Goal: Information Seeking & Learning: Learn about a topic

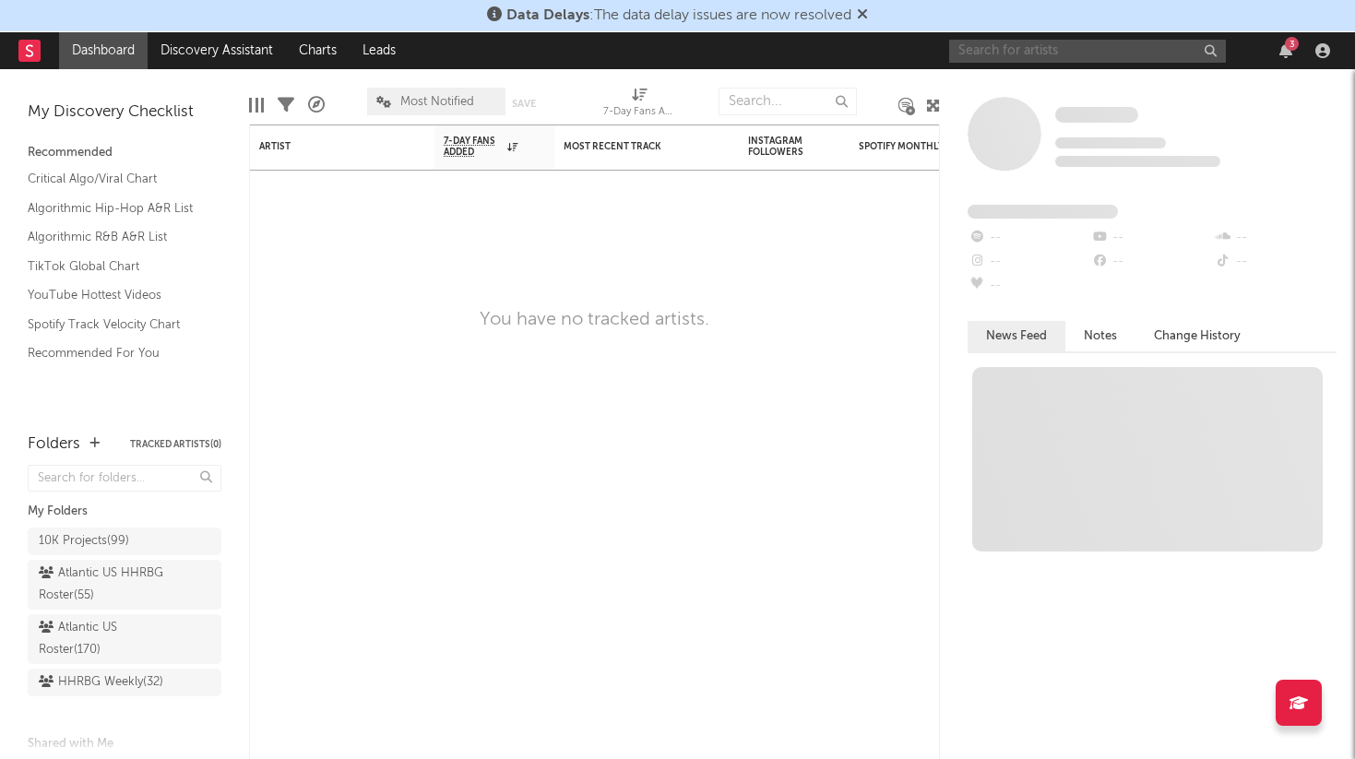
click at [1003, 52] on input "text" at bounding box center [1087, 51] width 277 height 23
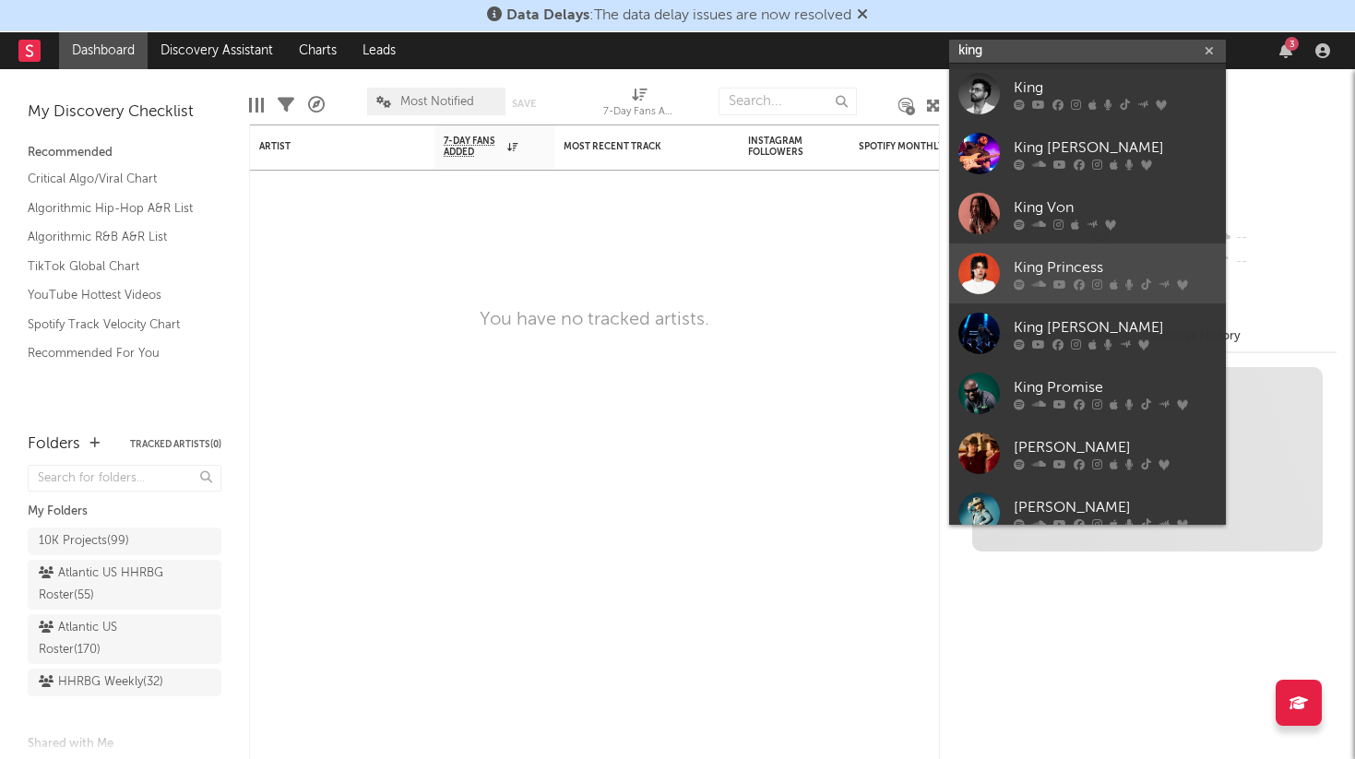
type input "king"
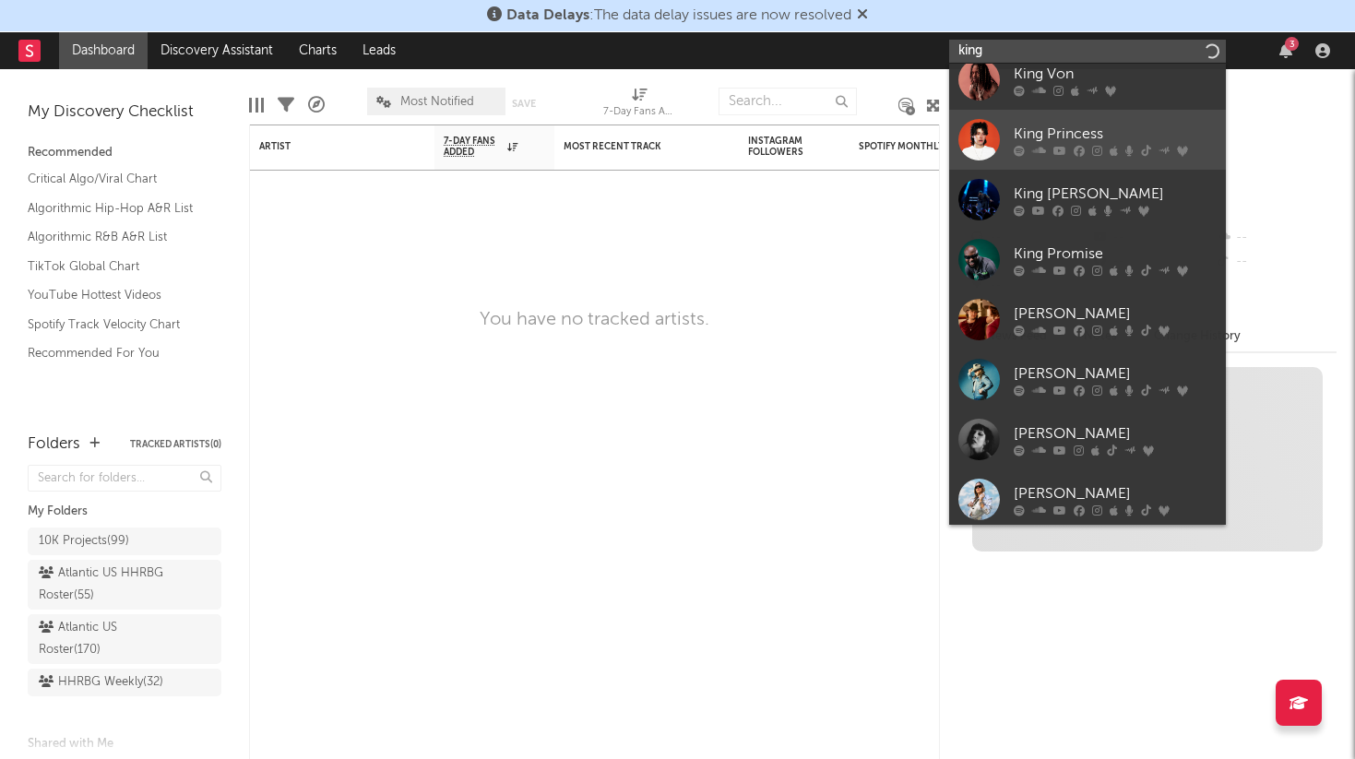
scroll to position [138, 0]
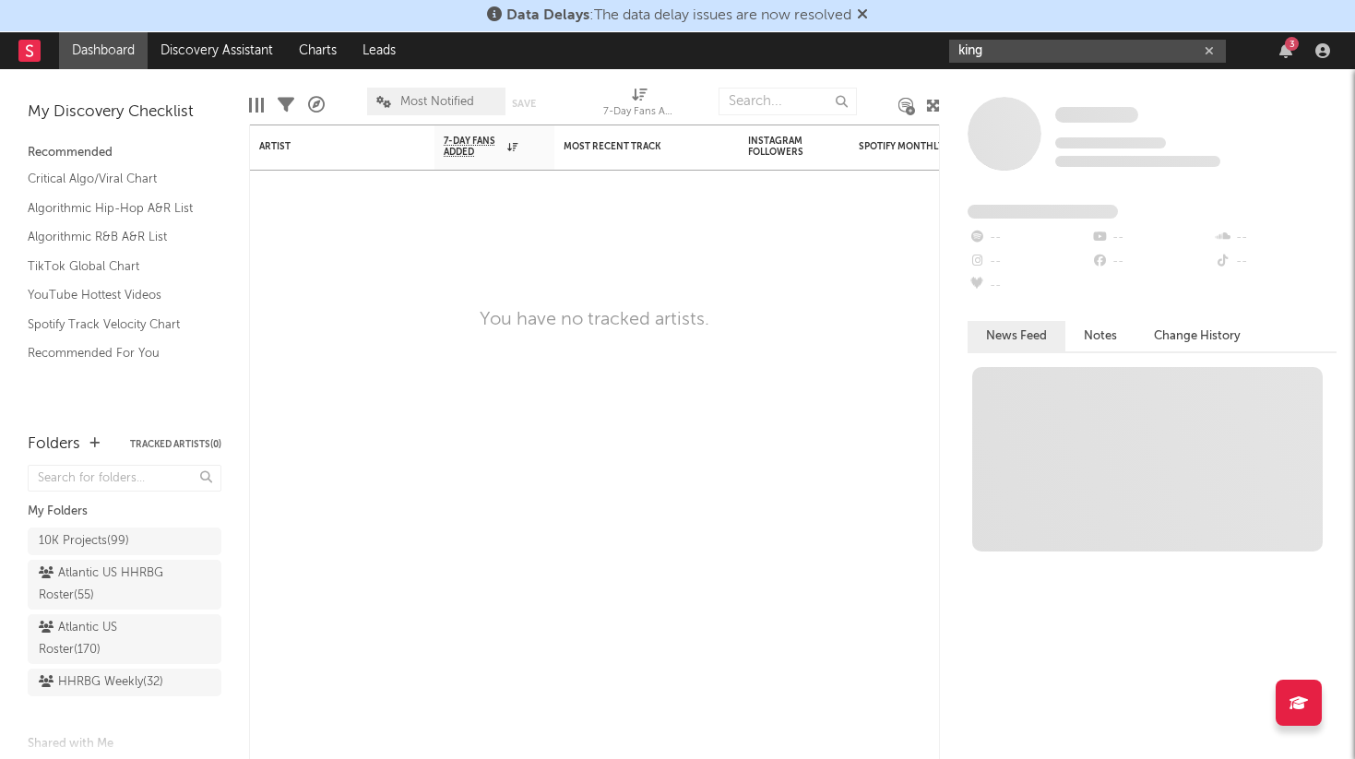
click at [1058, 57] on input "king" at bounding box center [1087, 51] width 277 height 23
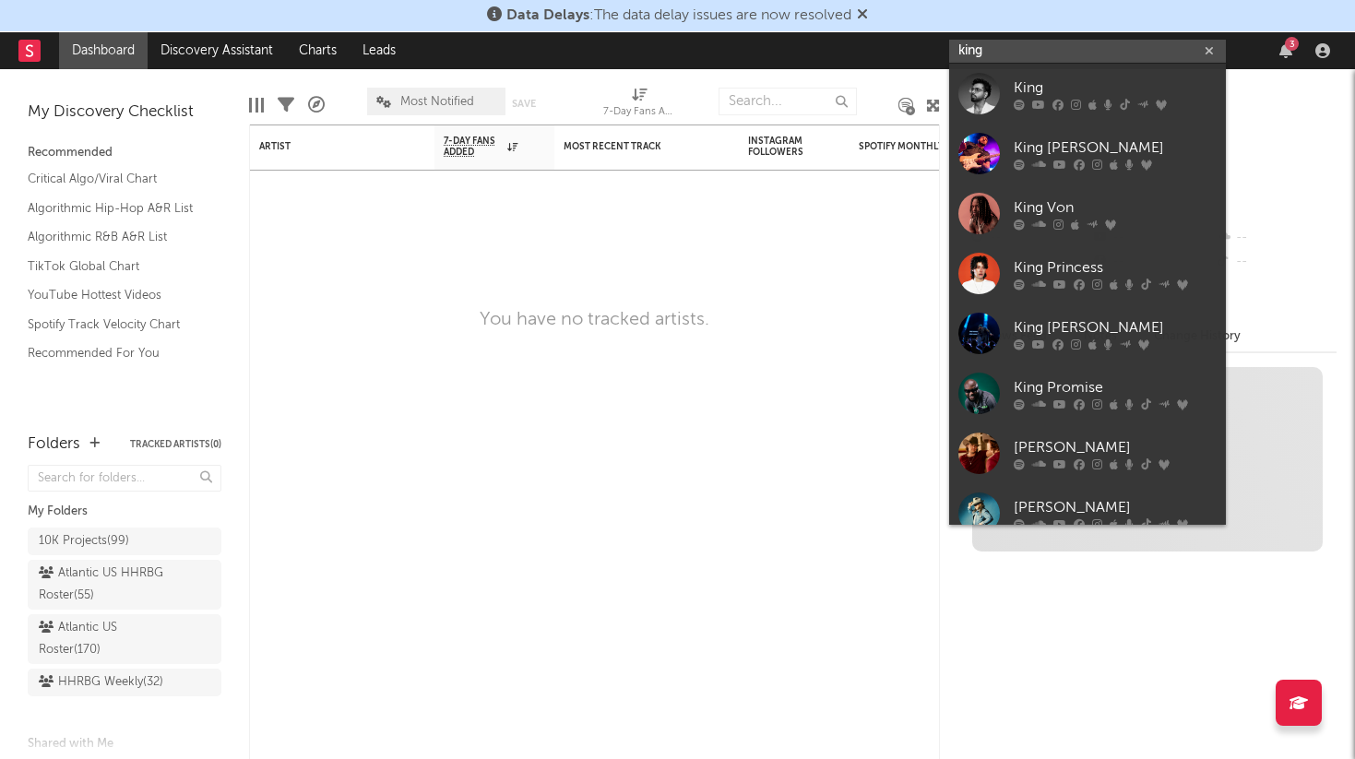
click at [1058, 57] on input "king" at bounding box center [1087, 51] width 277 height 23
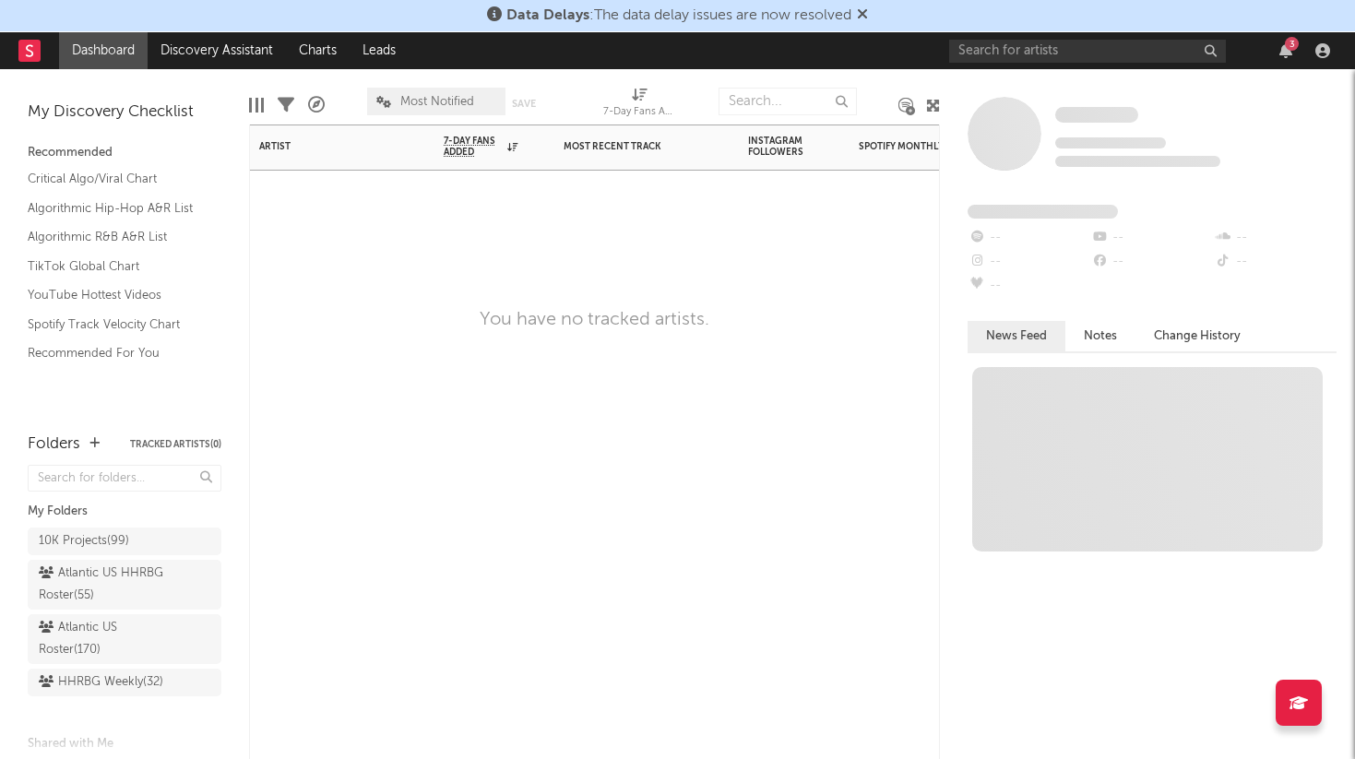
click at [783, 335] on div "Artist Notifications 7-Day Fans Added WoW % Change Most Recent Track Popularity…" at bounding box center [594, 442] width 691 height 635
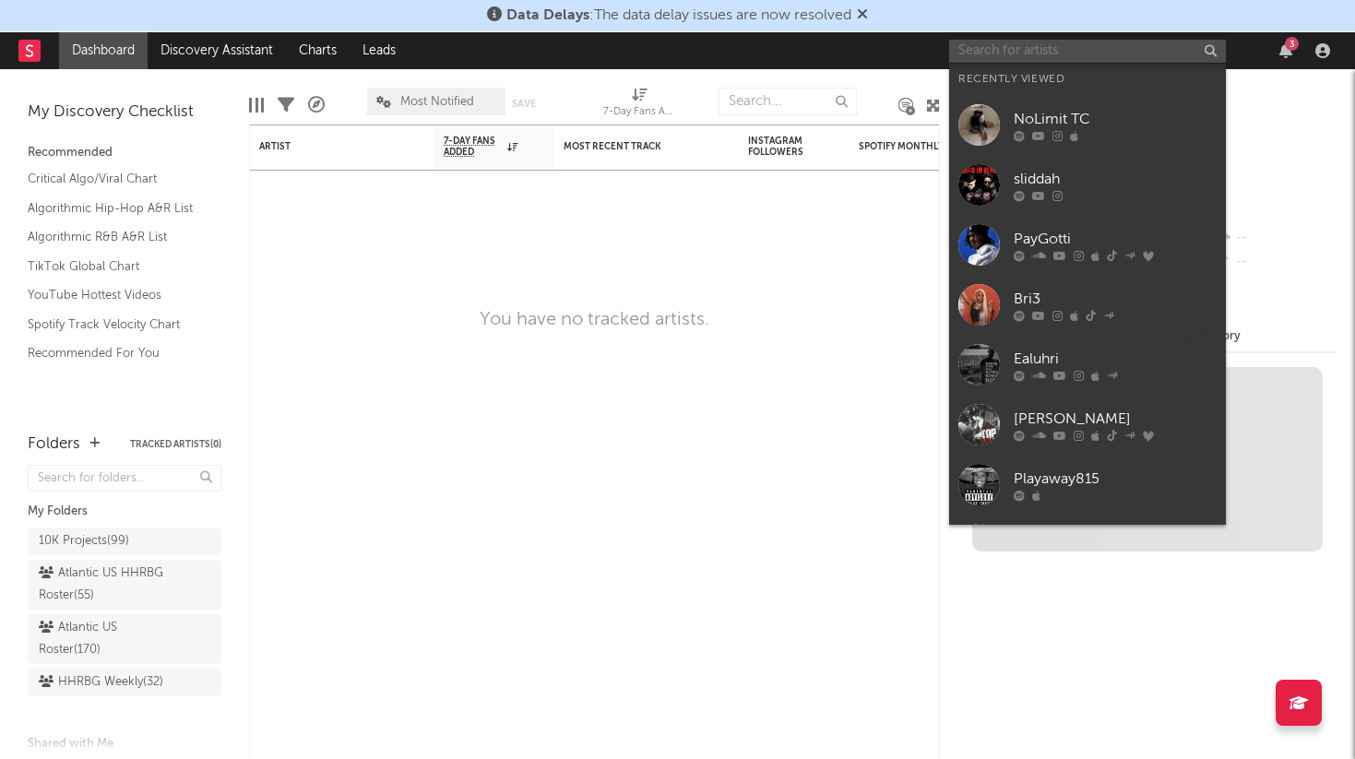
click at [1069, 52] on input "text" at bounding box center [1087, 51] width 277 height 23
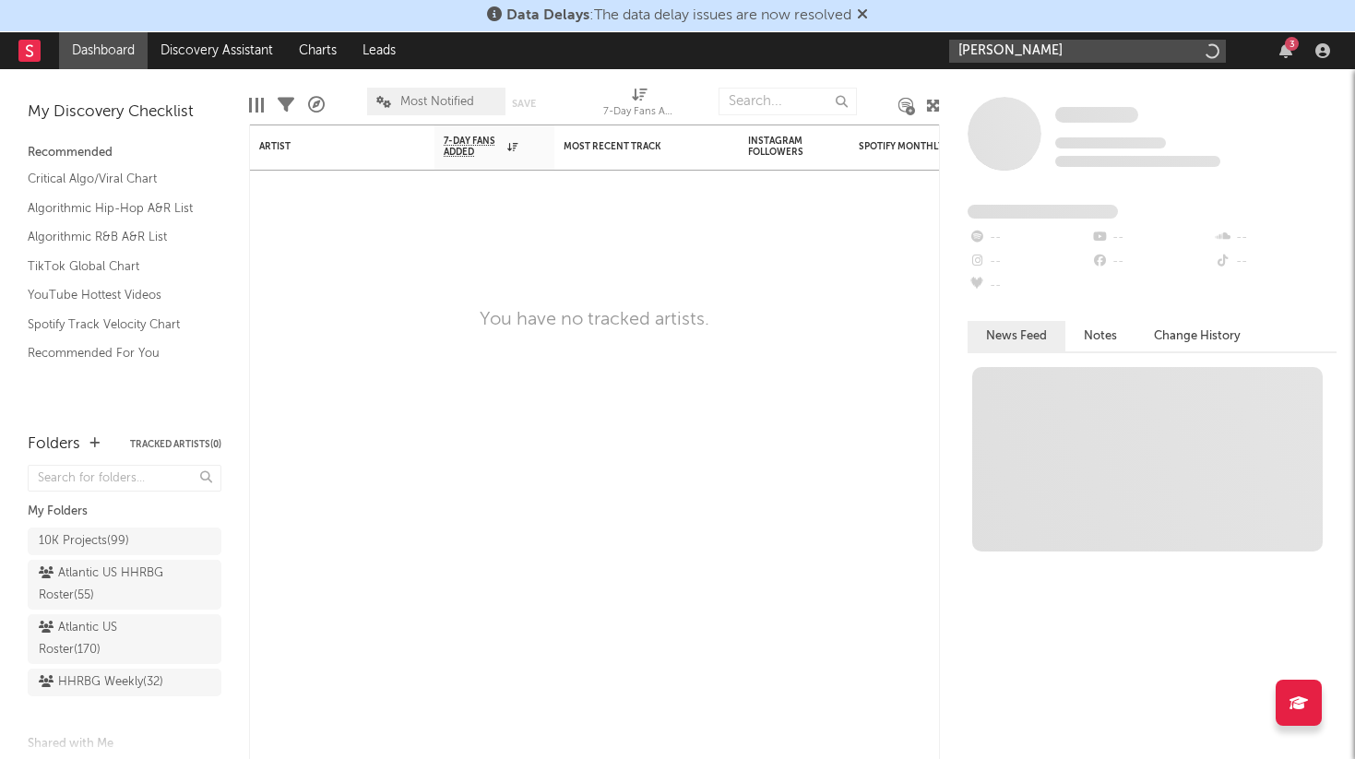
type input "[PERSON_NAME]"
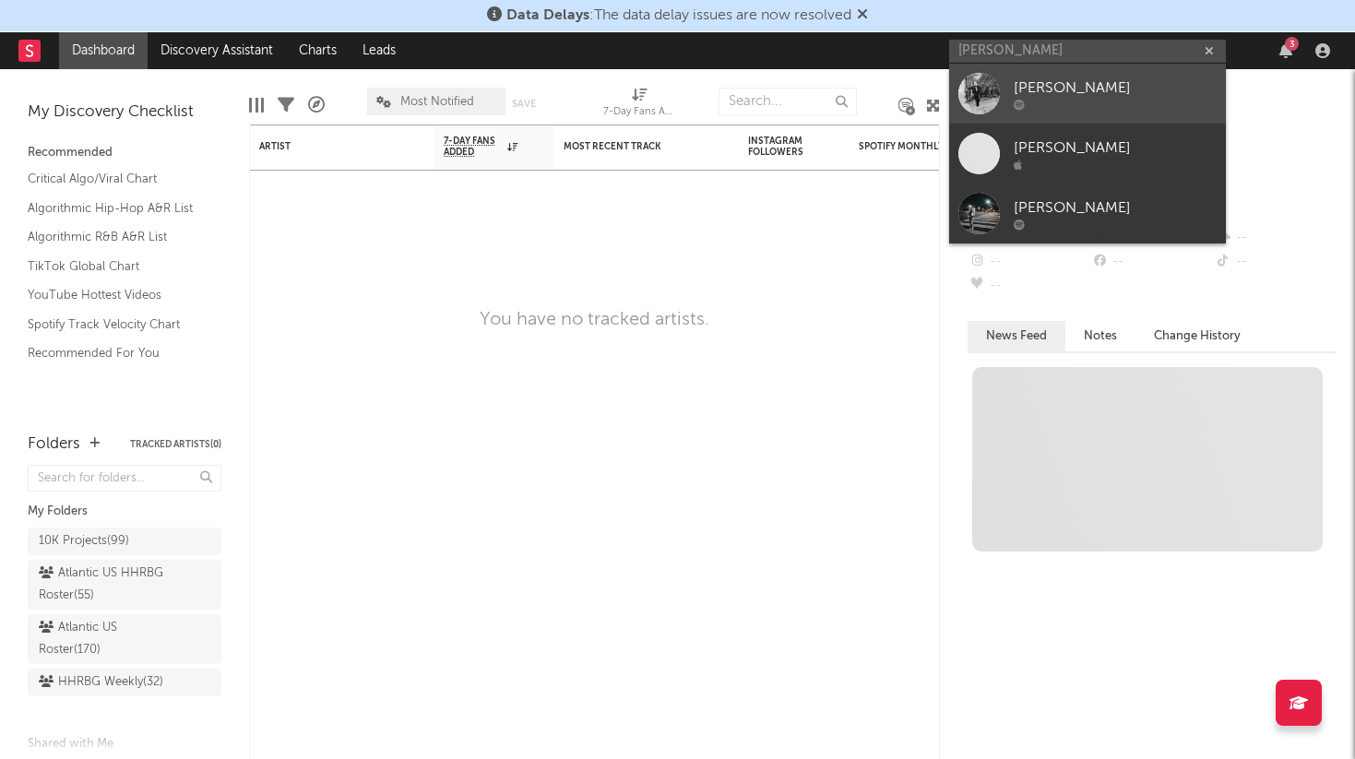
click at [1073, 86] on div "[PERSON_NAME]" at bounding box center [1115, 88] width 203 height 22
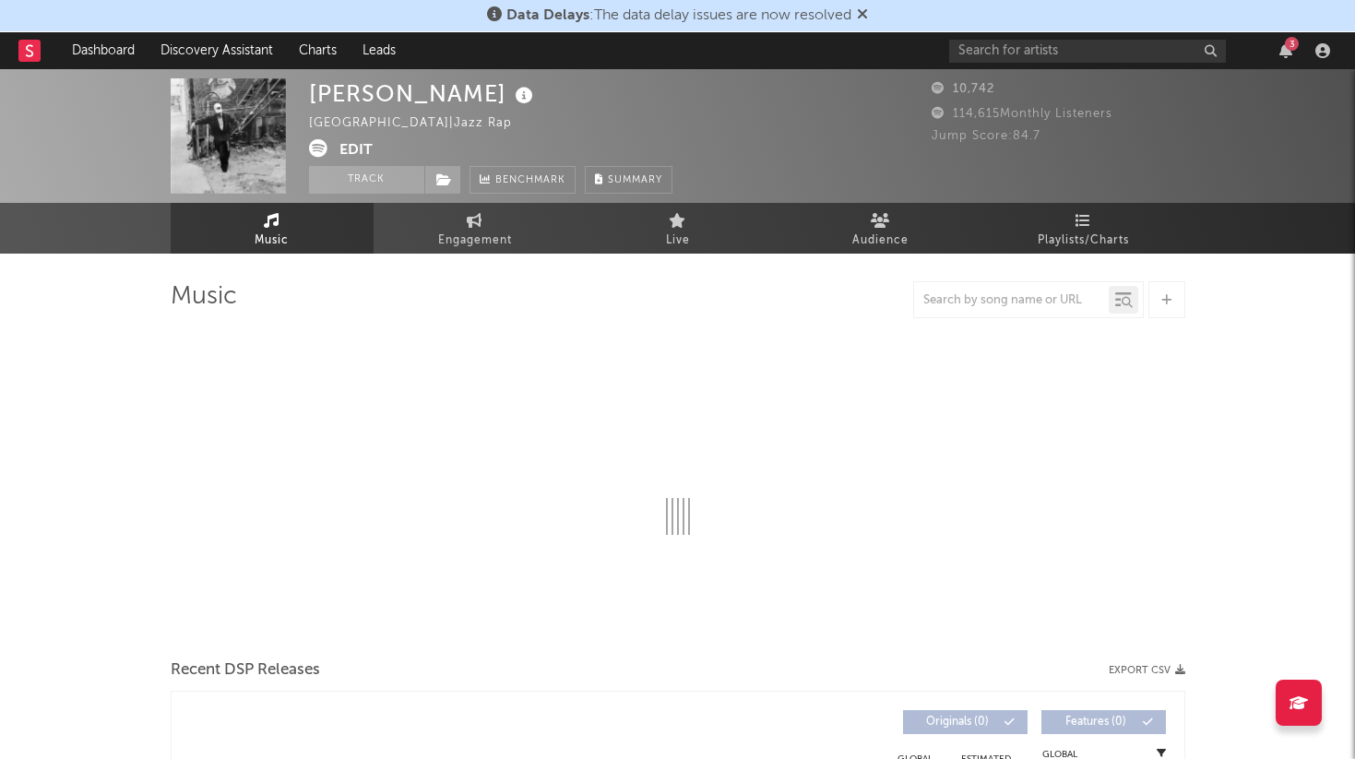
select select "6m"
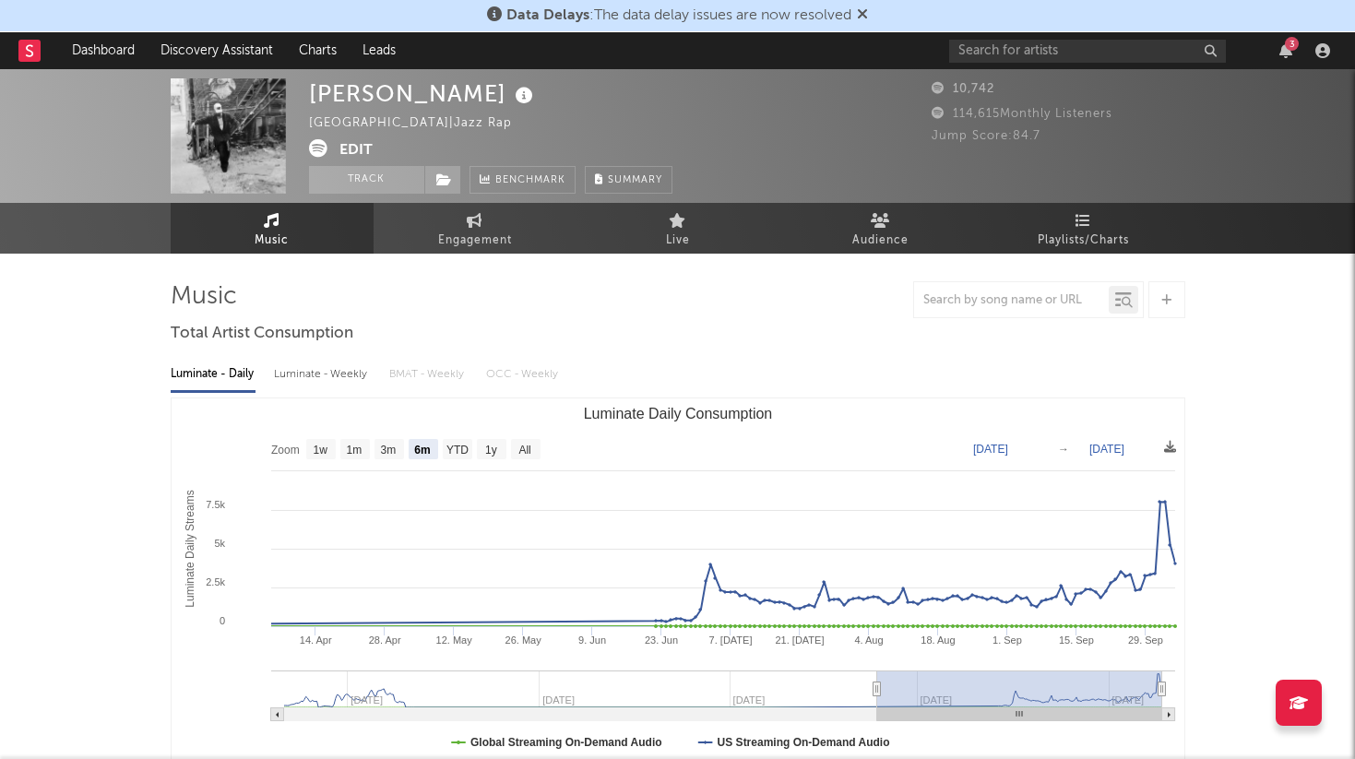
click at [1142, 66] on div "3" at bounding box center [1143, 50] width 388 height 37
click at [1131, 50] on input "text" at bounding box center [1087, 51] width 277 height 23
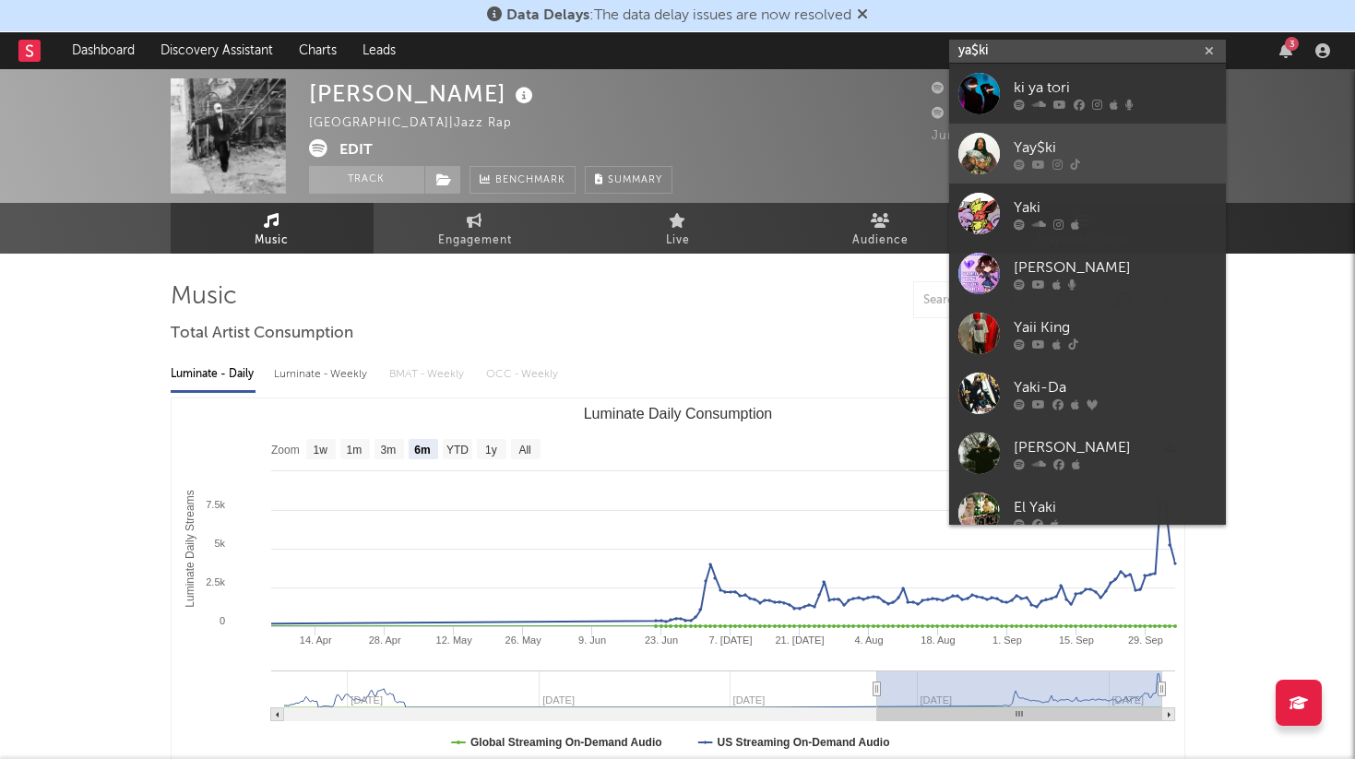
type input "ya$ki"
click at [1137, 153] on div "Yay$ki" at bounding box center [1115, 148] width 203 height 22
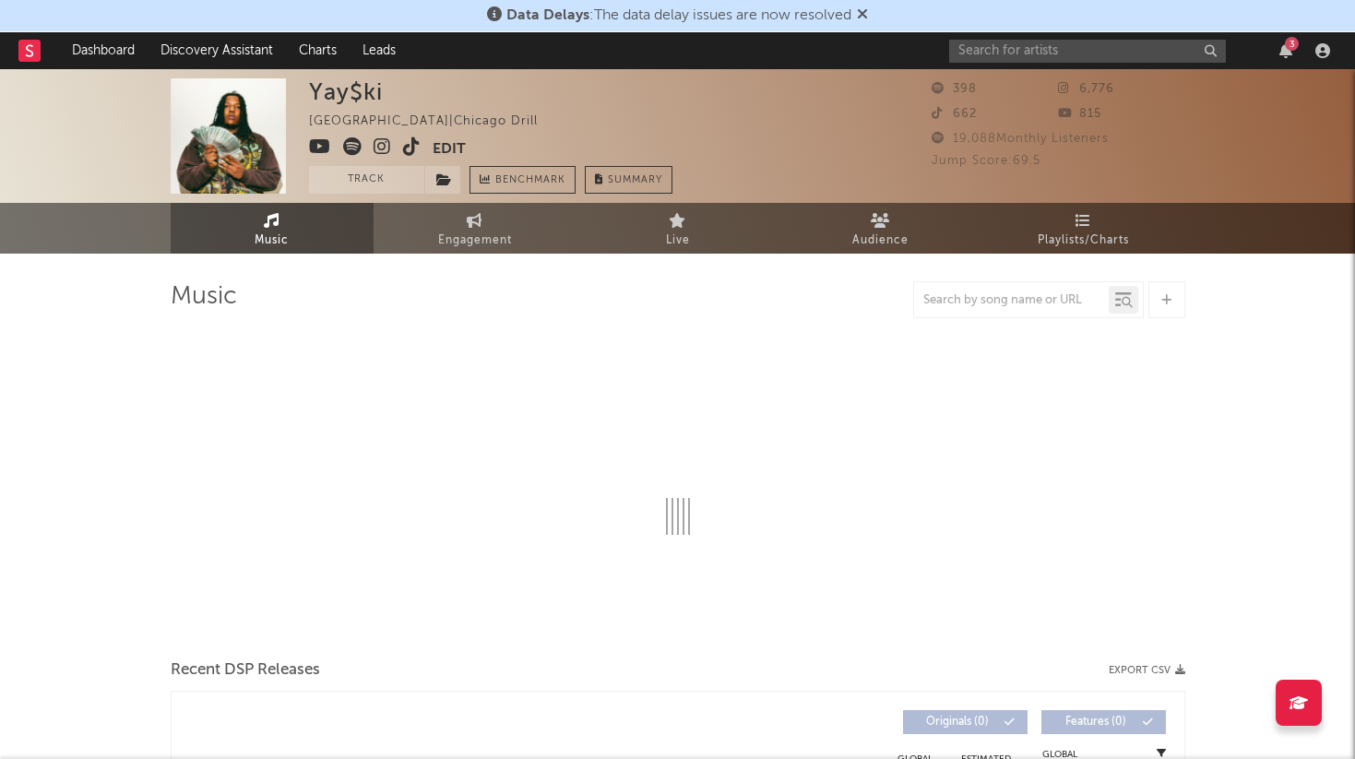
select select "1w"
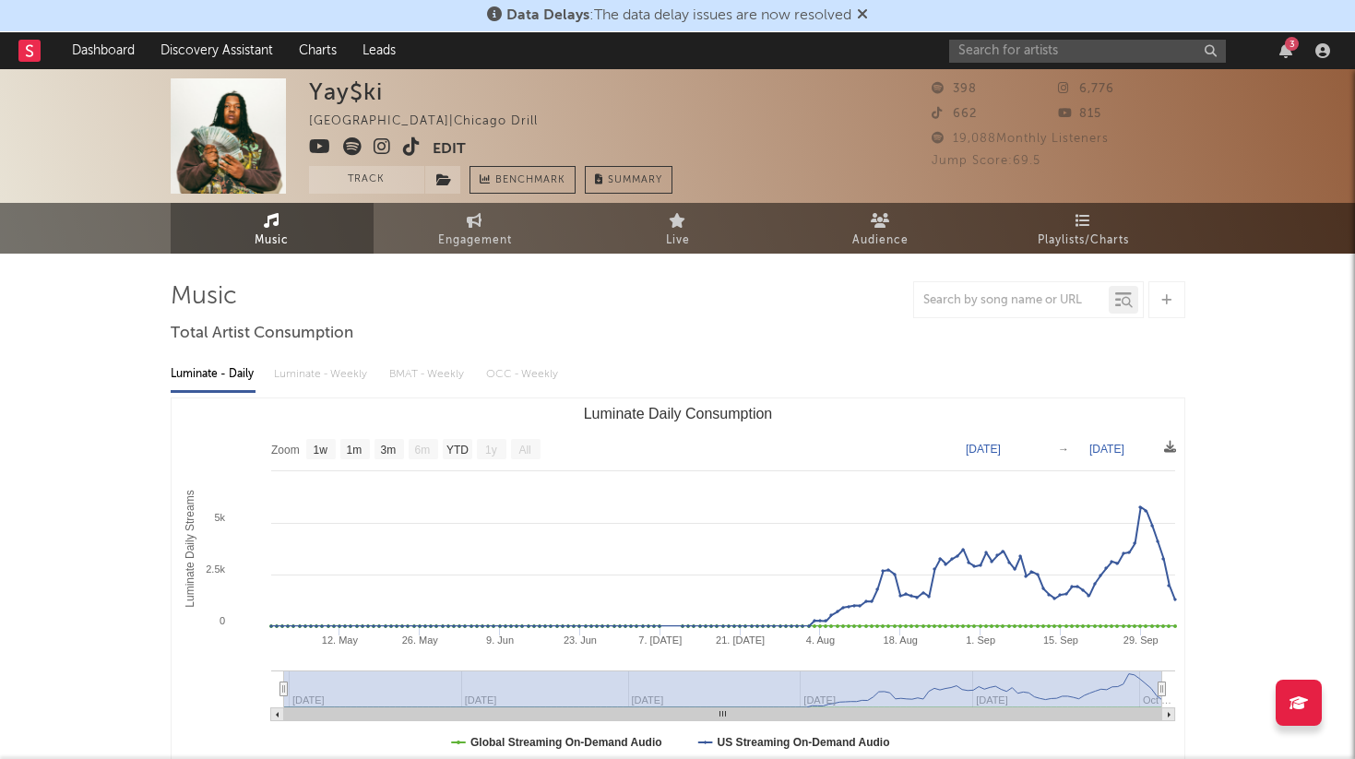
click at [347, 93] on div "Yay$ki" at bounding box center [346, 91] width 74 height 27
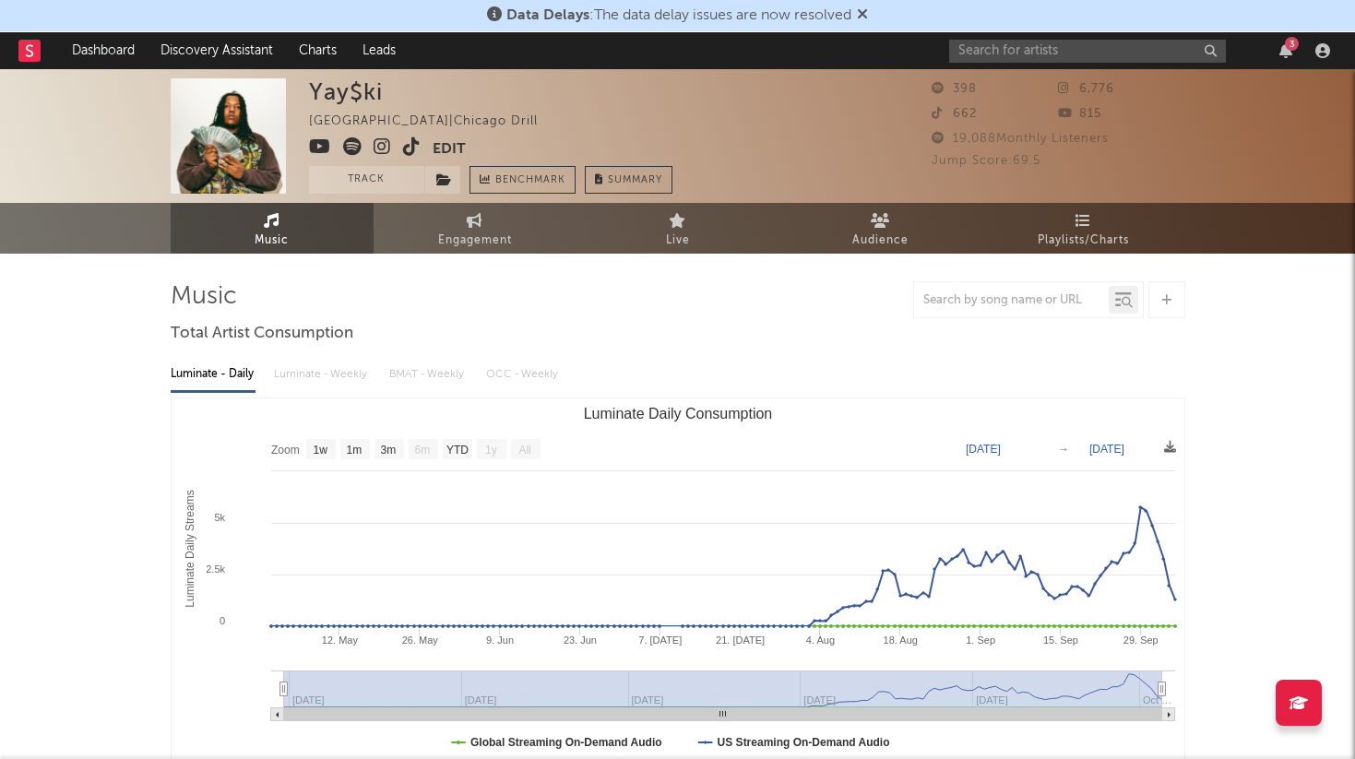
click at [787, 305] on div at bounding box center [678, 299] width 1015 height 37
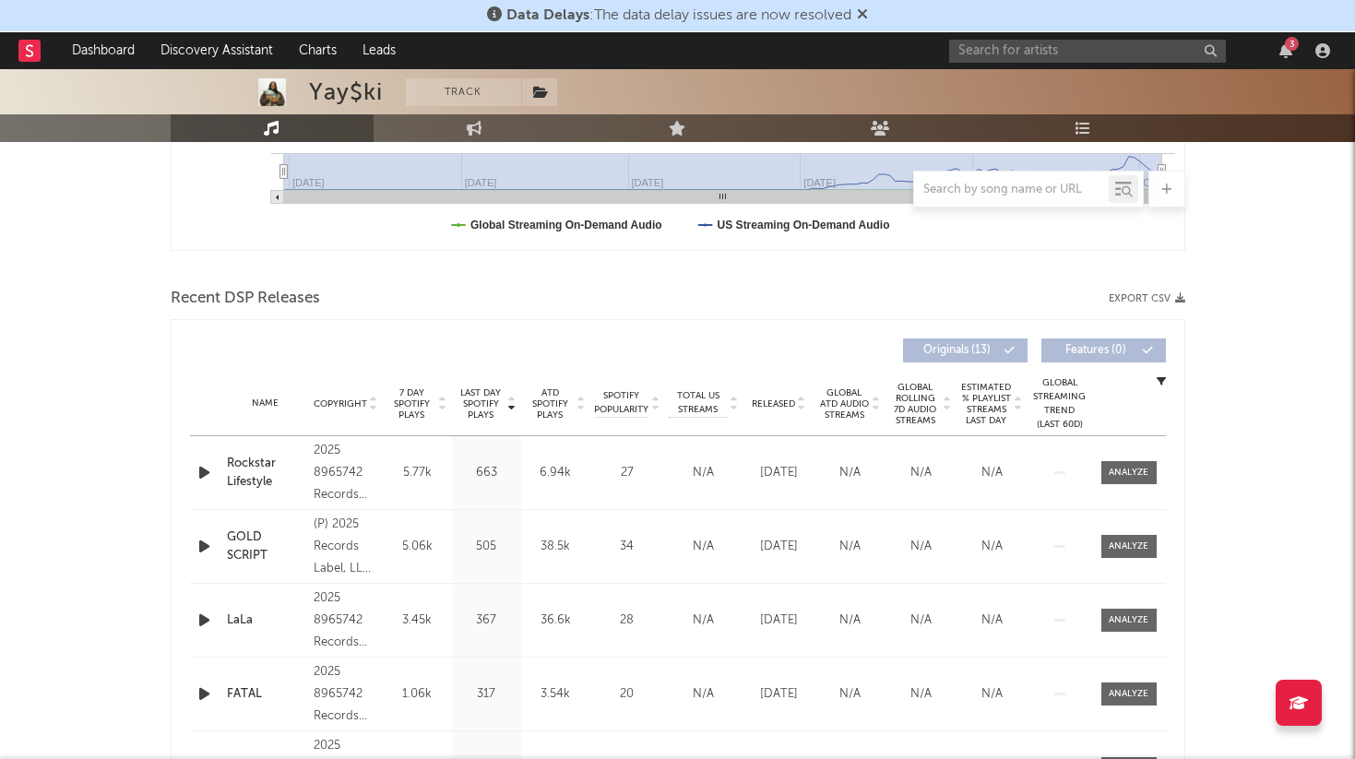
scroll to position [599, 0]
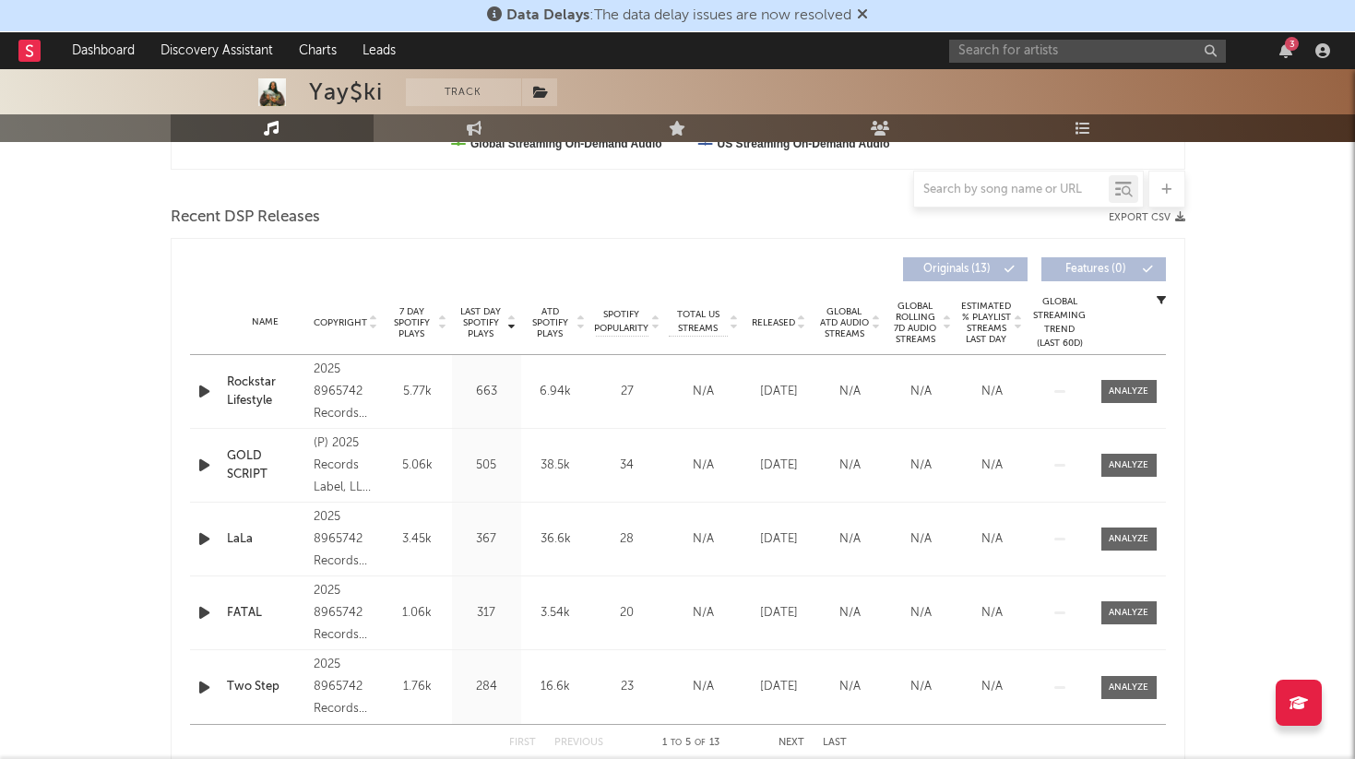
click at [340, 414] on div "2025 8965742 Records DK" at bounding box center [346, 392] width 65 height 66
click at [1118, 392] on div at bounding box center [1129, 392] width 40 height 14
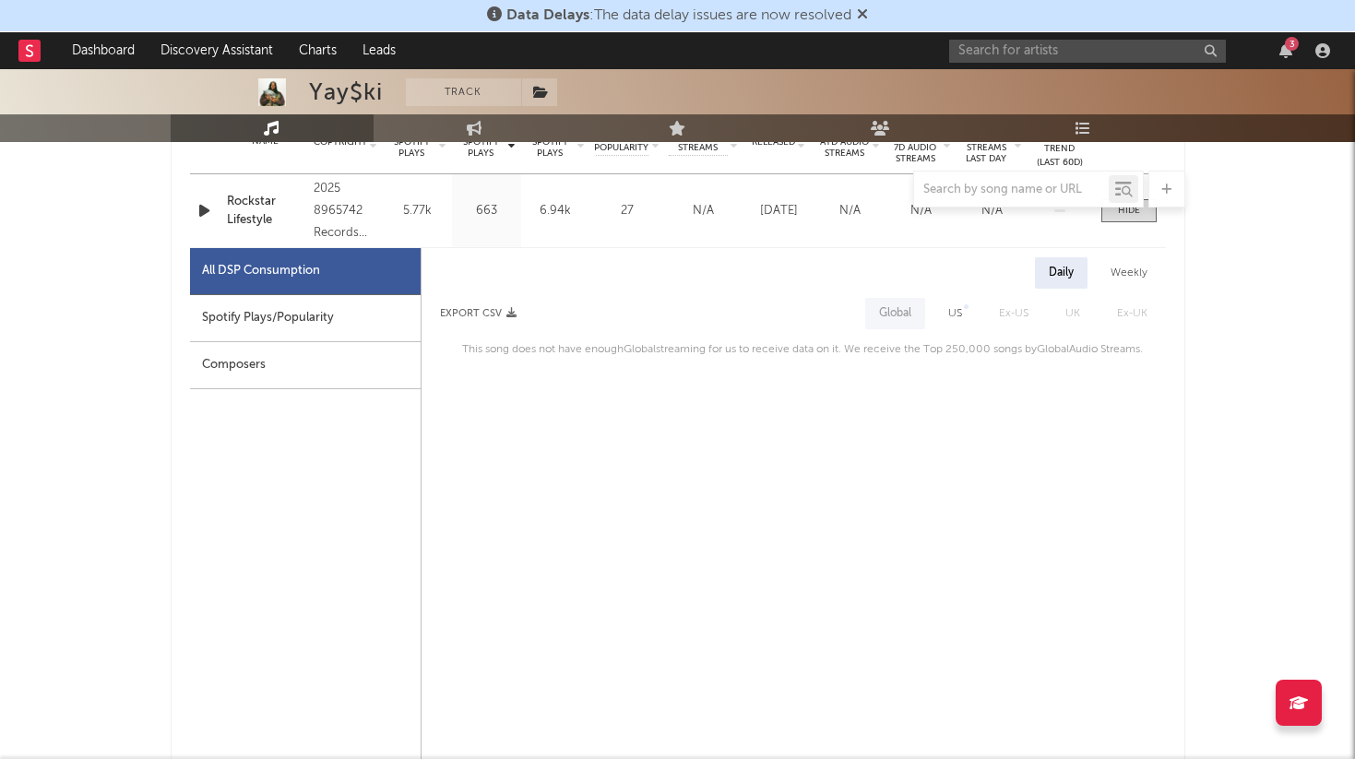
scroll to position [777, 0]
click at [325, 238] on div "2025 8965742 Records DK" at bounding box center [346, 214] width 65 height 66
click at [1307, 271] on div "Yay$ki Track [GEOGRAPHIC_DATA] | Chicago Drill Edit Track Benchmark Summary 398…" at bounding box center [677, 566] width 1355 height 2549
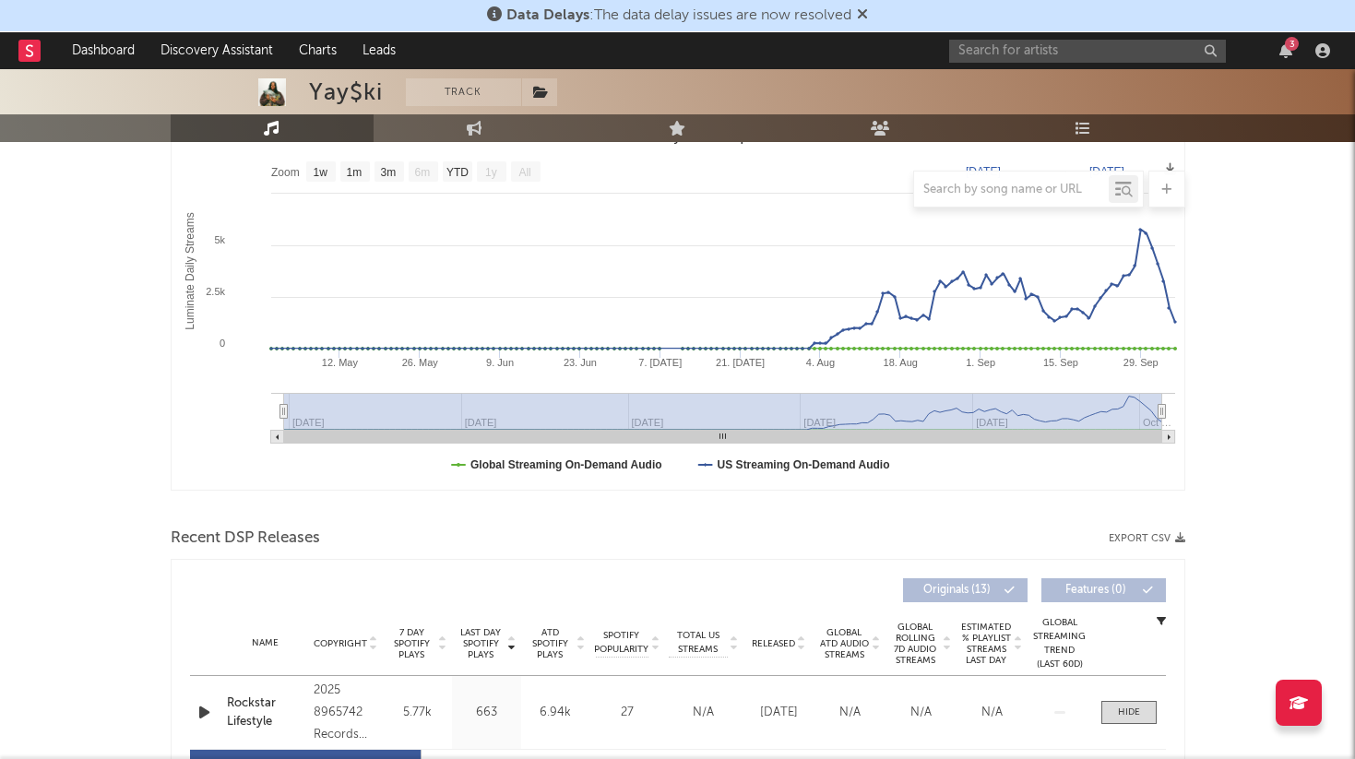
scroll to position [276, 0]
click at [1045, 42] on input "text" at bounding box center [1087, 51] width 277 height 23
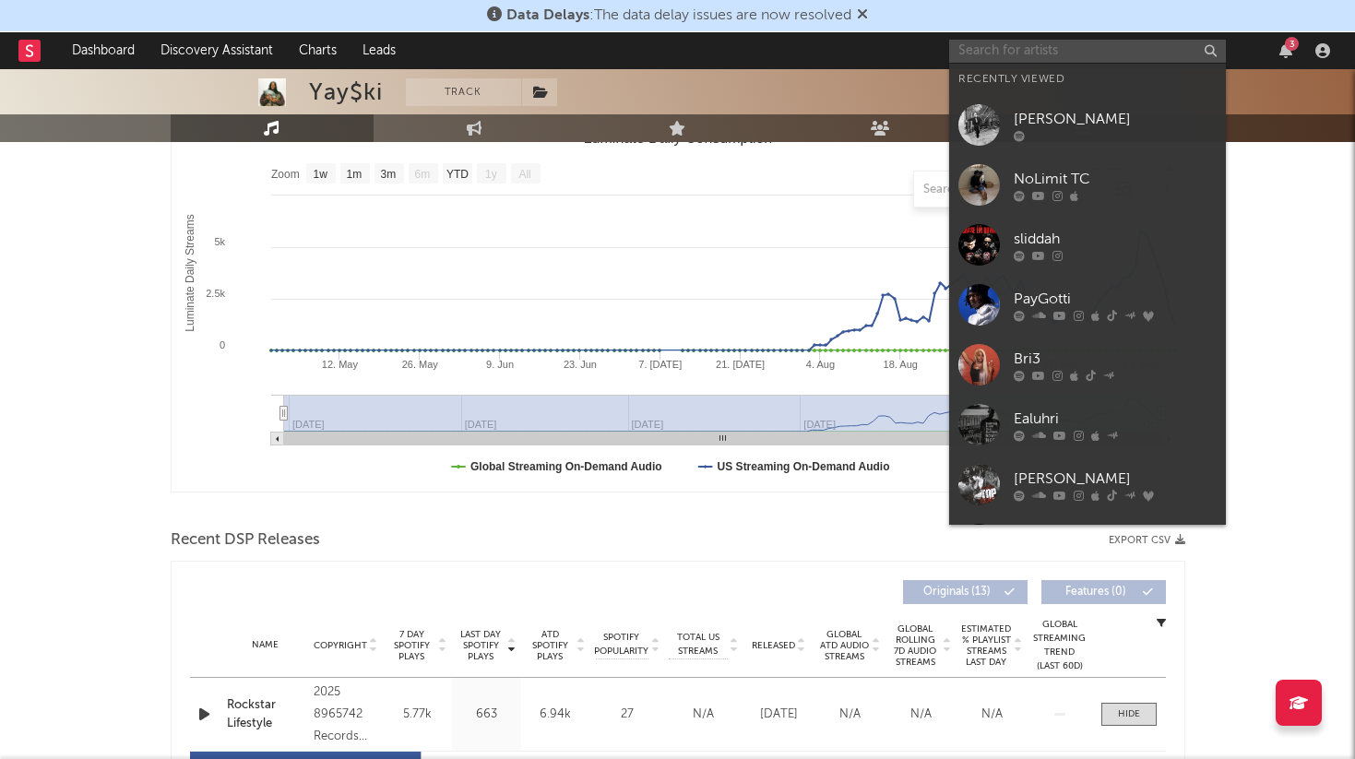
paste input "La Reezy"
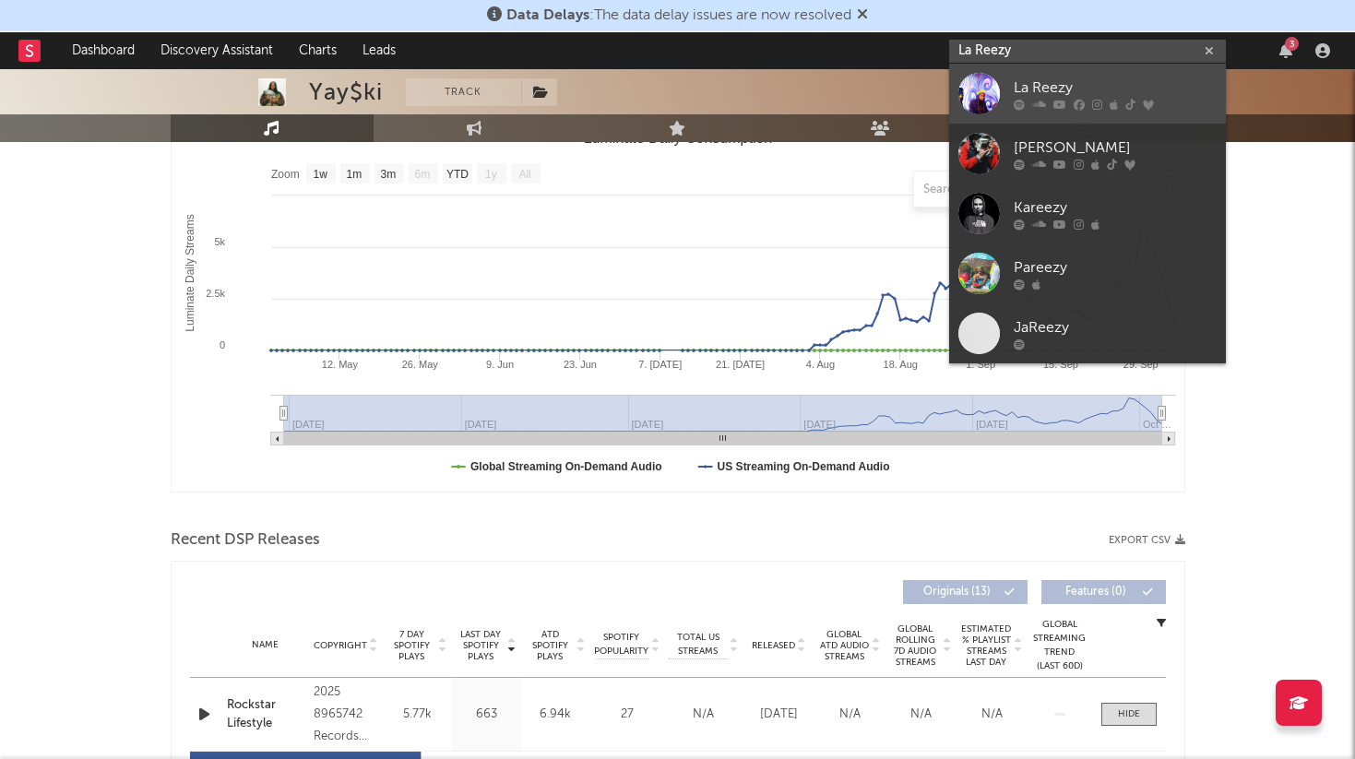
type input "La Reezy"
click at [1026, 85] on div "La Reezy" at bounding box center [1115, 88] width 203 height 22
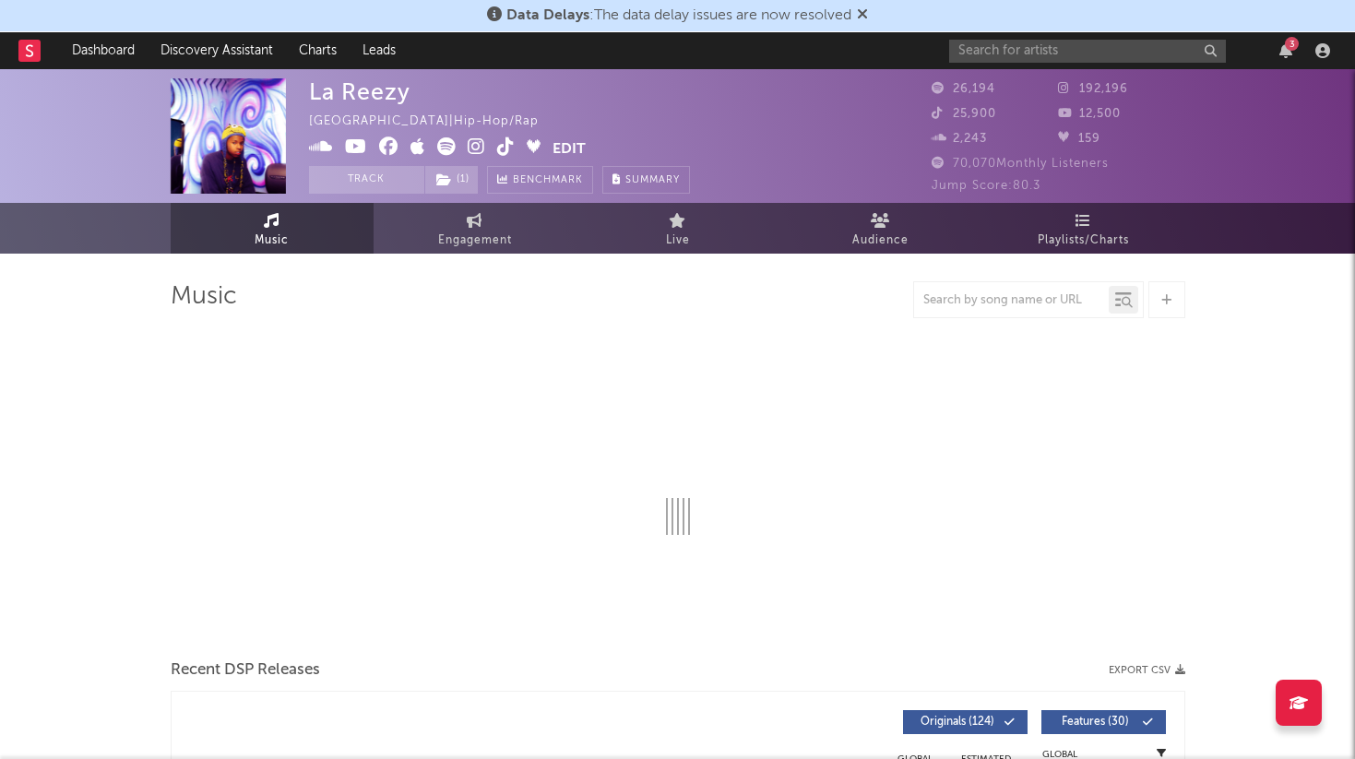
select select "6m"
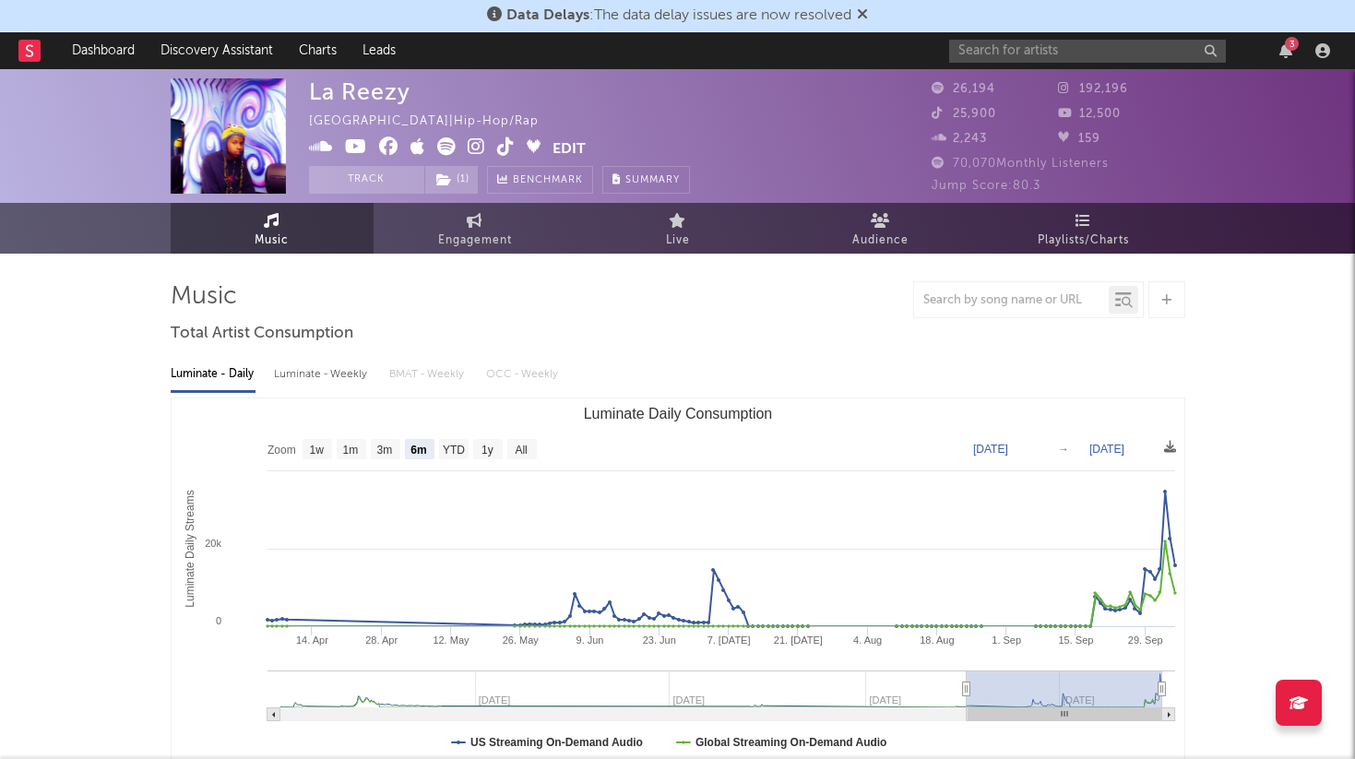
click at [507, 148] on icon at bounding box center [506, 146] width 18 height 18
click at [384, 146] on icon at bounding box center [388, 146] width 19 height 18
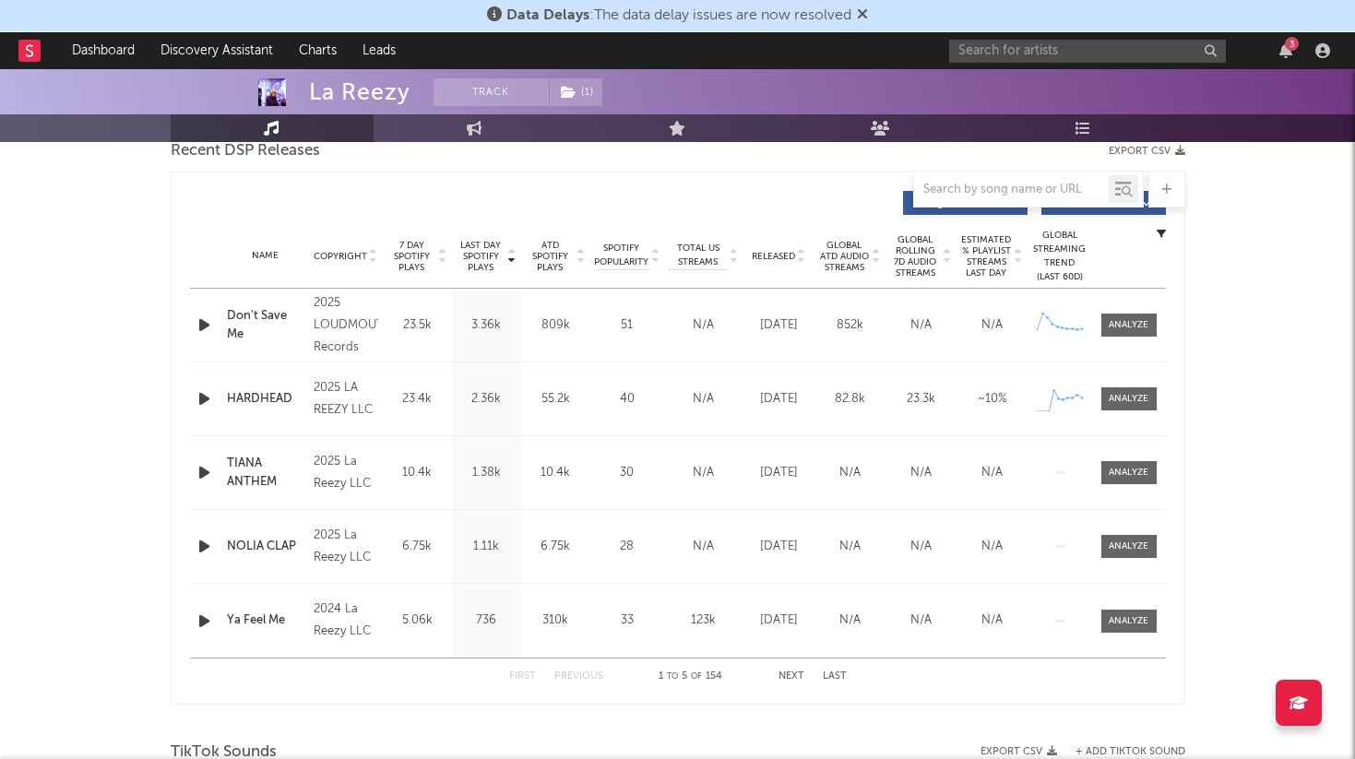
scroll to position [669, 0]
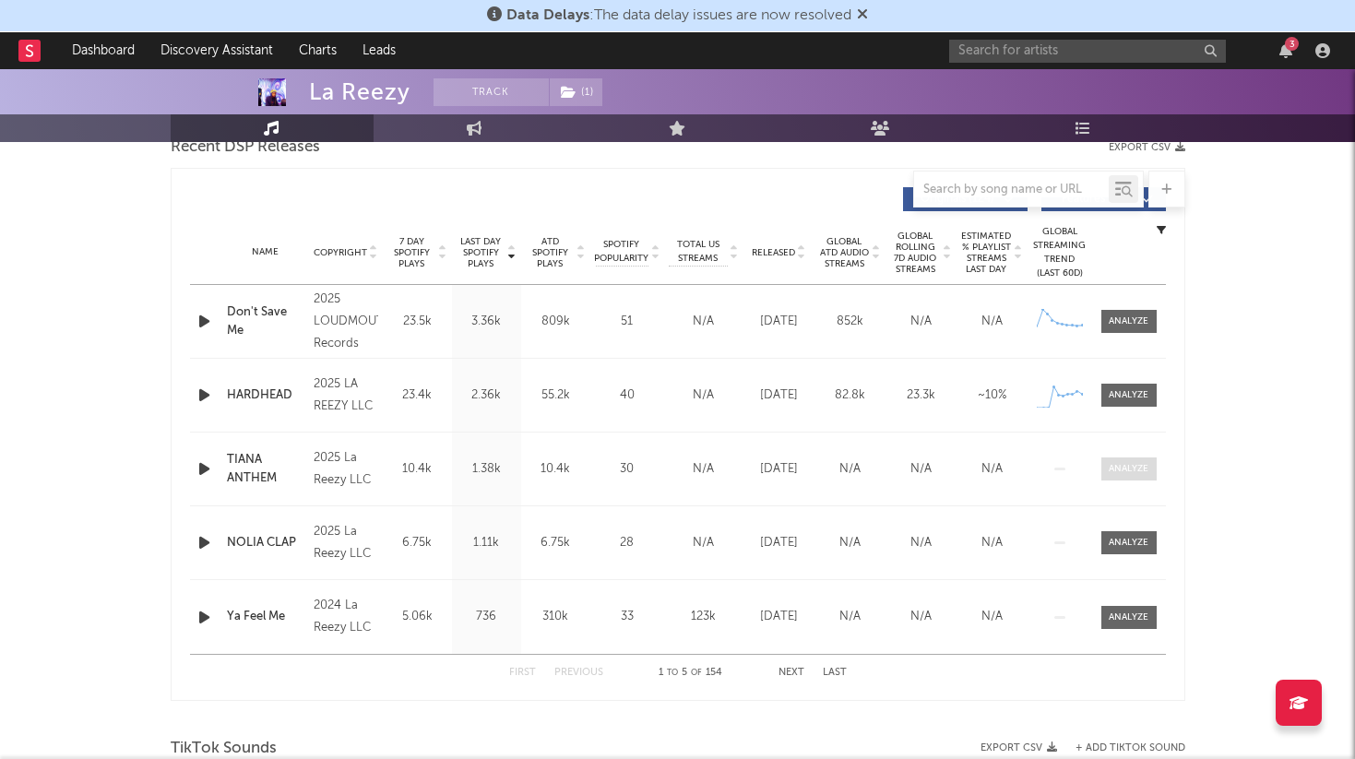
click at [1132, 472] on div at bounding box center [1129, 469] width 40 height 14
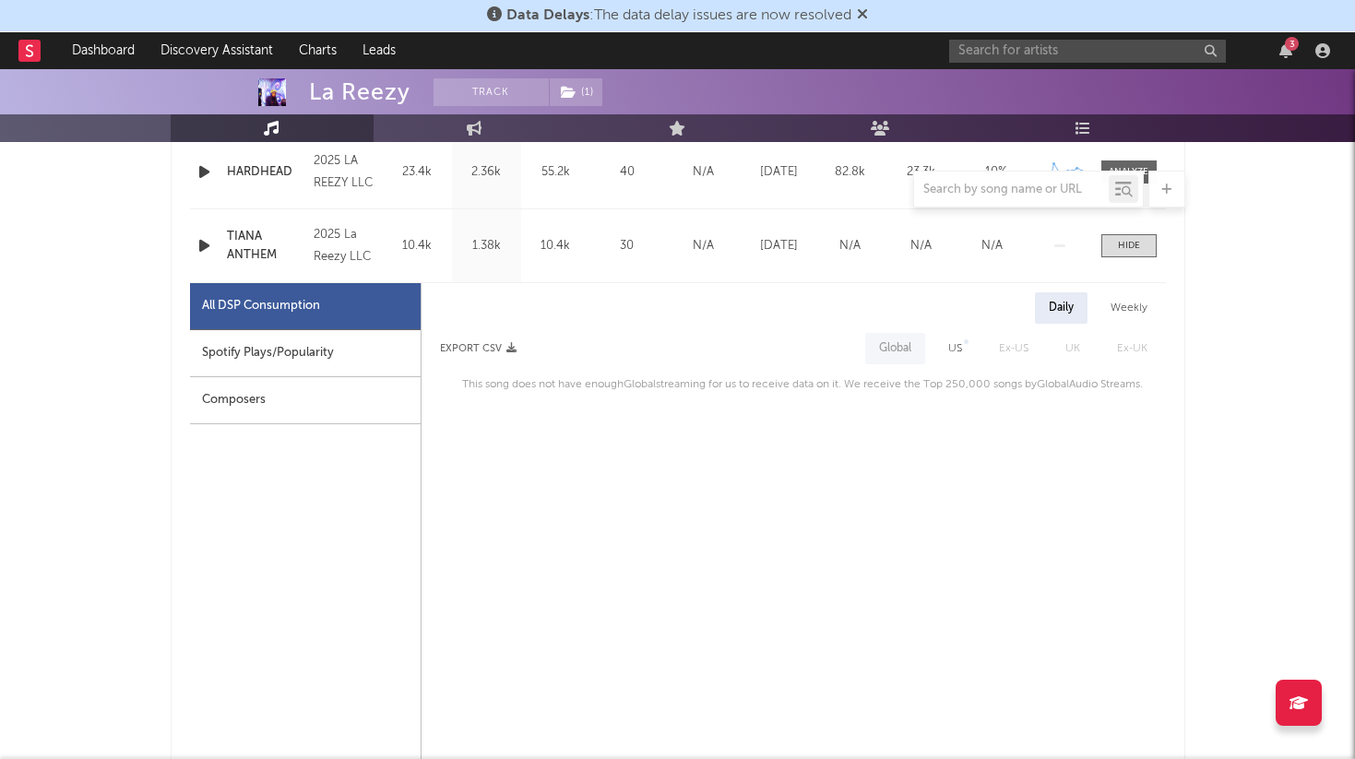
scroll to position [896, 0]
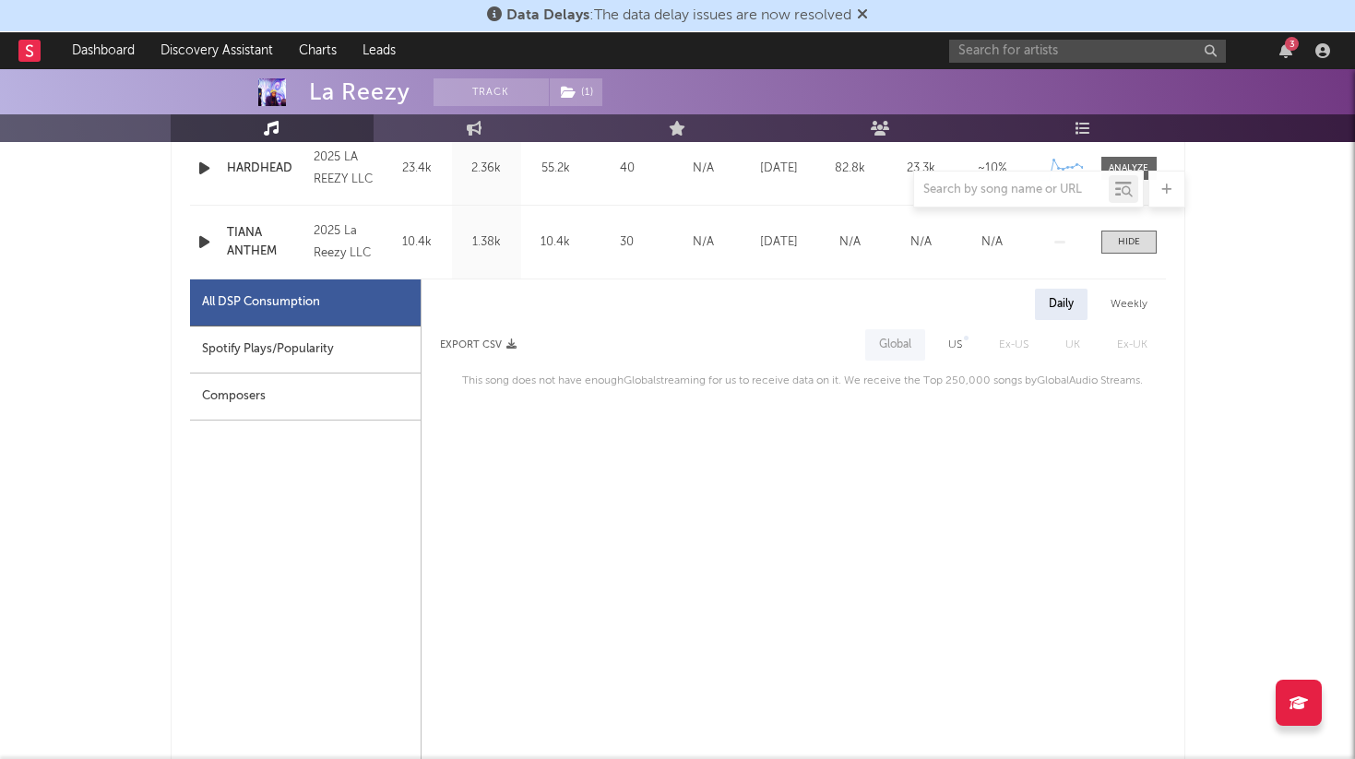
click at [1109, 304] on div "Weekly" at bounding box center [1129, 304] width 65 height 31
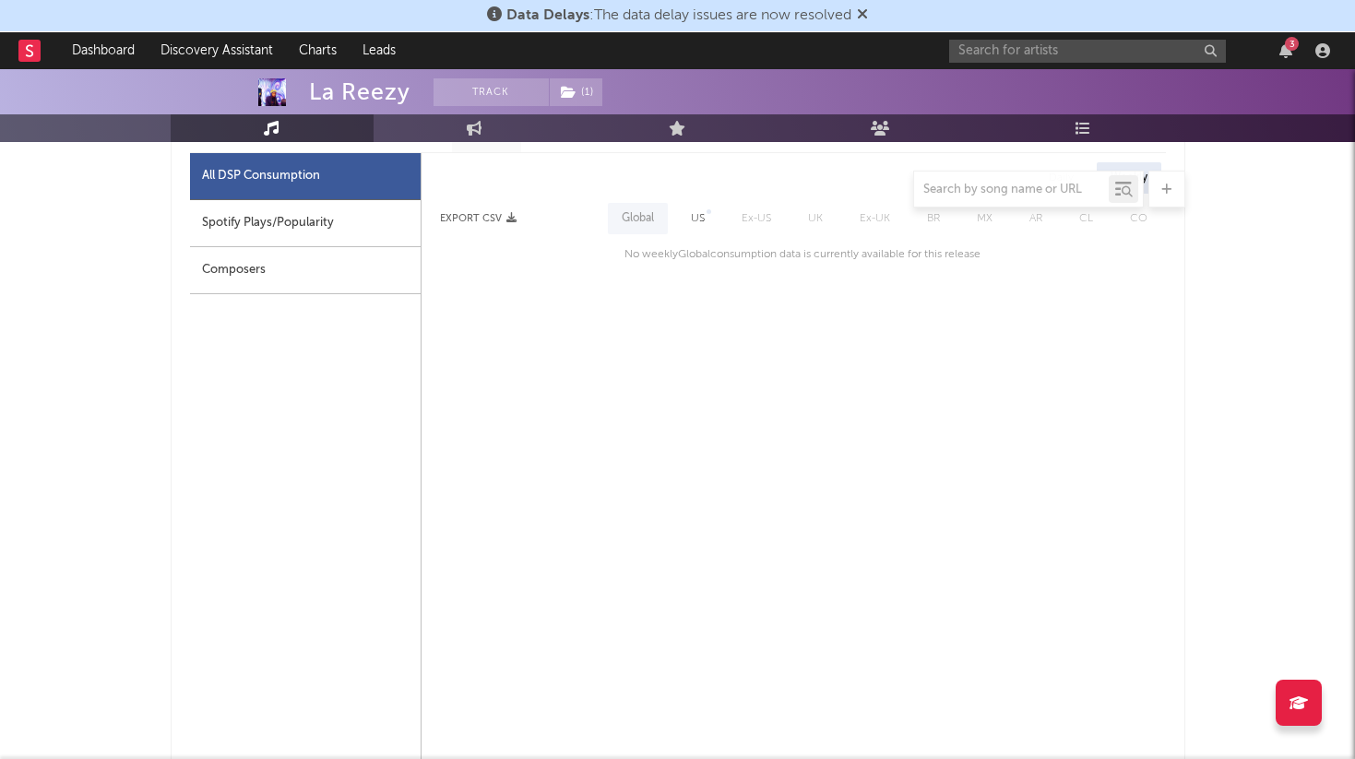
scroll to position [1064, 0]
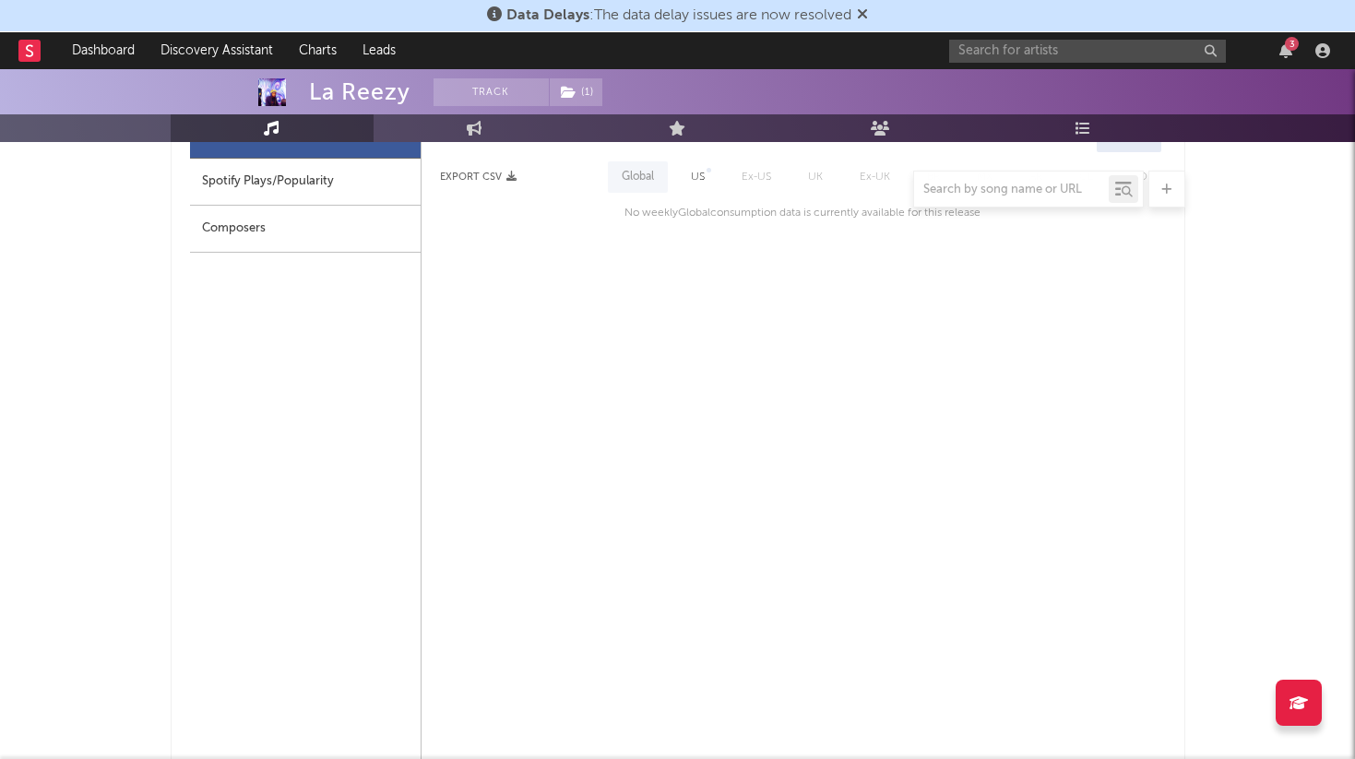
click at [684, 178] on div at bounding box center [678, 189] width 1015 height 37
click at [698, 176] on div at bounding box center [678, 189] width 1015 height 37
click at [697, 173] on div at bounding box center [678, 189] width 1015 height 37
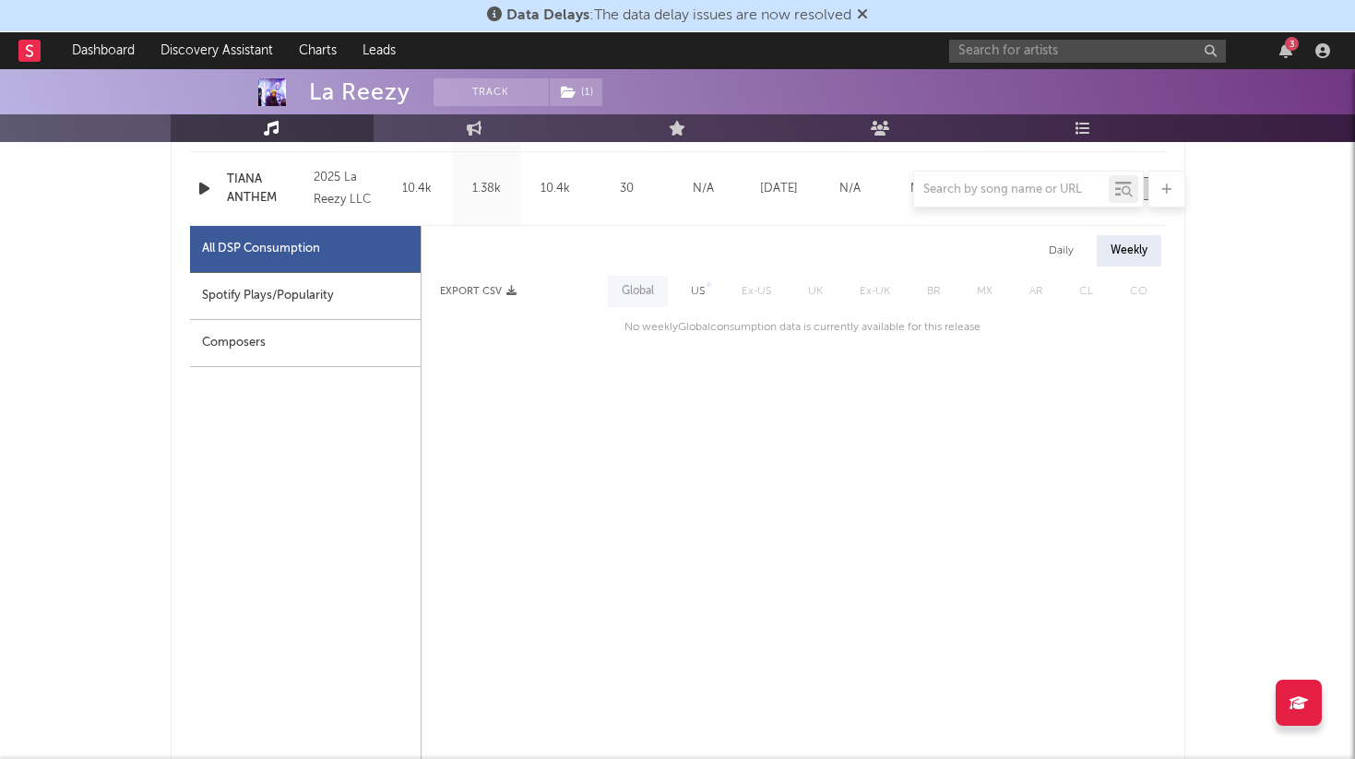
scroll to position [927, 0]
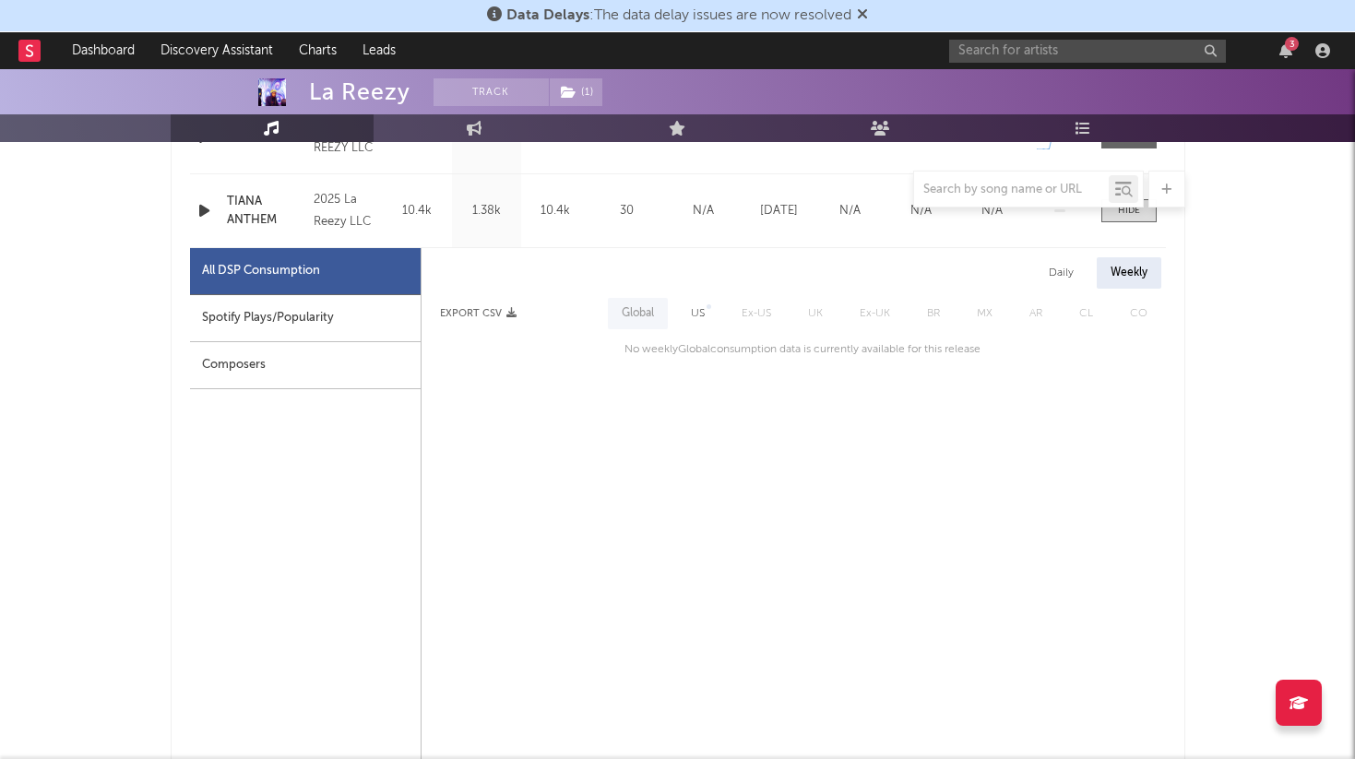
click at [698, 321] on div "US" at bounding box center [698, 314] width 14 height 22
select select "1w"
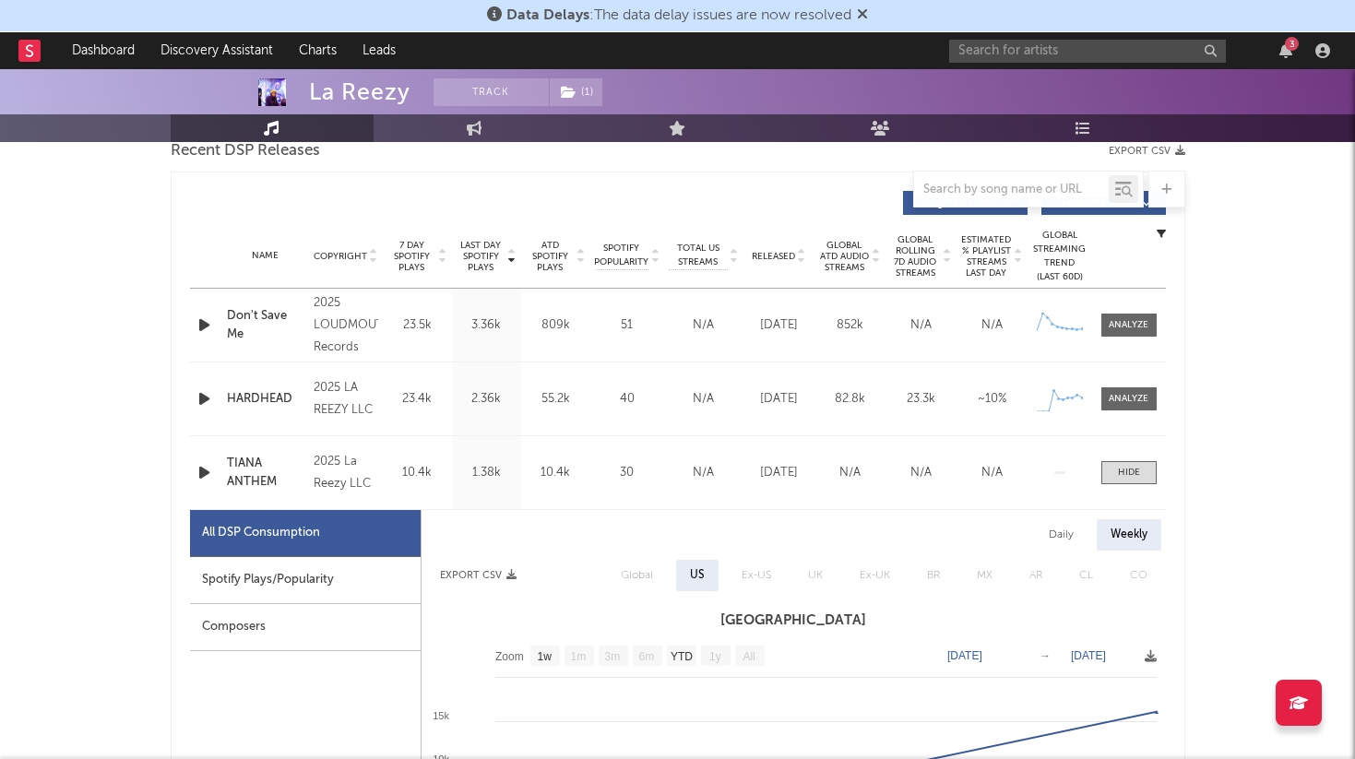
scroll to position [684, 0]
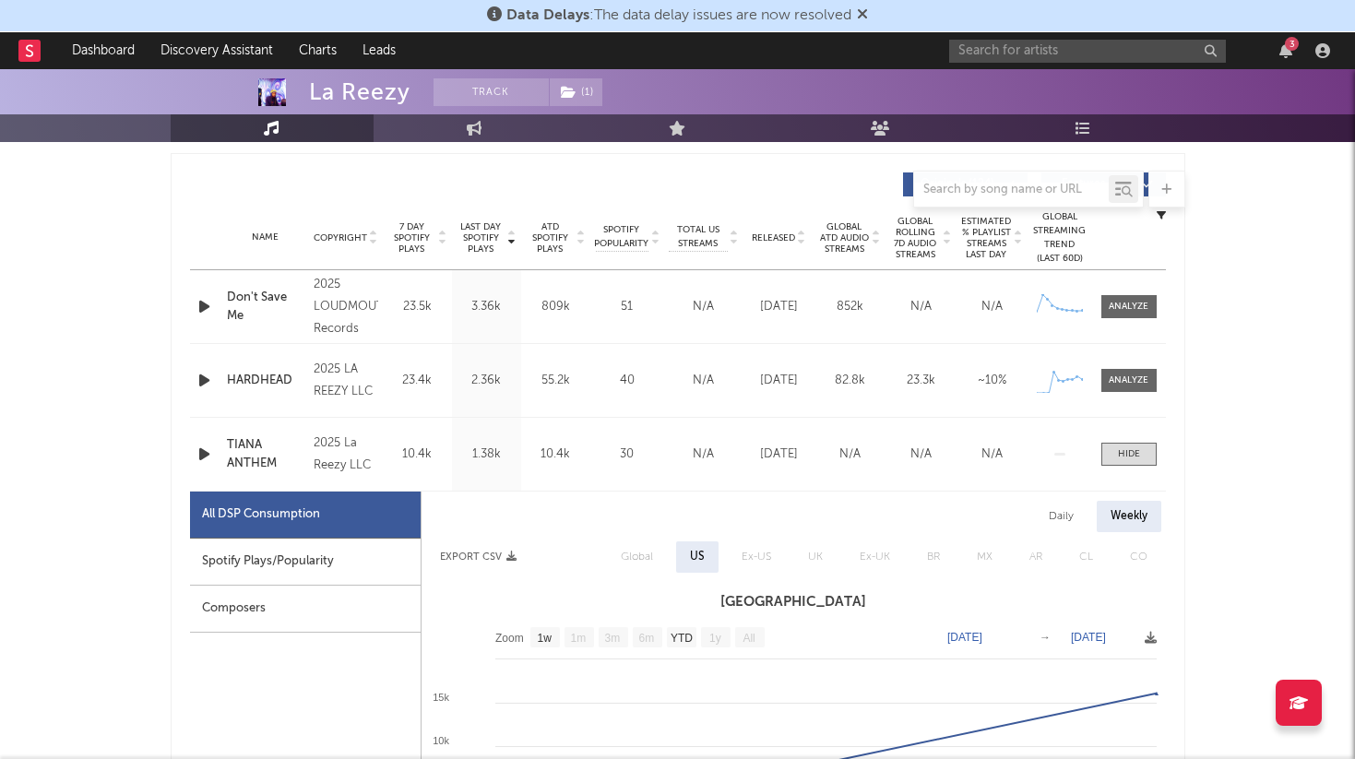
click at [1061, 512] on div "Daily" at bounding box center [1061, 516] width 53 height 31
select select "1w"
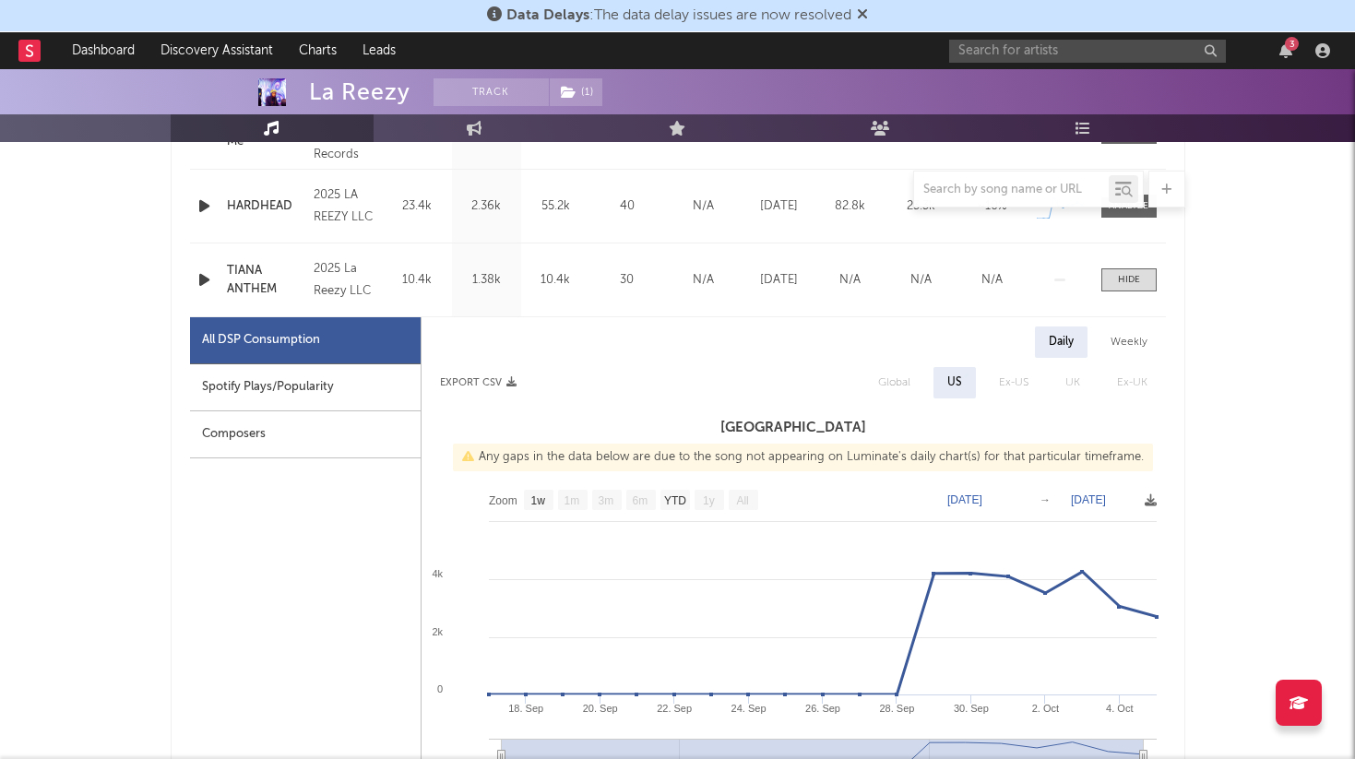
scroll to position [856, 0]
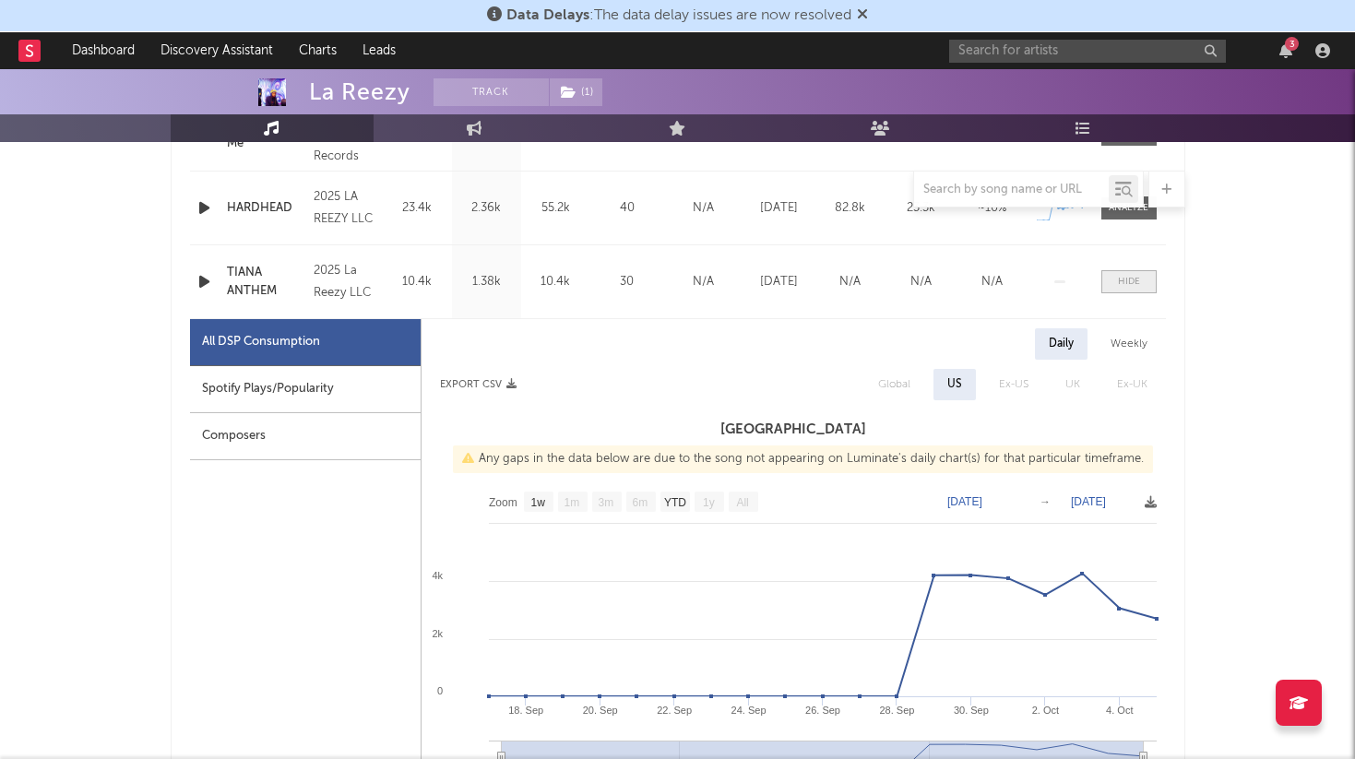
click at [1121, 286] on div at bounding box center [1129, 282] width 22 height 14
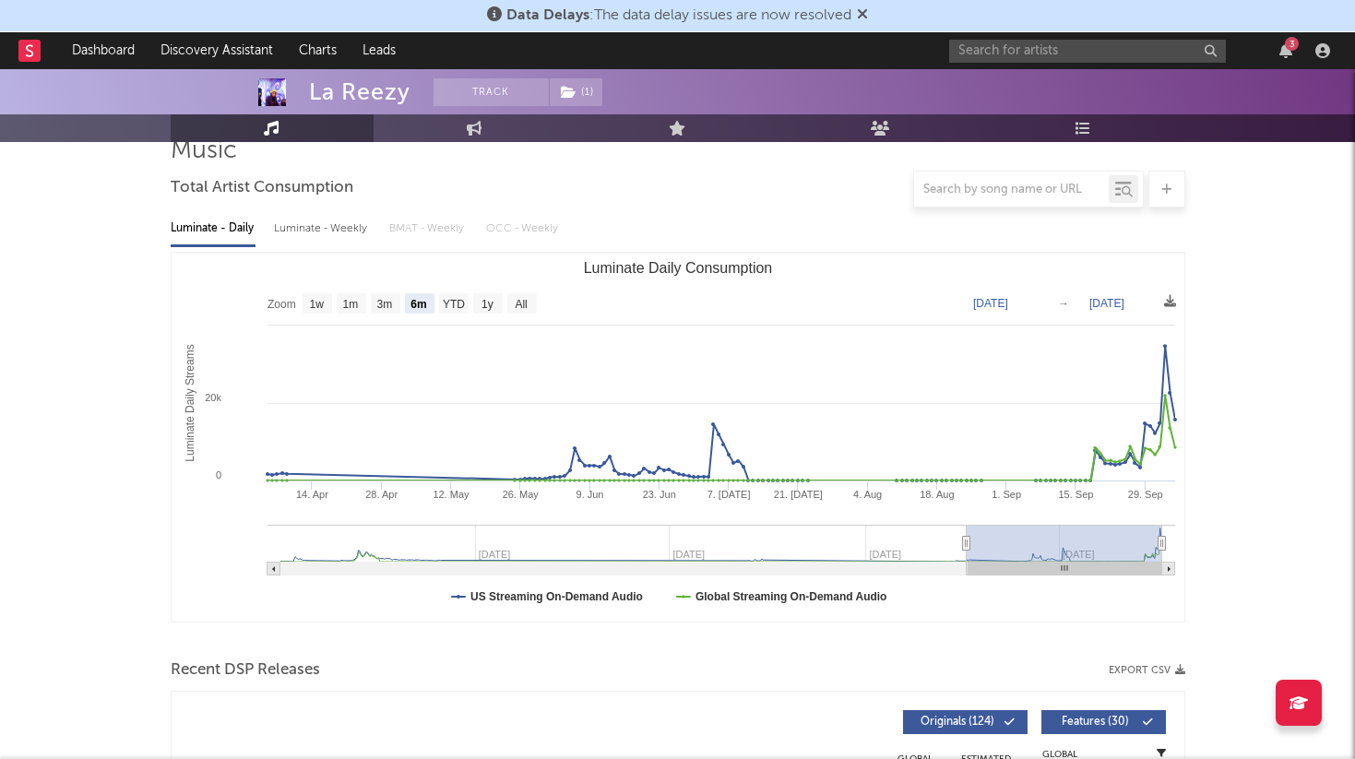
scroll to position [144, 0]
click at [388, 227] on div "Luminate - Daily Luminate - Weekly BMAT - Weekly OCC - Weekly" at bounding box center [678, 230] width 1015 height 31
click at [336, 231] on div "Luminate - Weekly" at bounding box center [322, 230] width 97 height 31
select select "6m"
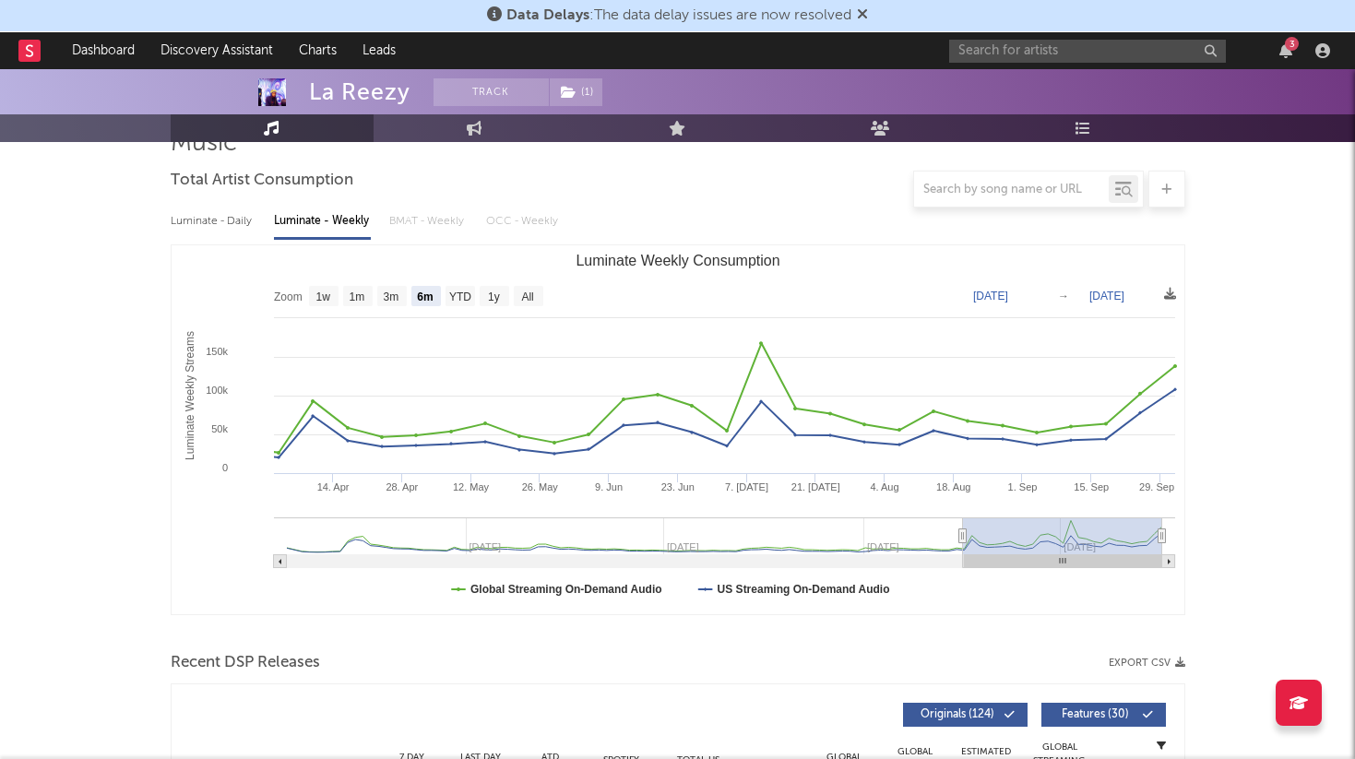
scroll to position [135, 0]
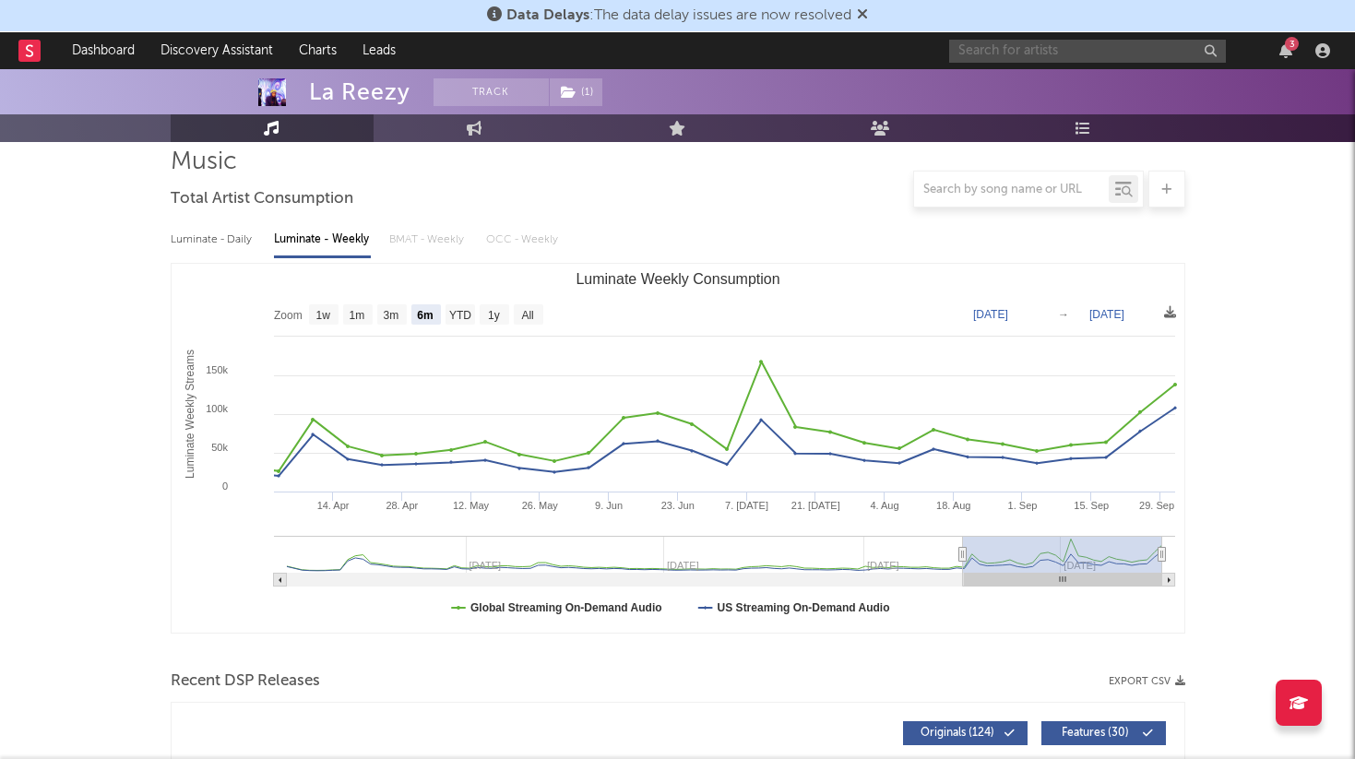
click at [1060, 48] on input "text" at bounding box center [1087, 51] width 277 height 23
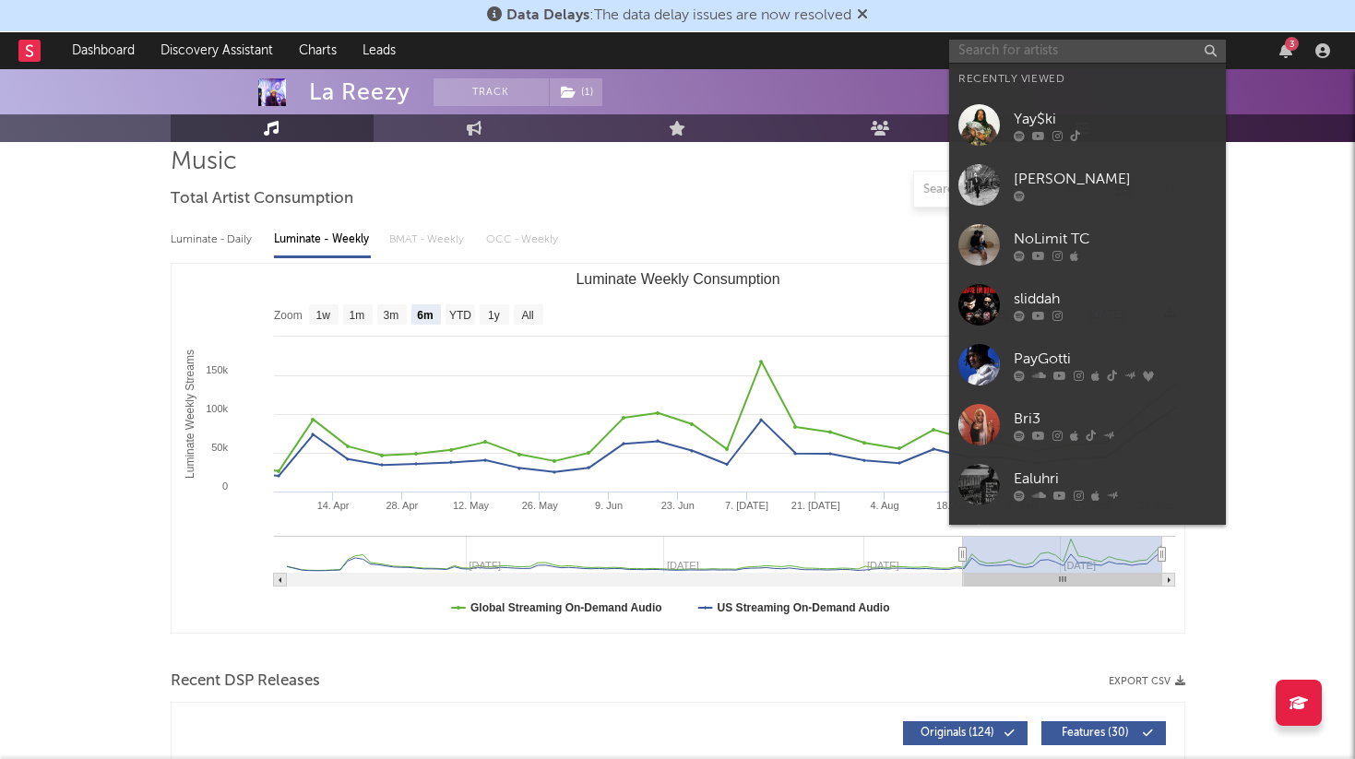
type input "l"
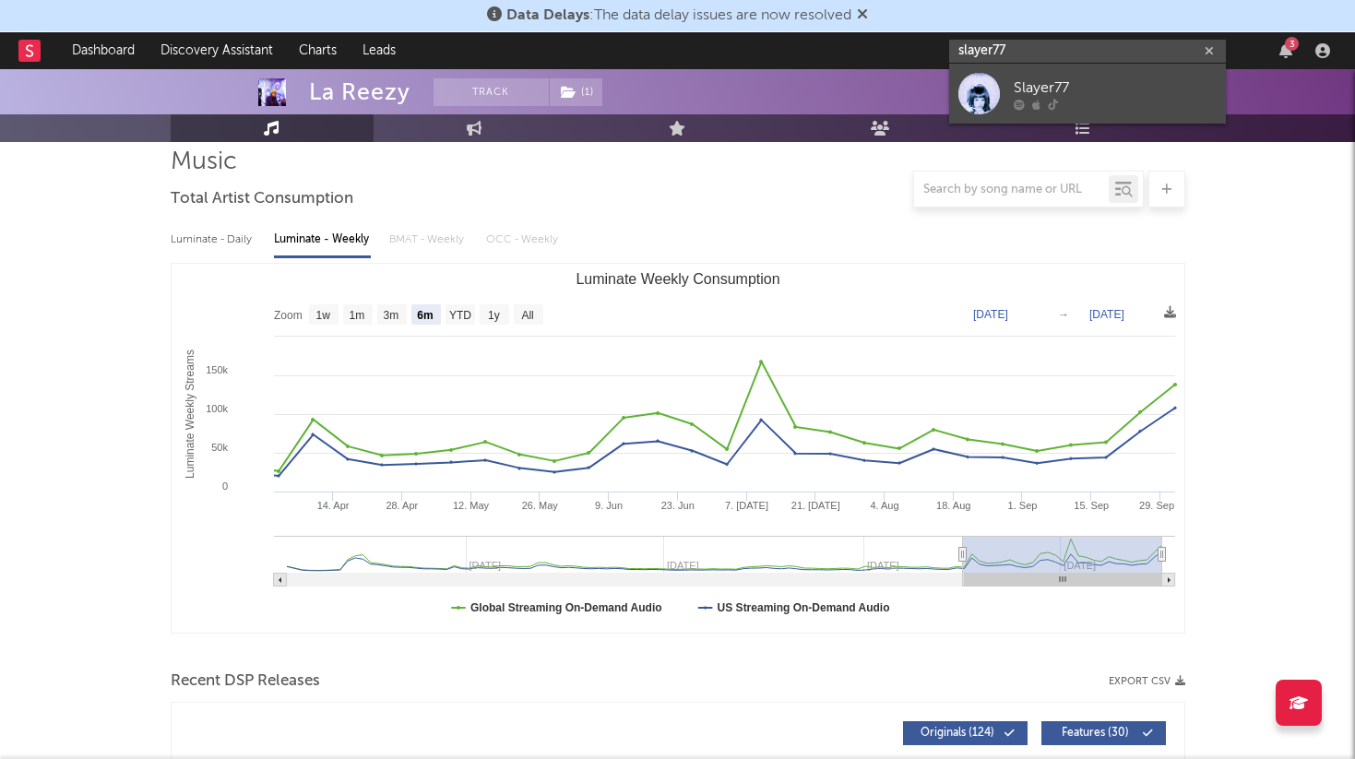
type input "slayer77"
click at [1138, 76] on link "Slayer77" at bounding box center [1087, 94] width 277 height 60
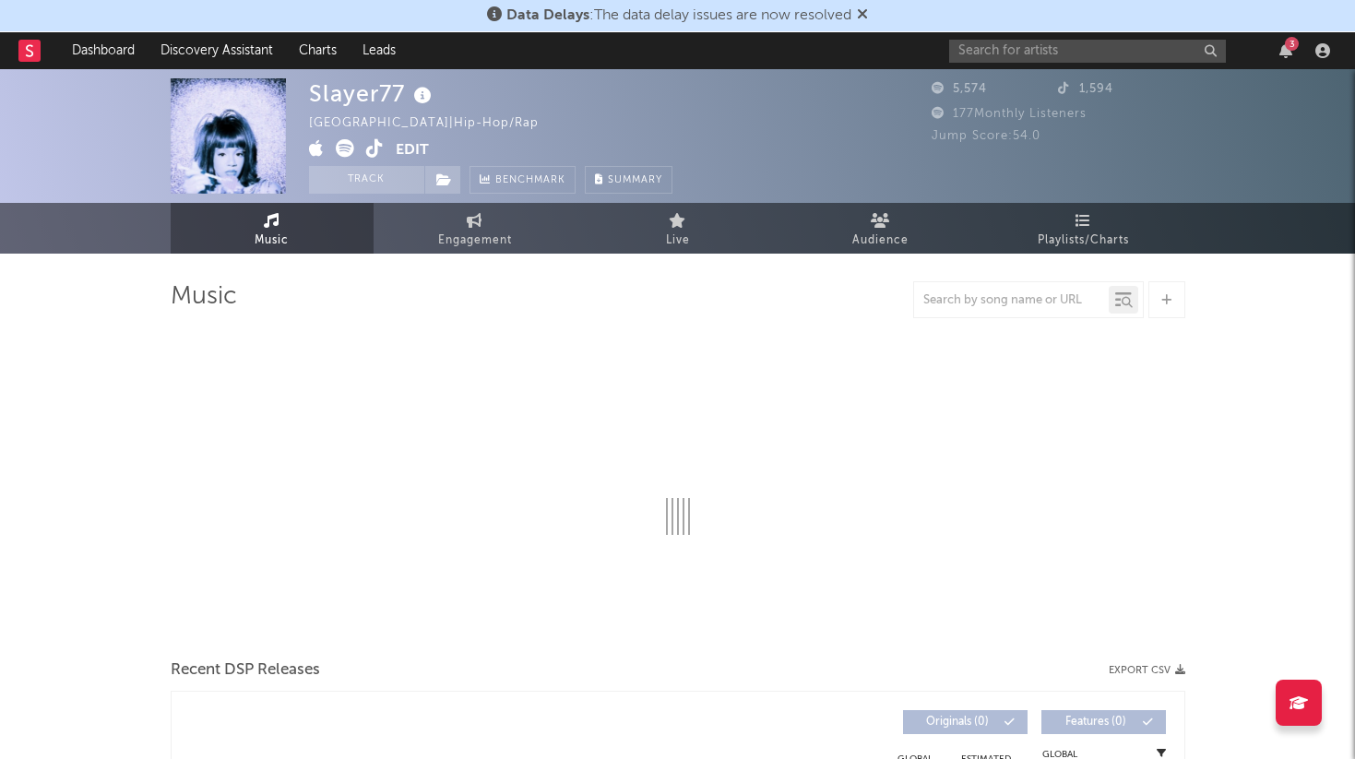
select select "6m"
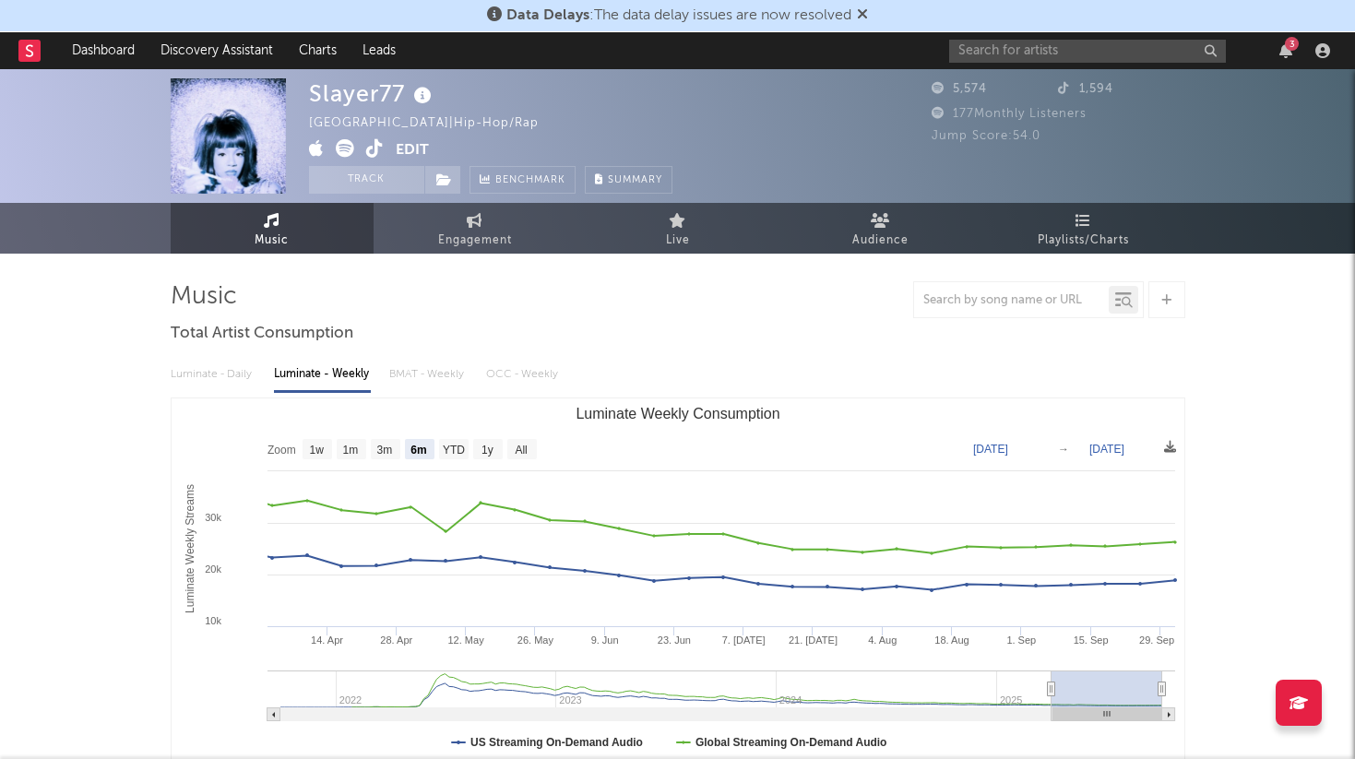
click at [25, 51] on rect at bounding box center [29, 51] width 22 height 22
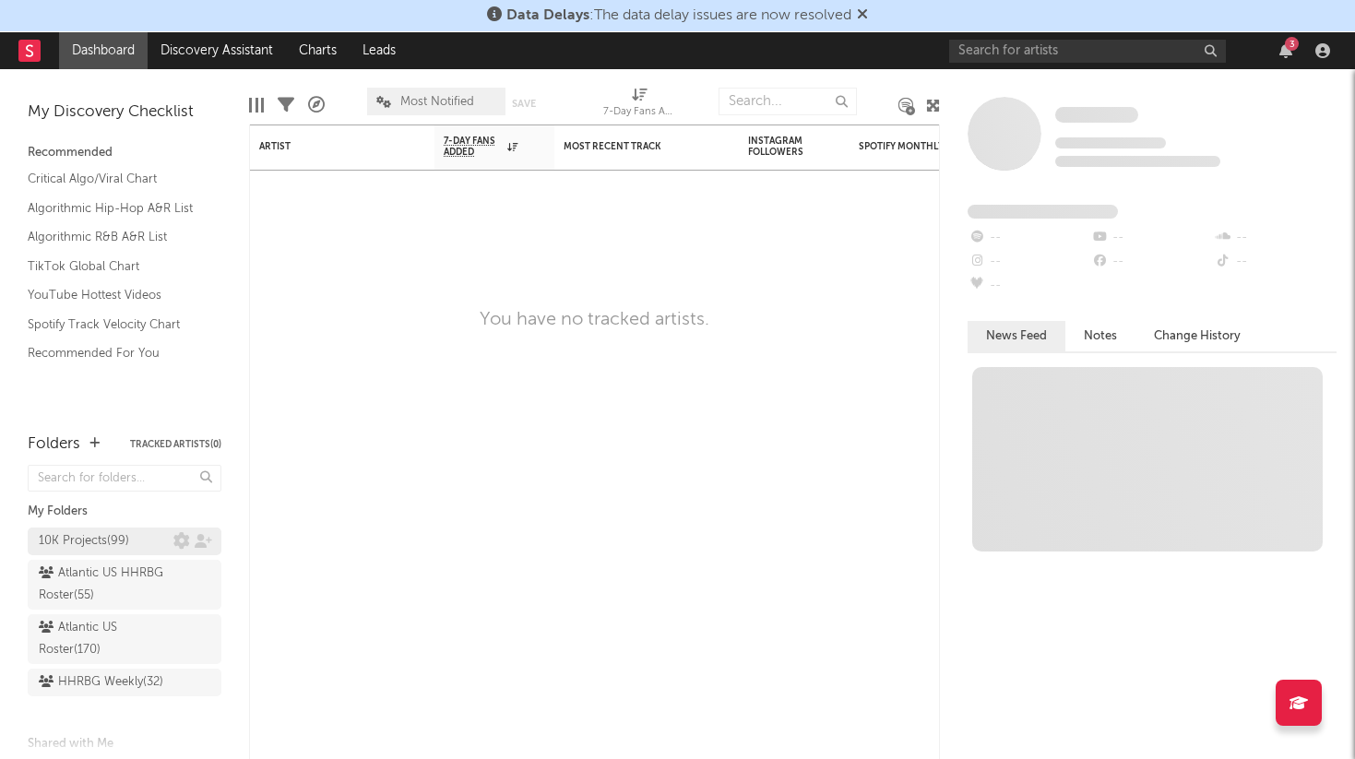
click at [134, 534] on div "10K Projects ( 99 )" at bounding box center [106, 542] width 135 height 22
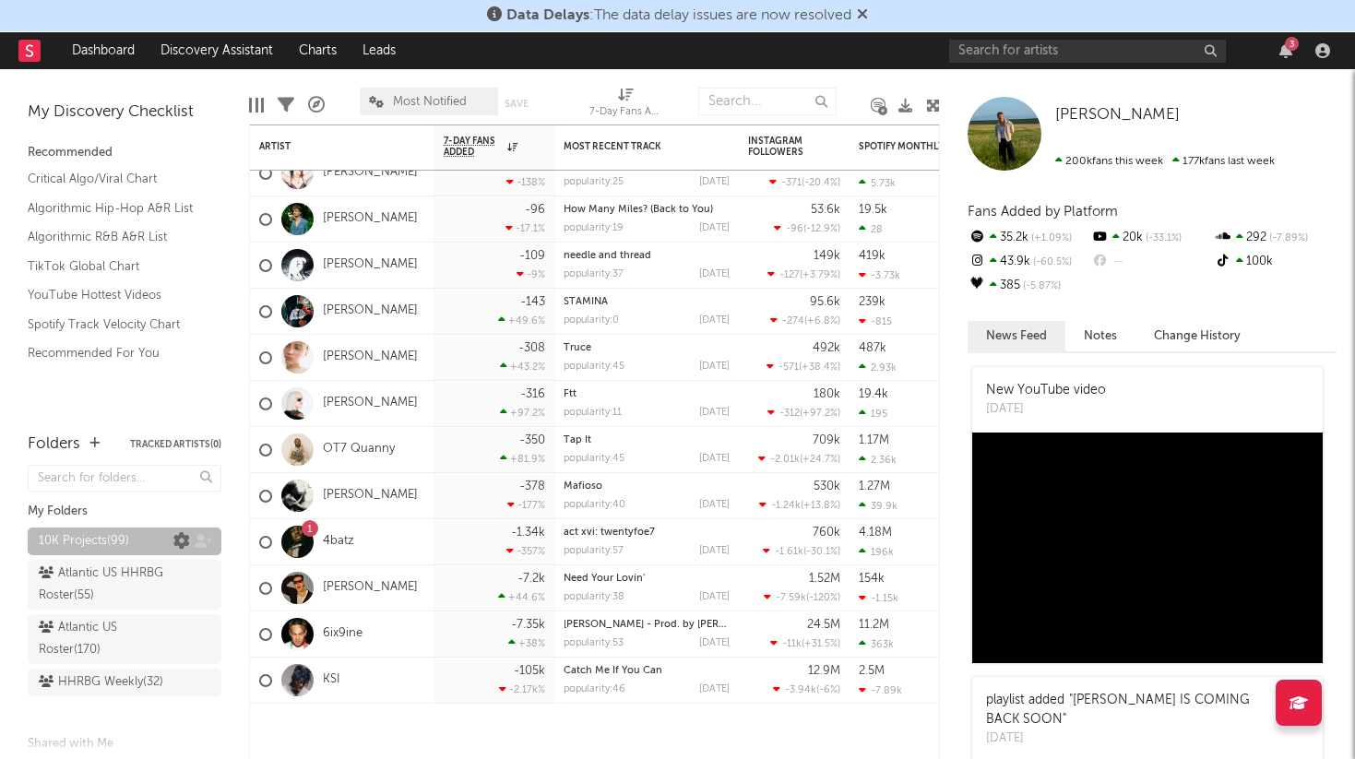
click at [184, 546] on icon at bounding box center [181, 541] width 17 height 17
click at [182, 540] on icon at bounding box center [181, 541] width 17 height 17
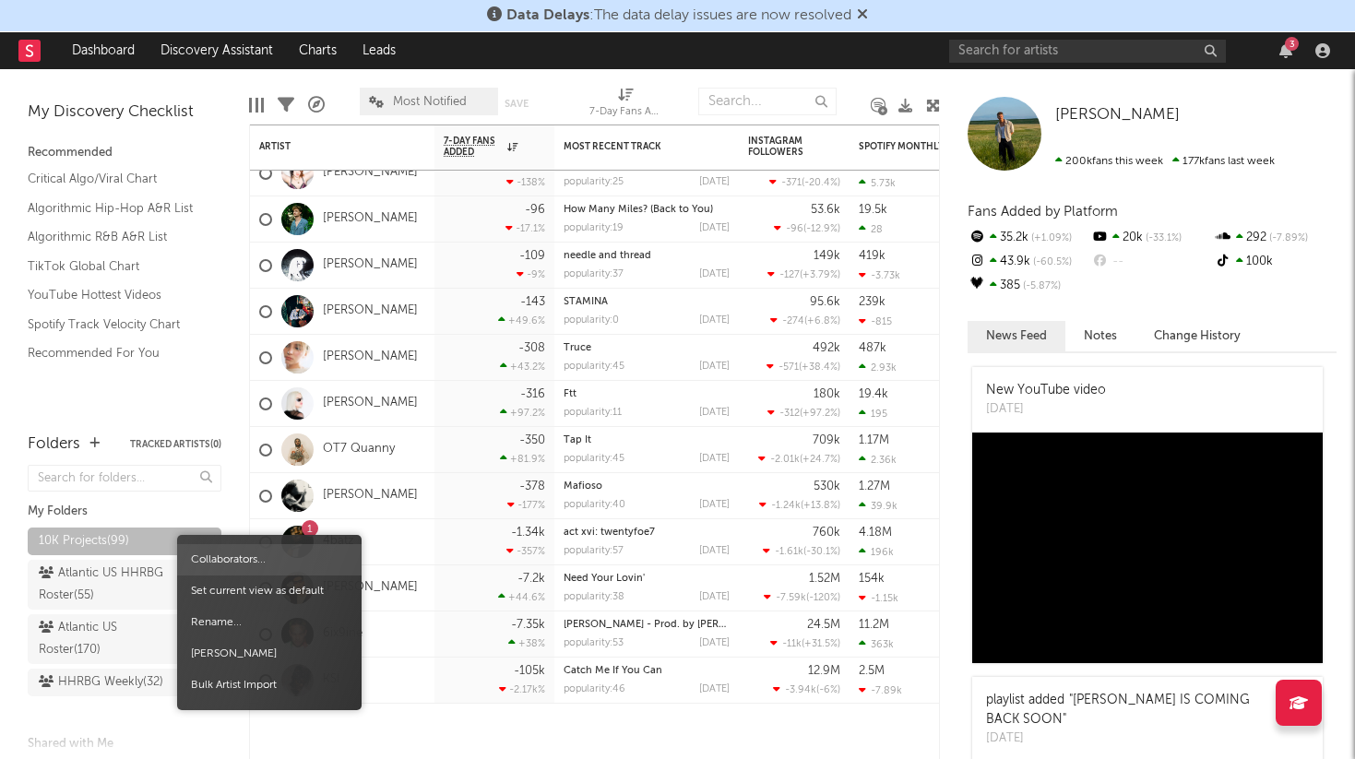
click at [221, 555] on span "Collaborators..." at bounding box center [269, 559] width 185 height 31
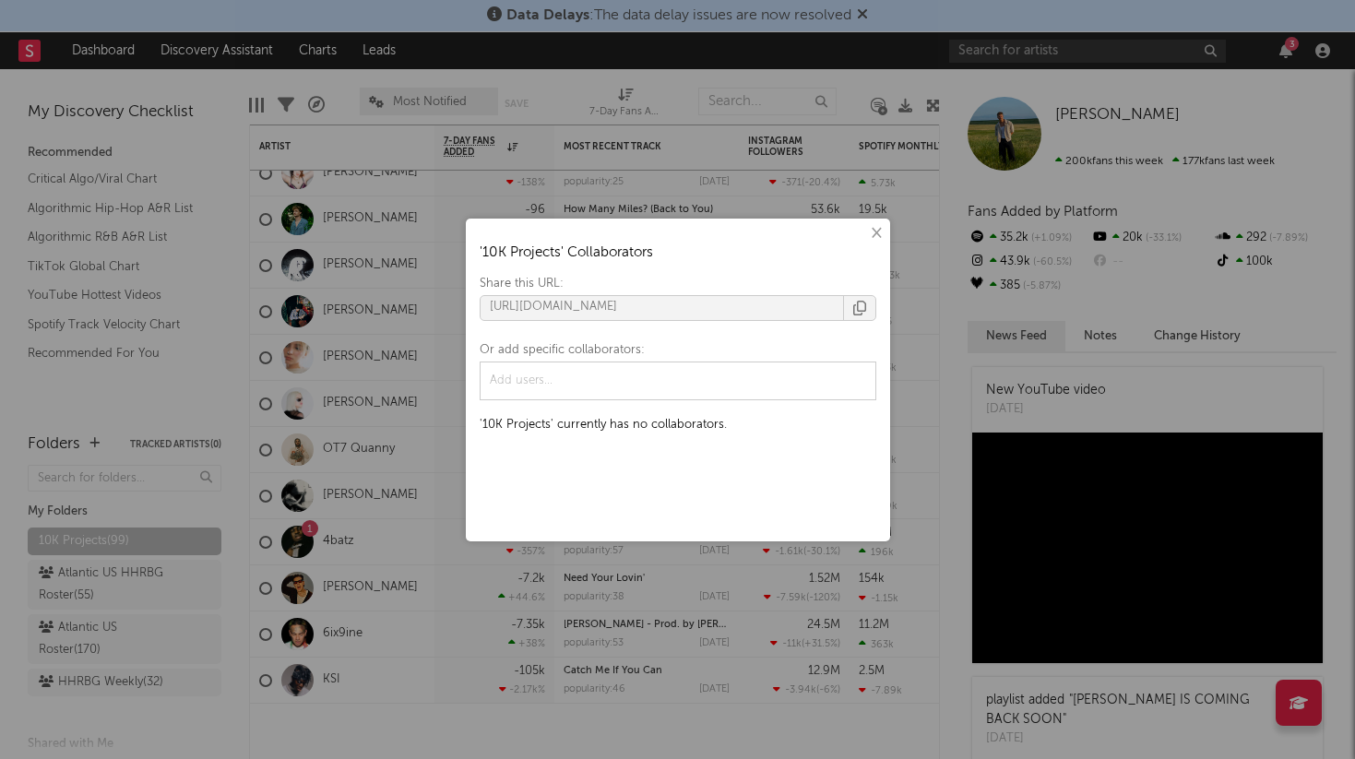
click at [878, 231] on button "×" at bounding box center [876, 233] width 20 height 20
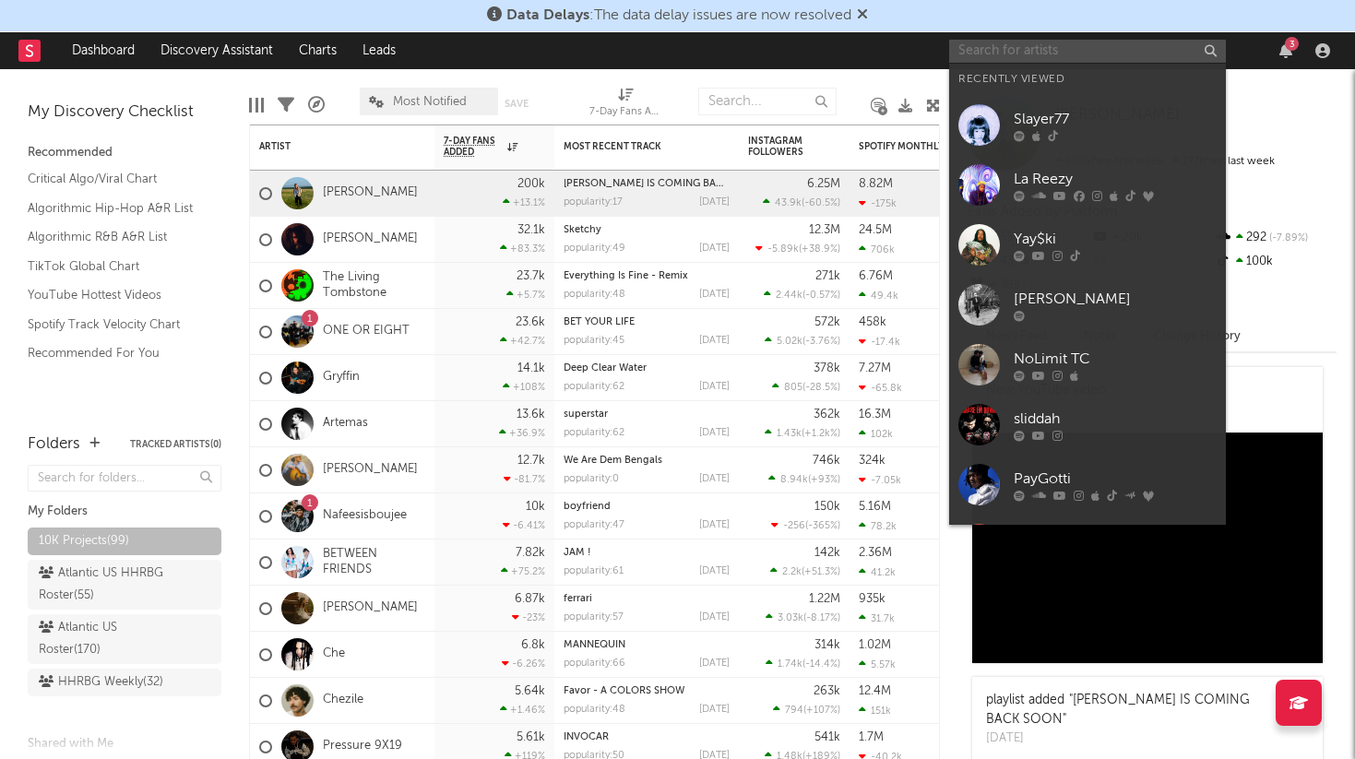
click at [1069, 48] on input "text" at bounding box center [1087, 51] width 277 height 23
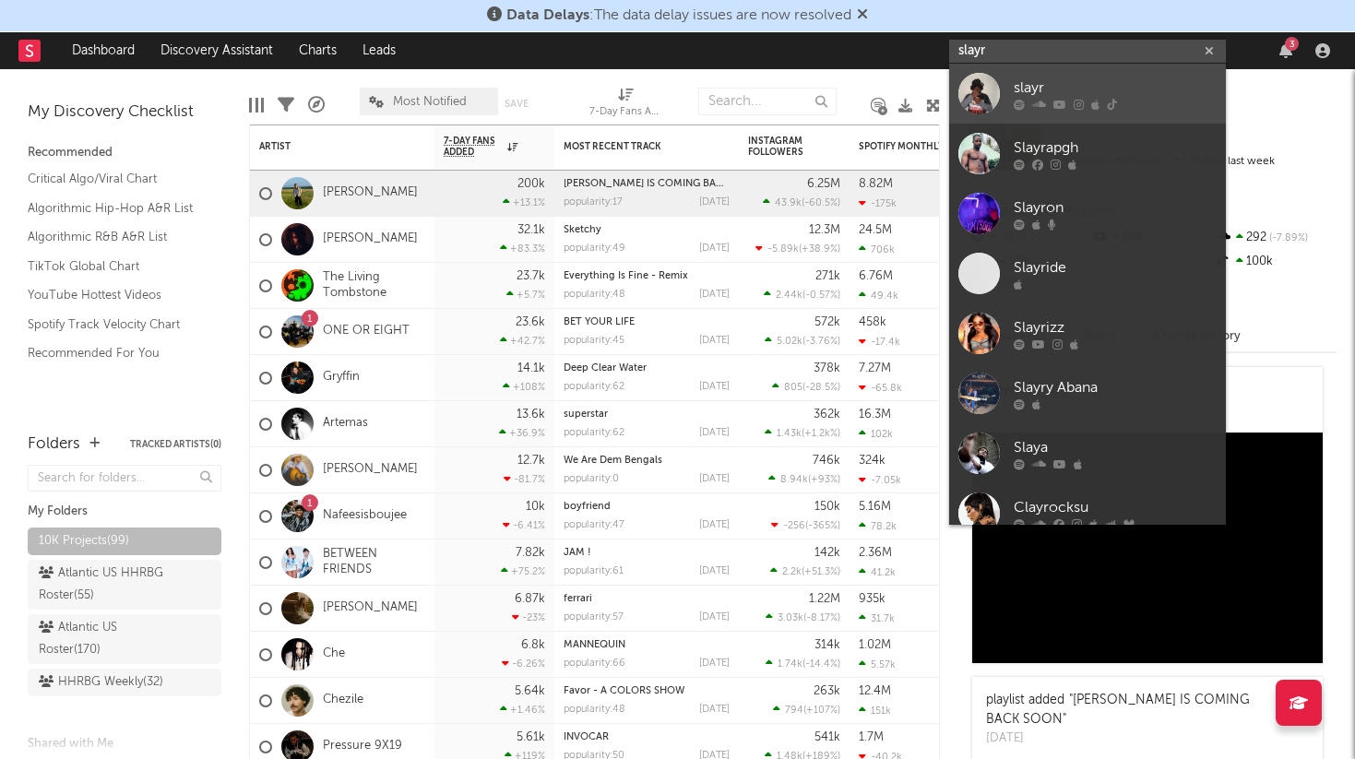
type input "slayr"
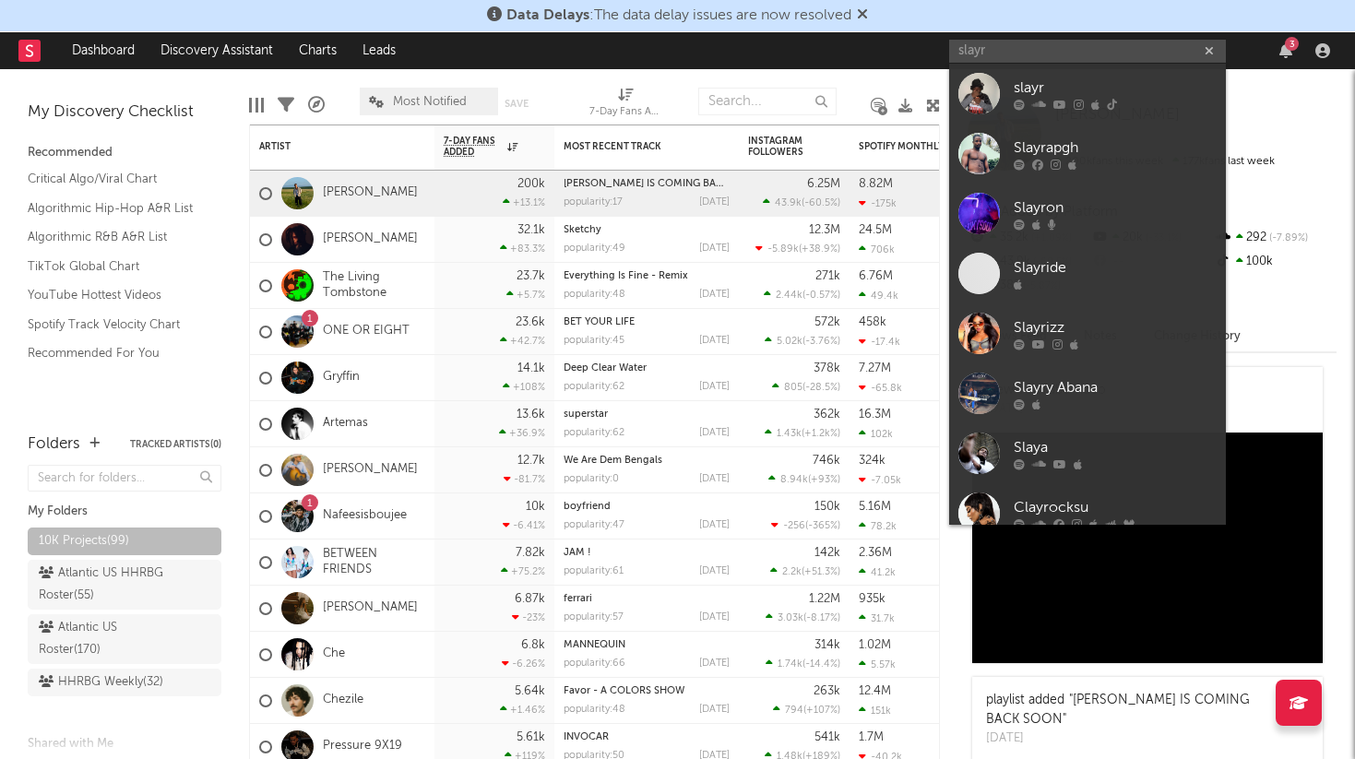
click at [1077, 89] on div "slayr" at bounding box center [1115, 88] width 203 height 22
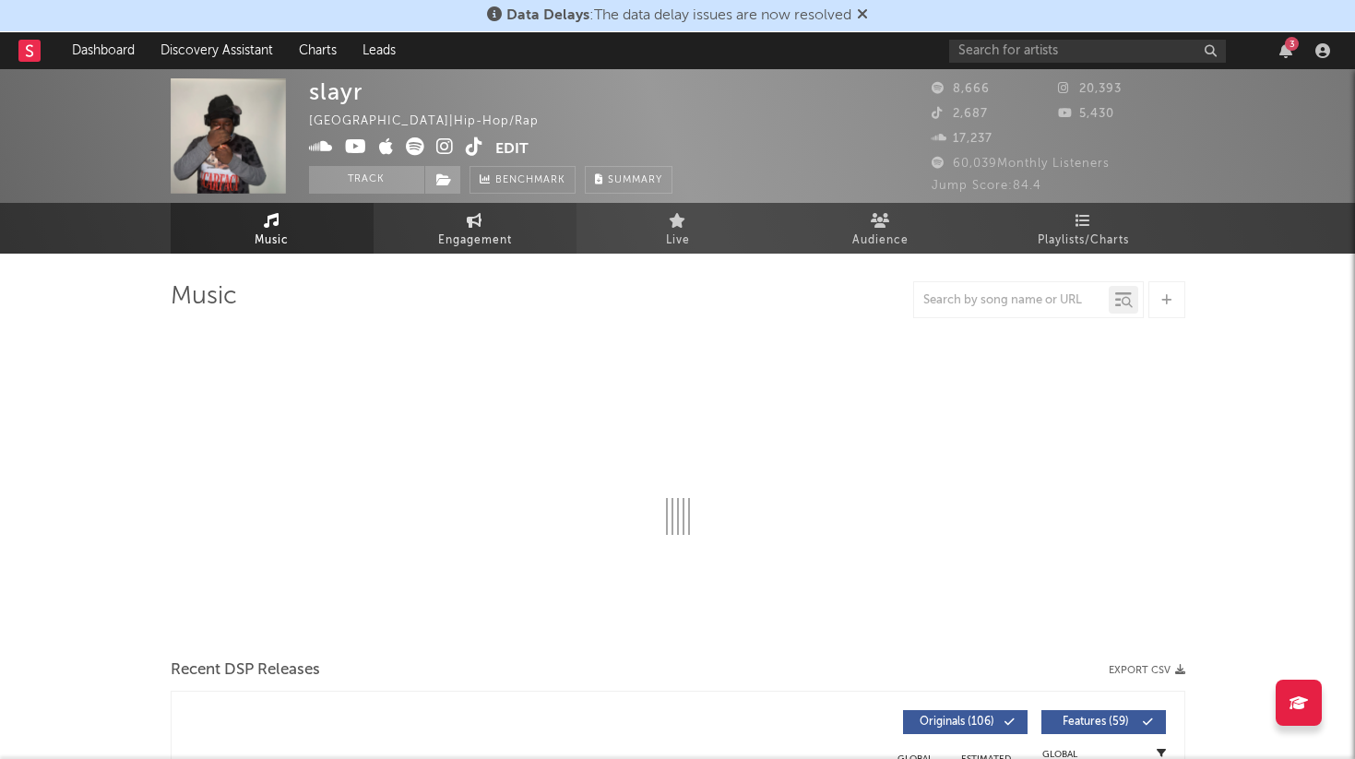
select select "6m"
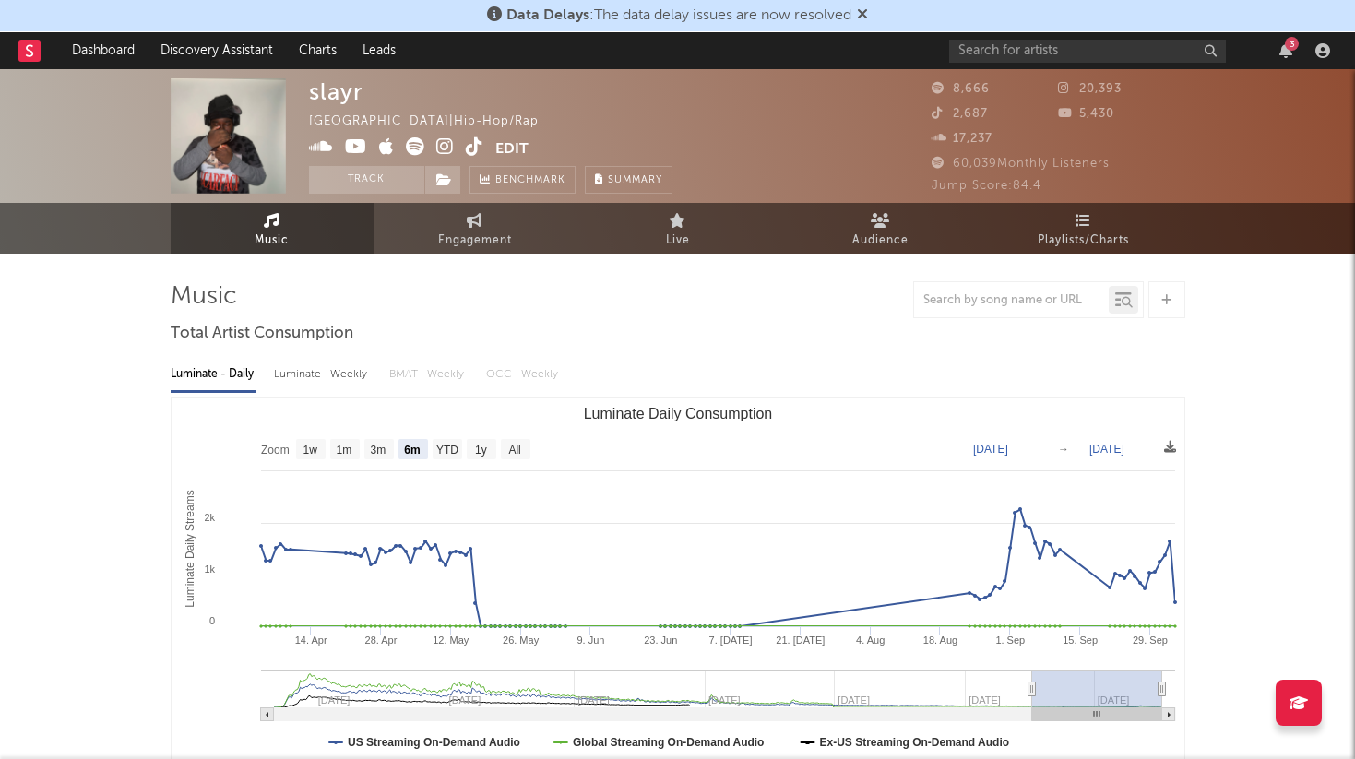
click at [327, 99] on div "slayr" at bounding box center [336, 91] width 54 height 27
copy div "slayr"
click at [470, 147] on icon at bounding box center [475, 146] width 18 height 18
click at [1045, 43] on input "text" at bounding box center [1087, 51] width 277 height 23
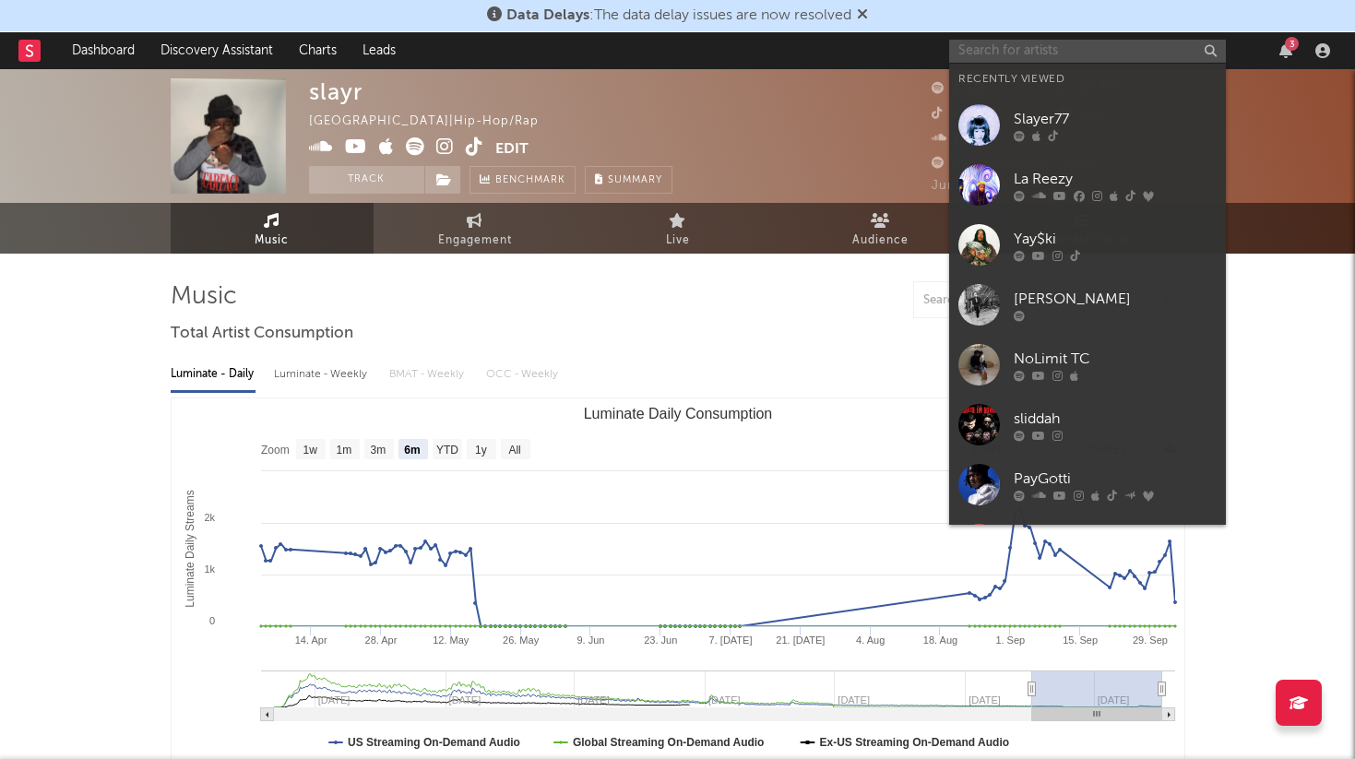
paste input "BabyBartier"
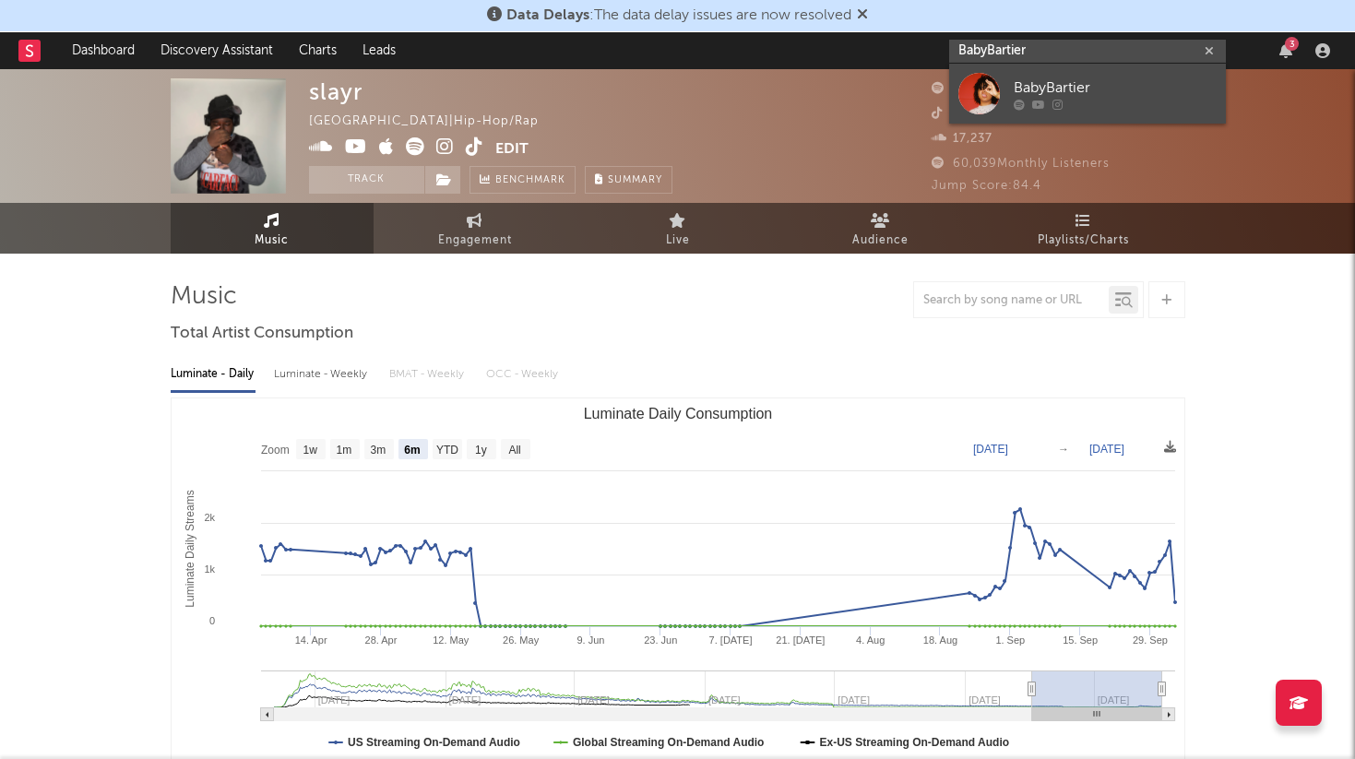
type input "BabyBartier"
click at [1031, 93] on div "BabyBartier" at bounding box center [1115, 88] width 203 height 22
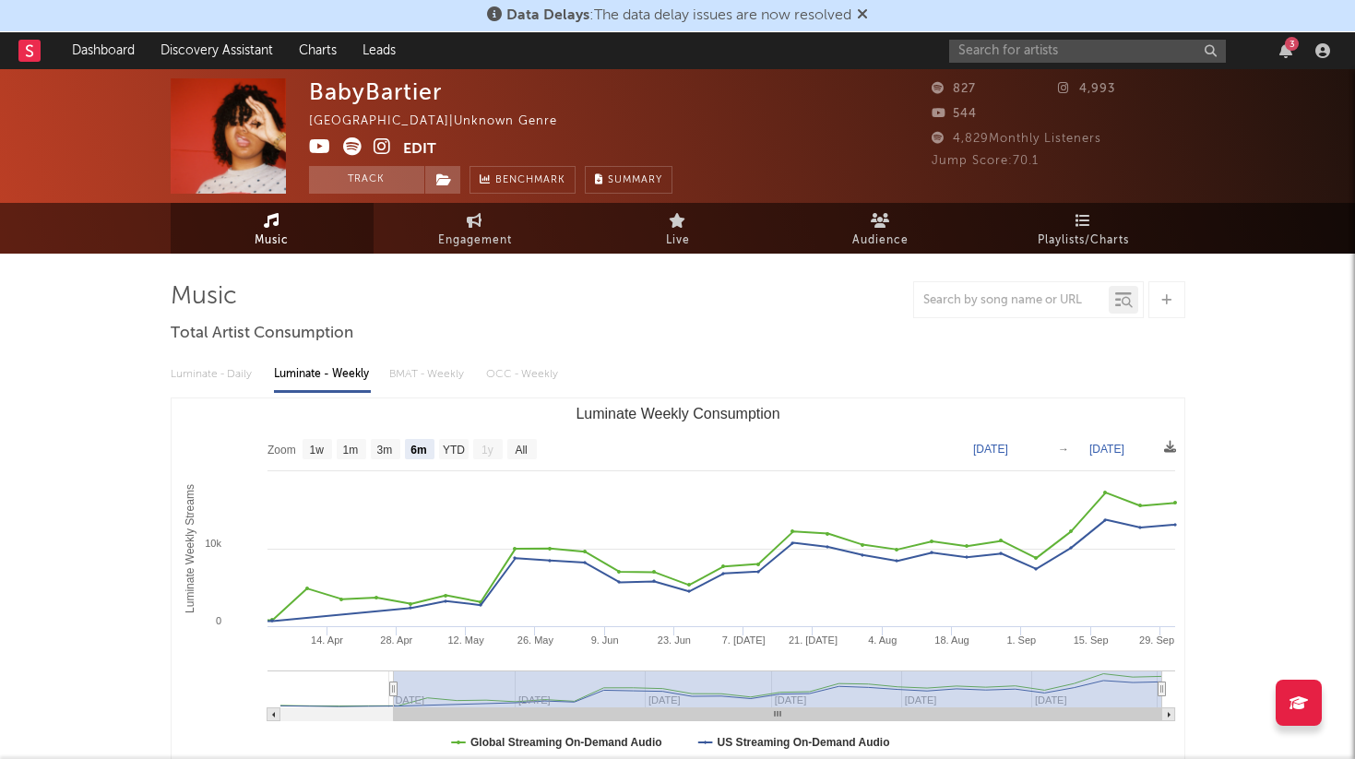
click at [383, 144] on icon at bounding box center [383, 146] width 18 height 18
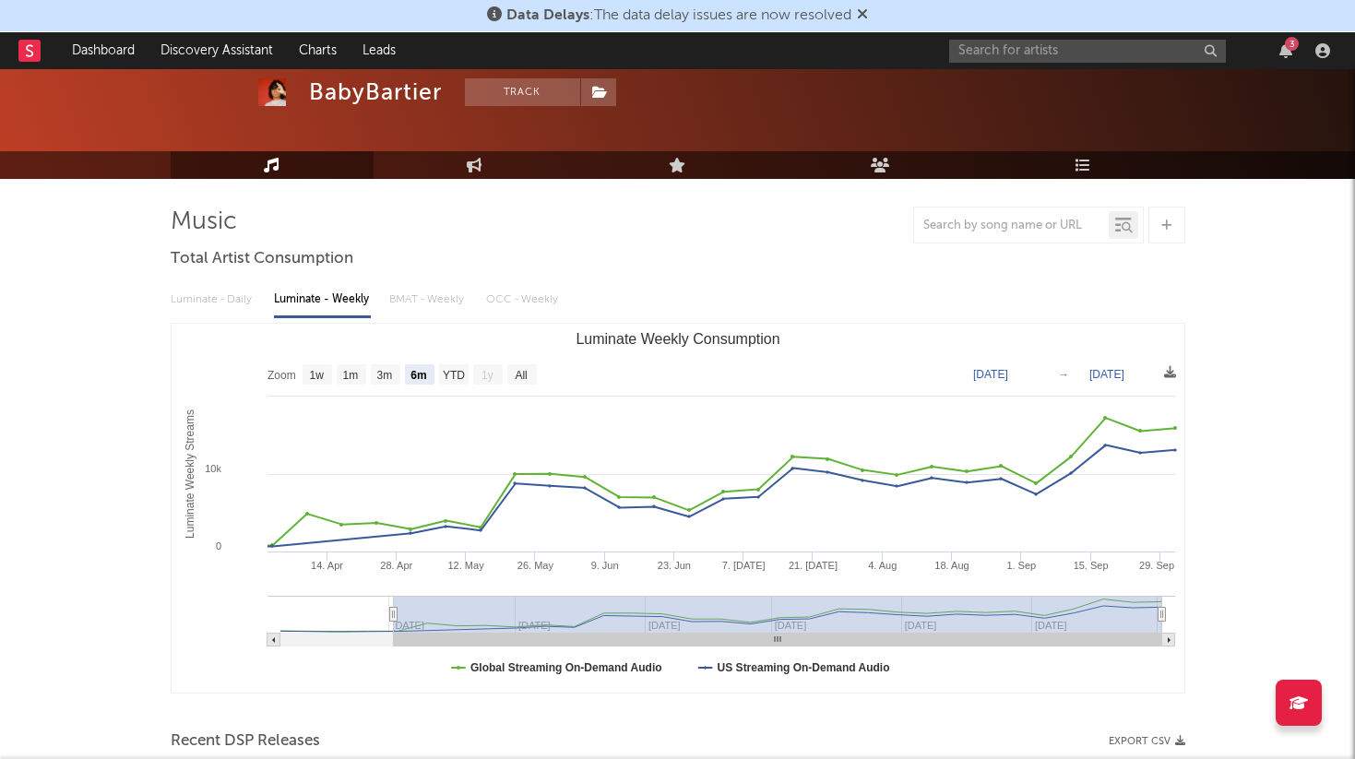
scroll to position [73, 0]
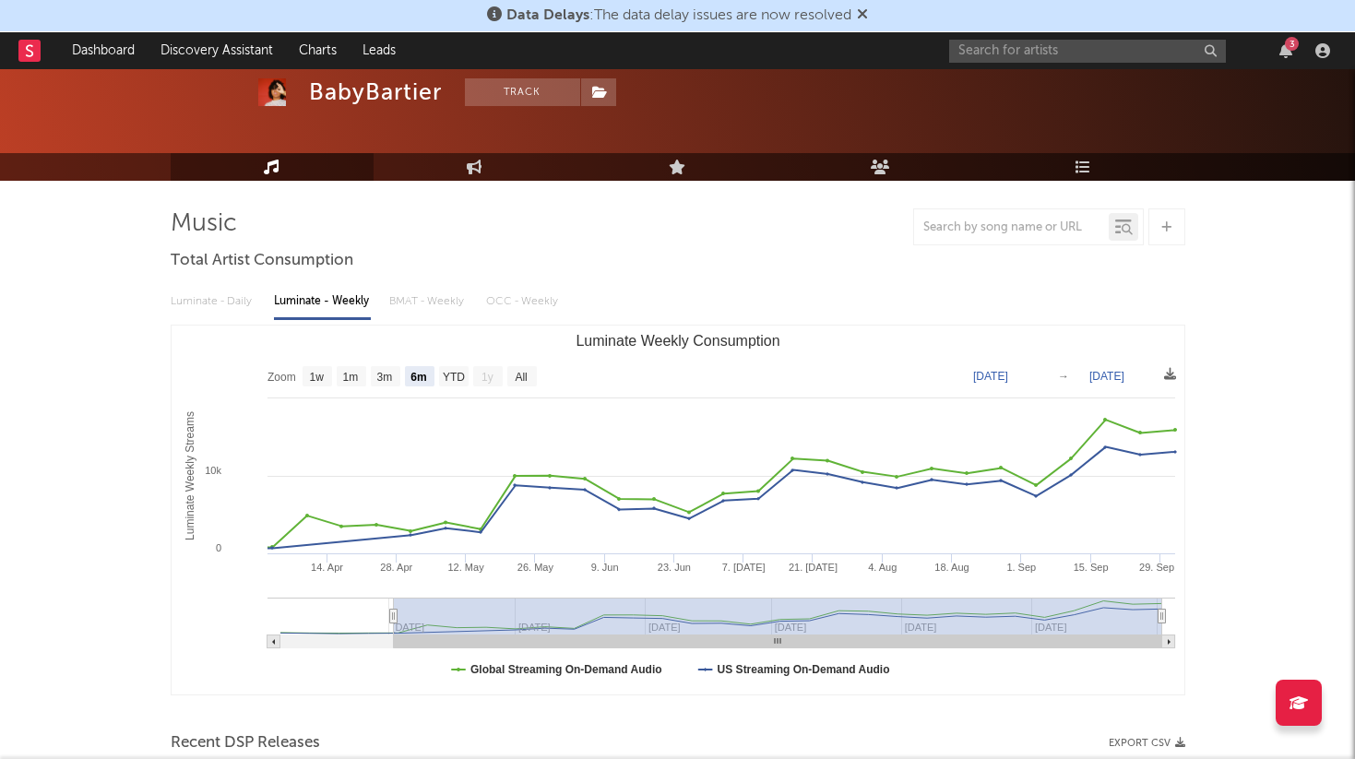
click at [205, 308] on div "Luminate - Daily Luminate - Weekly BMAT - Weekly OCC - Weekly" at bounding box center [678, 301] width 1015 height 31
click at [193, 304] on div "Luminate - Daily Luminate - Weekly BMAT - Weekly OCC - Weekly" at bounding box center [678, 301] width 1015 height 31
click at [230, 288] on div "Luminate - Daily Luminate - Weekly BMAT - Weekly OCC - Weekly" at bounding box center [678, 301] width 1015 height 31
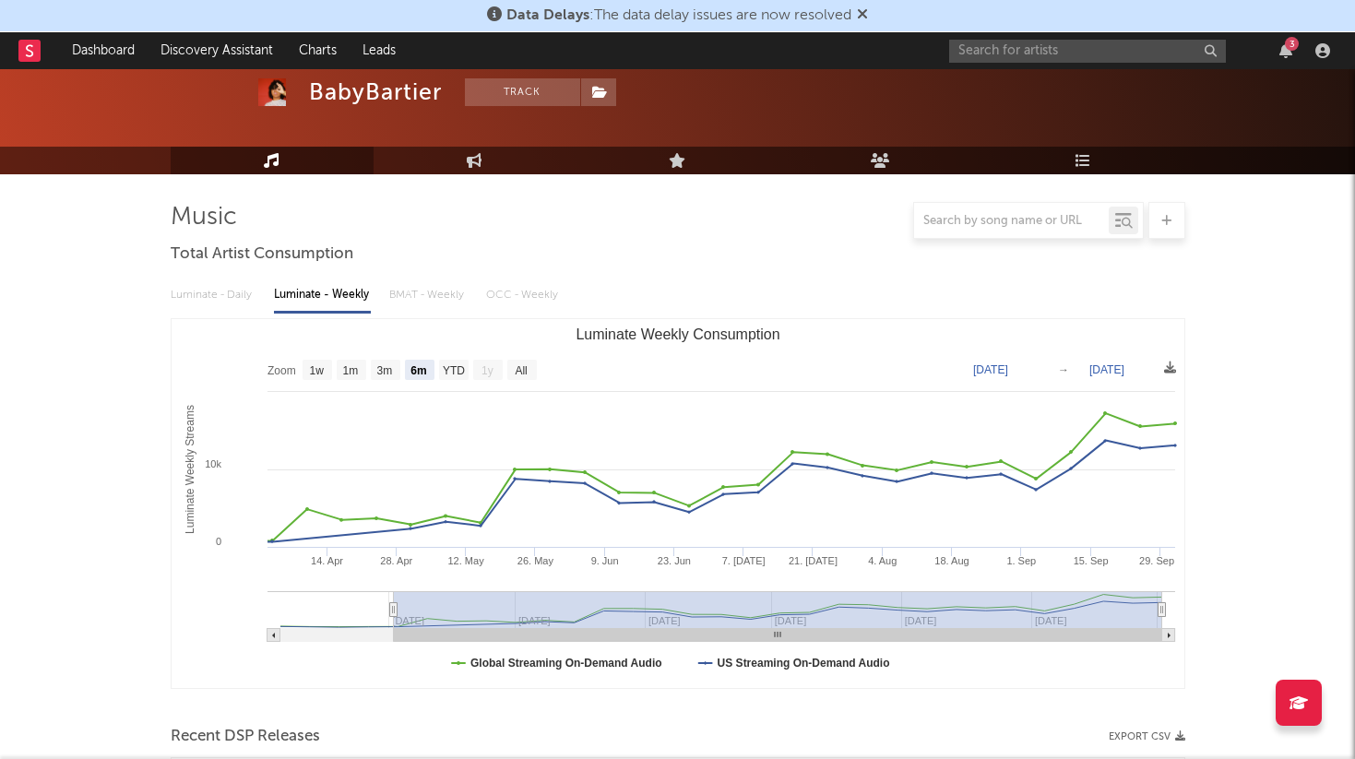
scroll to position [118, 0]
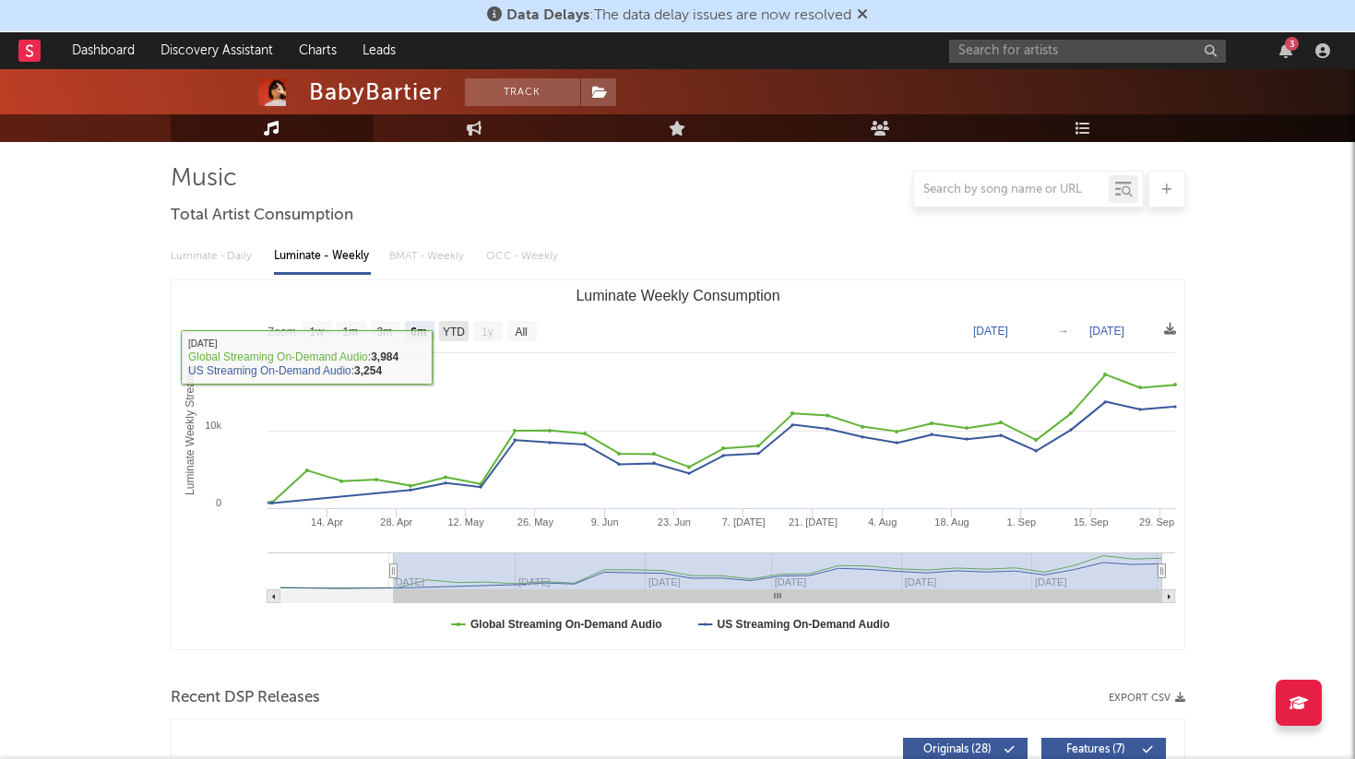
click at [441, 329] on rect "Luminate Weekly Consumption" at bounding box center [454, 331] width 30 height 20
select select "YTD"
type input "[DATE]"
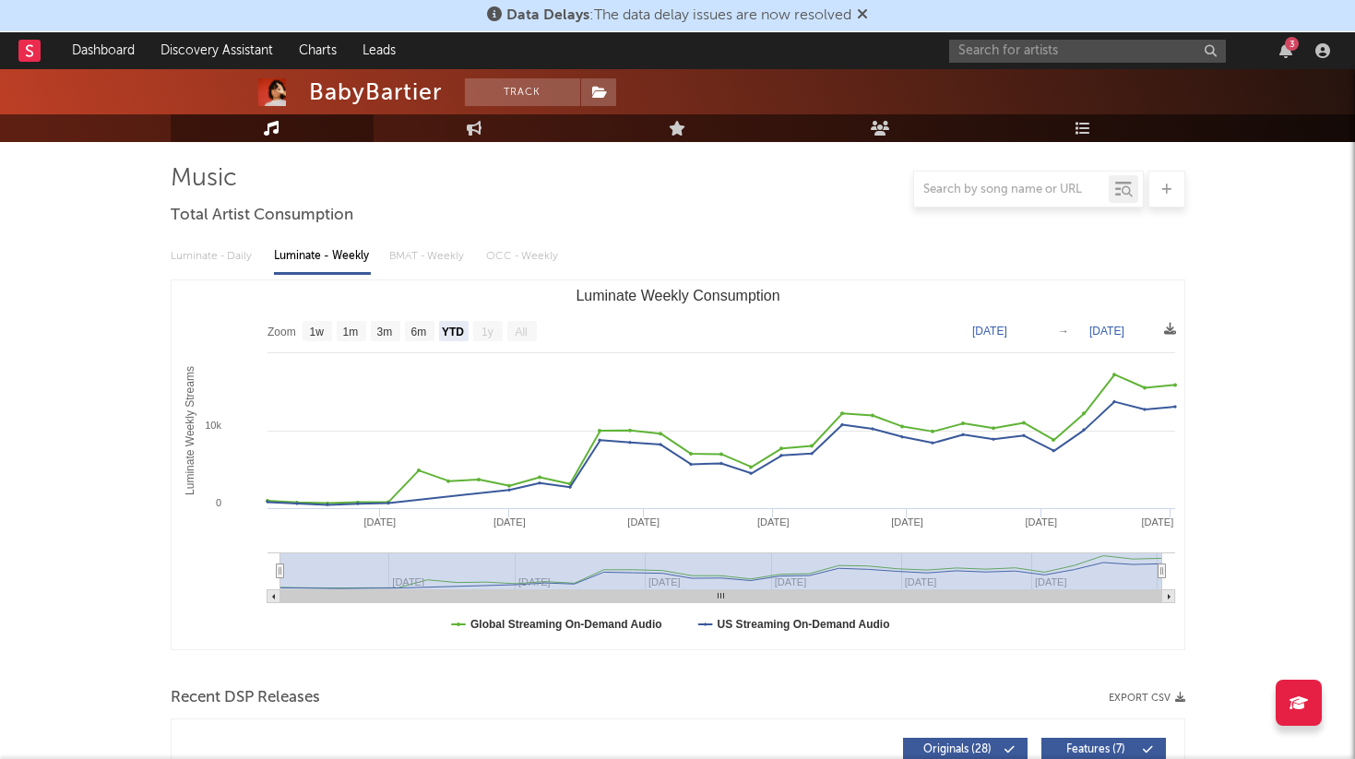
click at [419, 332] on text "6m" at bounding box center [419, 332] width 16 height 13
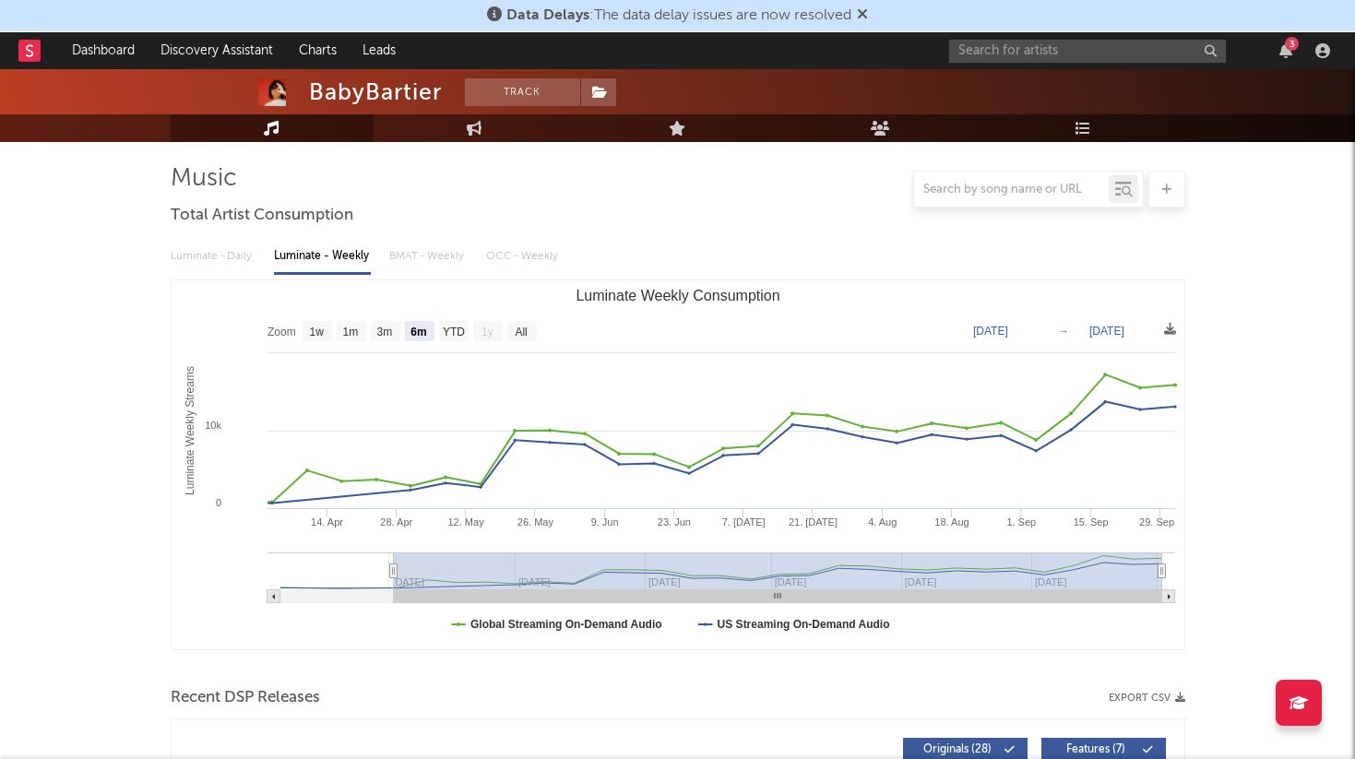
select select "6m"
type input "[DATE]"
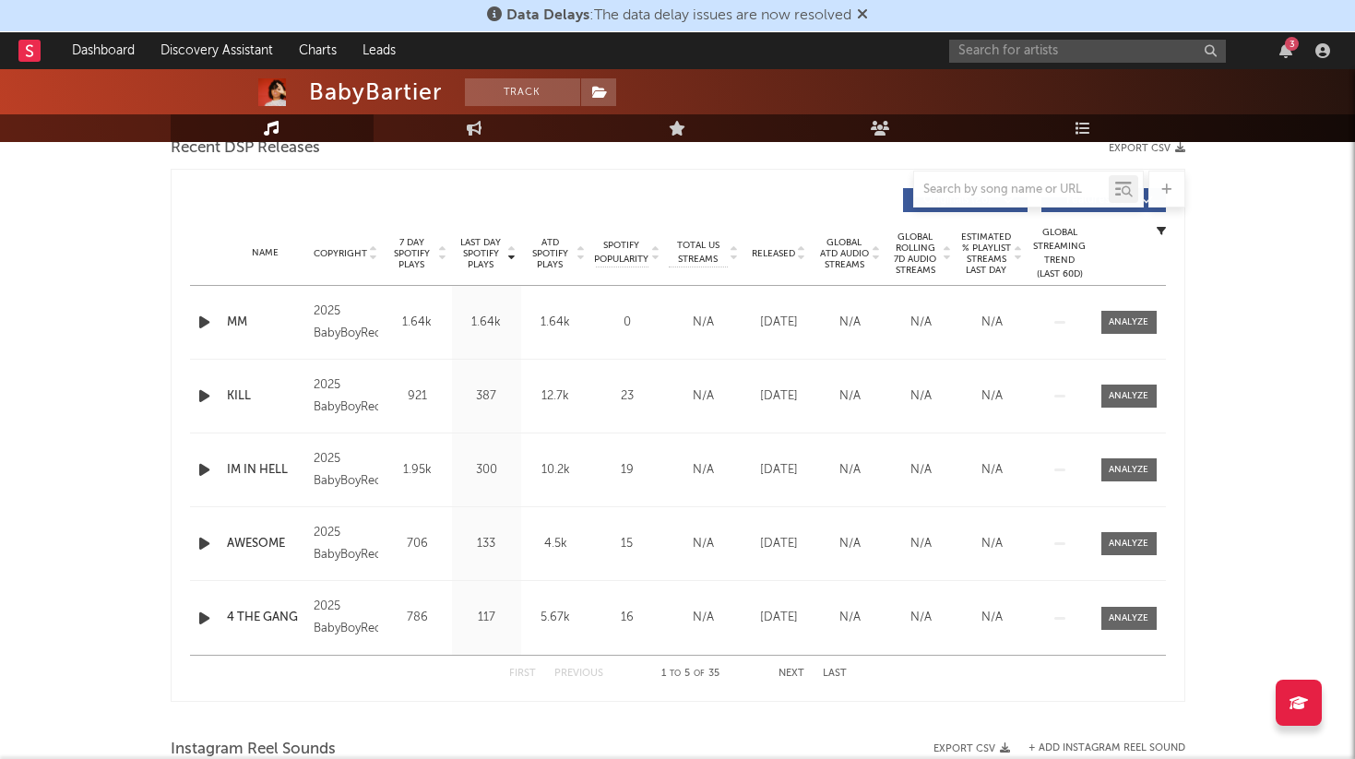
scroll to position [673, 0]
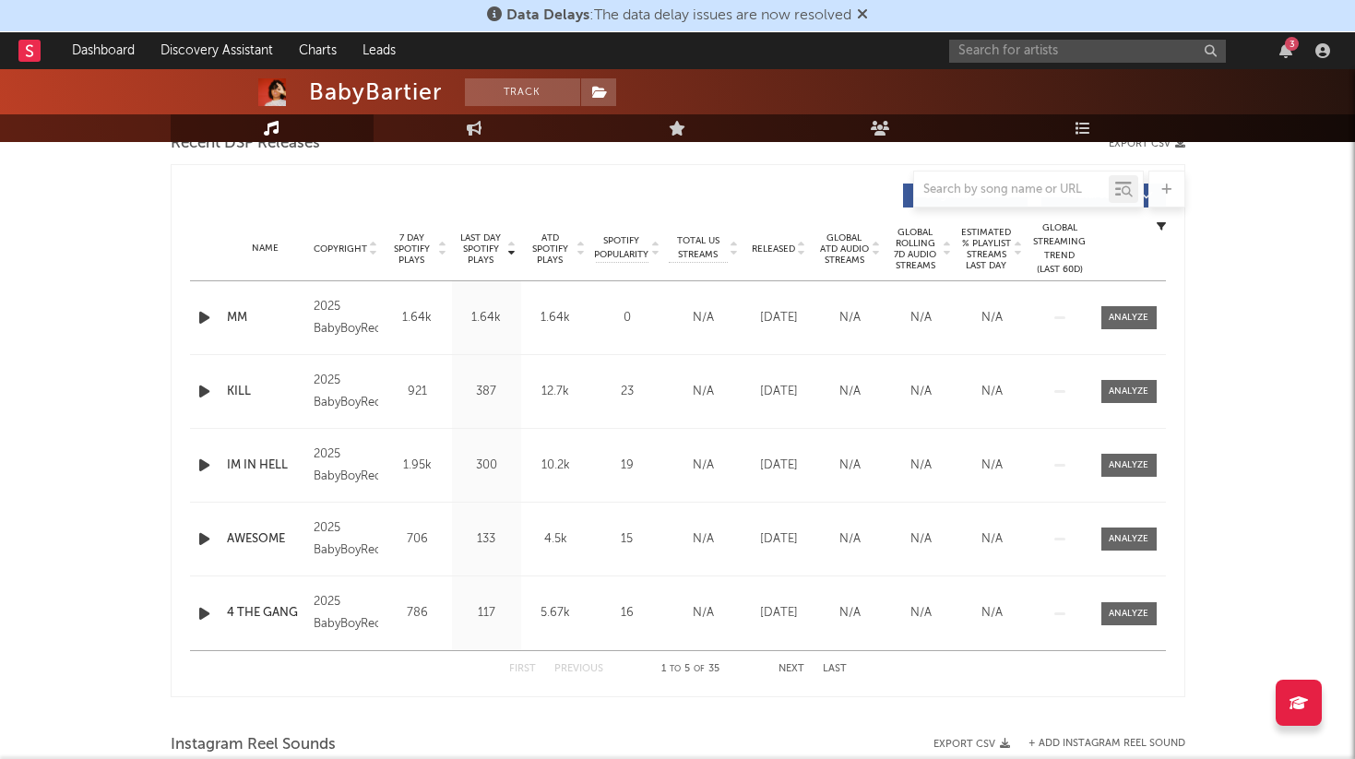
click at [1081, 34] on div "3" at bounding box center [1143, 50] width 388 height 37
click at [1068, 50] on input "text" at bounding box center [1087, 51] width 277 height 23
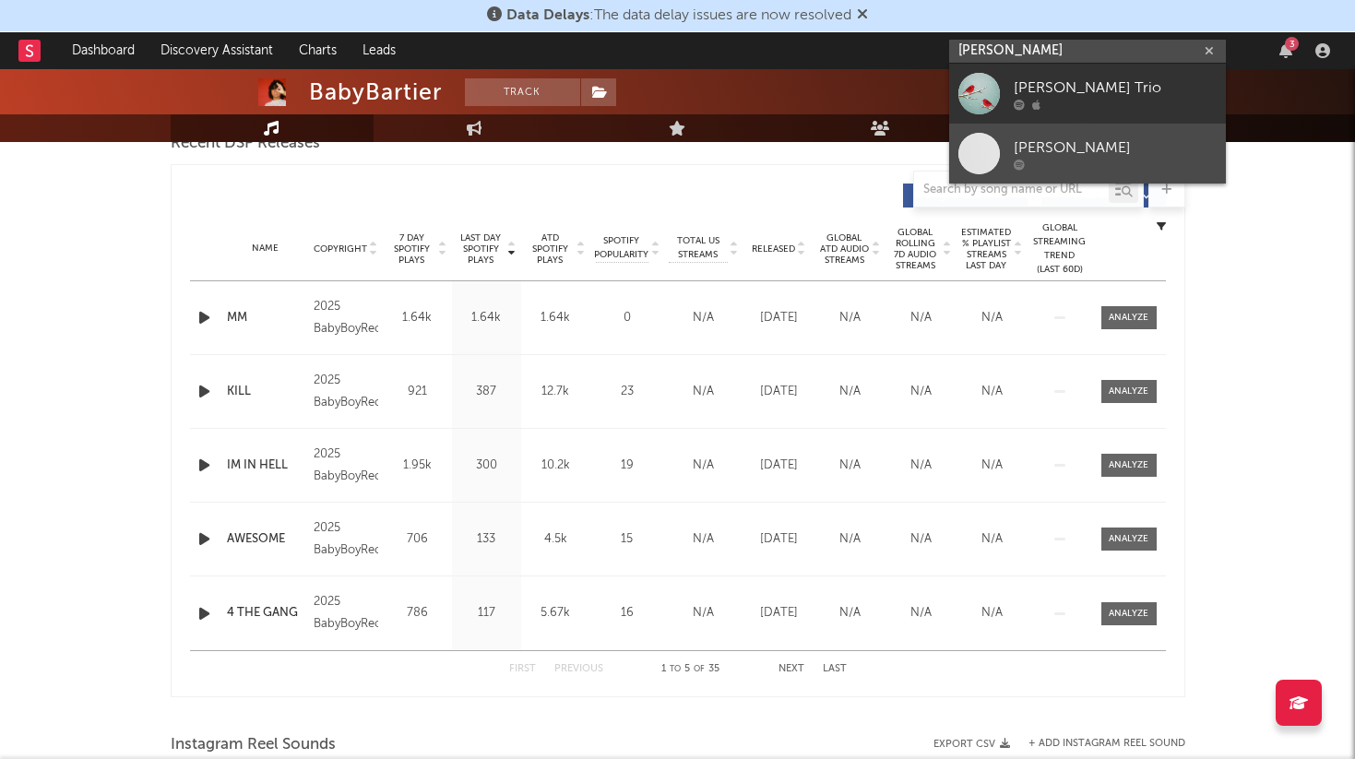
type input "[PERSON_NAME]"
click at [1072, 157] on div "[PERSON_NAME]" at bounding box center [1115, 148] width 203 height 22
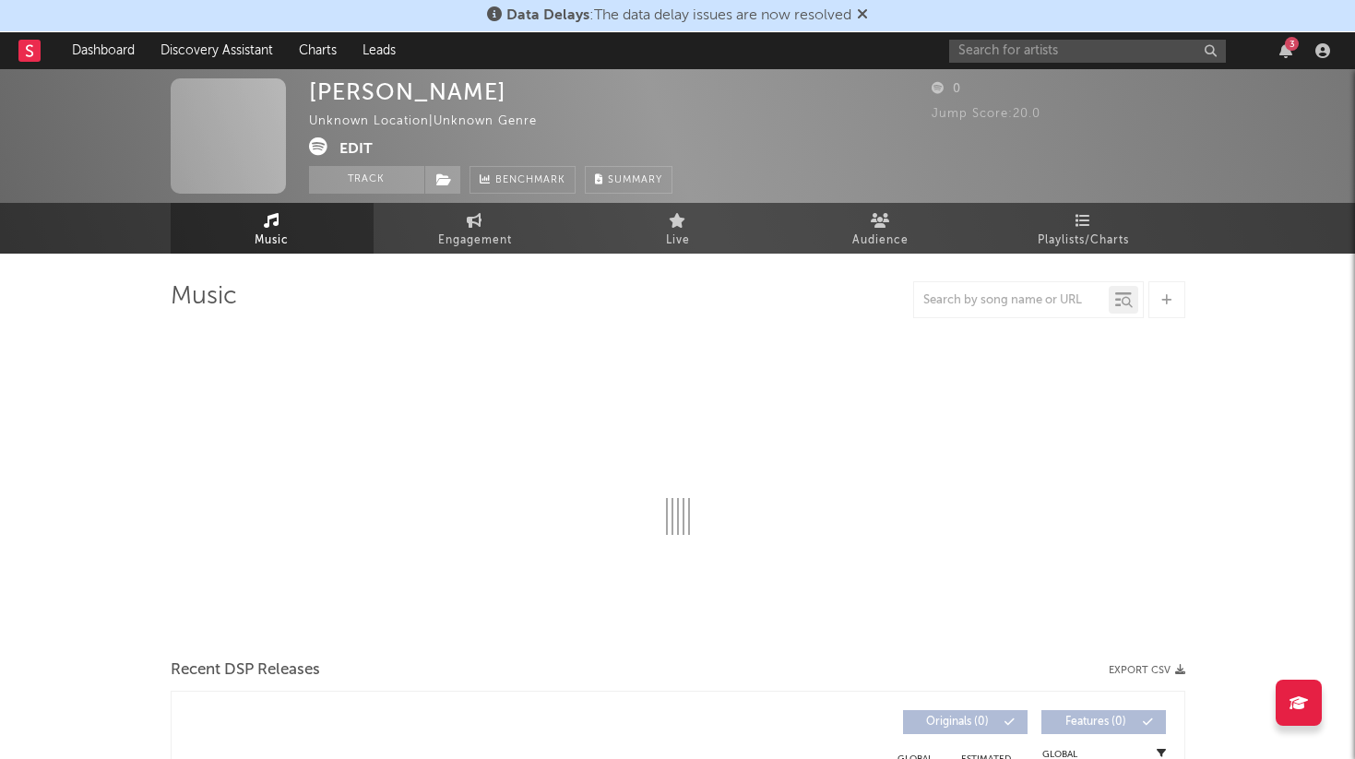
select select "6m"
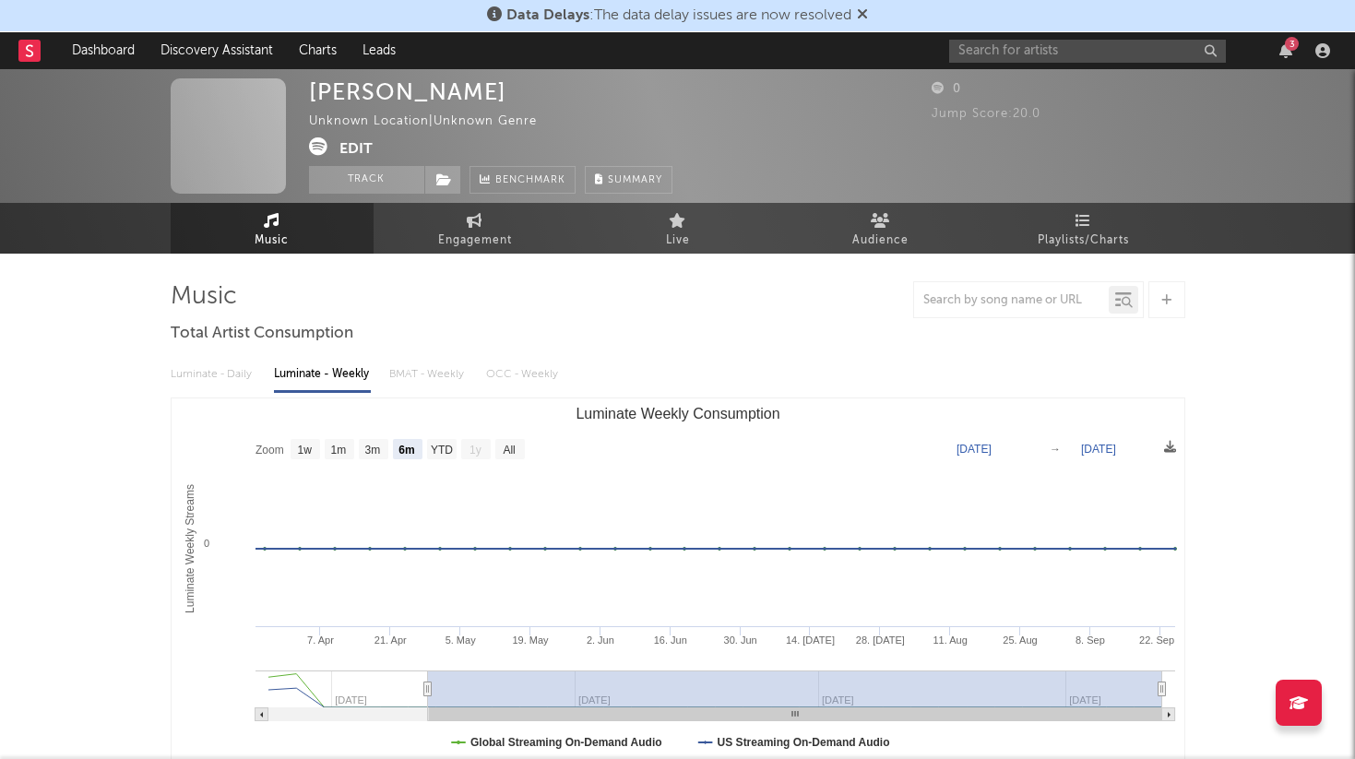
scroll to position [51, 0]
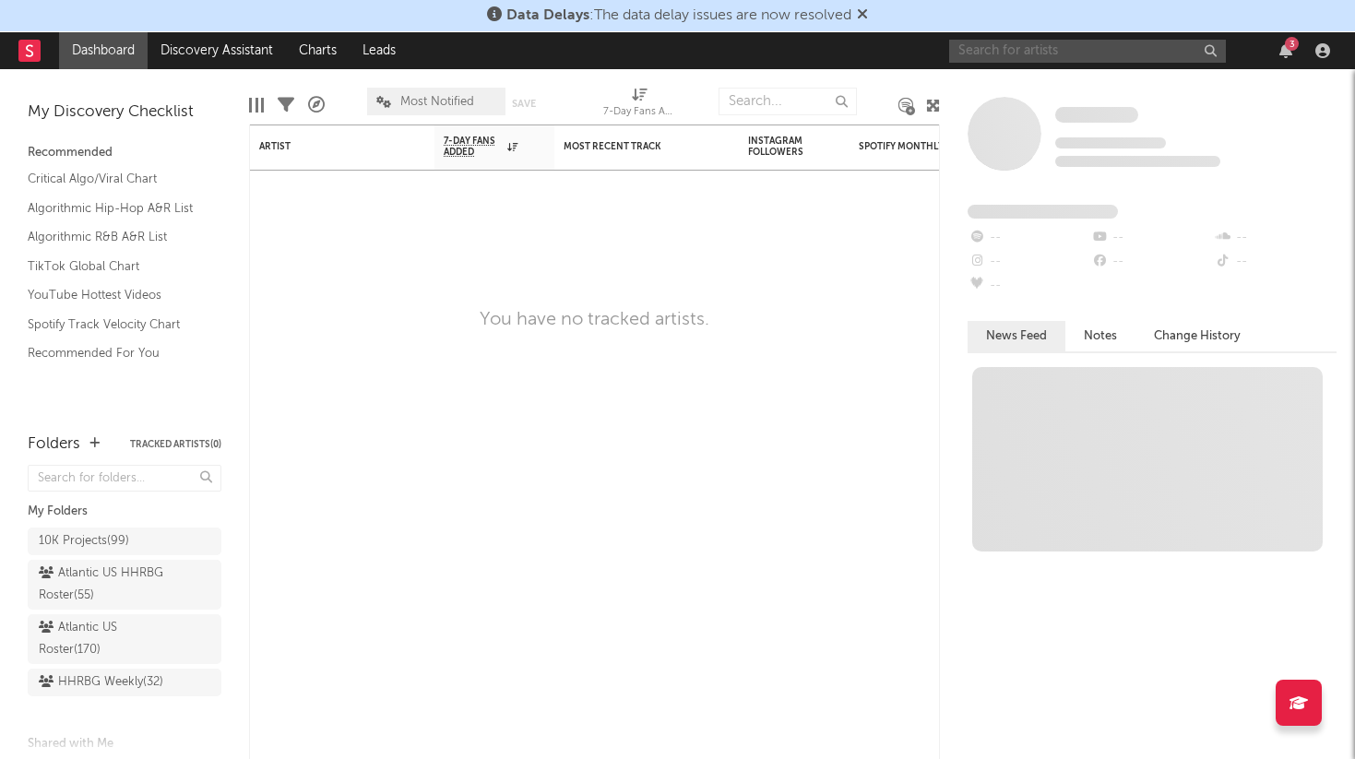
click at [1100, 55] on input "text" at bounding box center [1087, 51] width 277 height 23
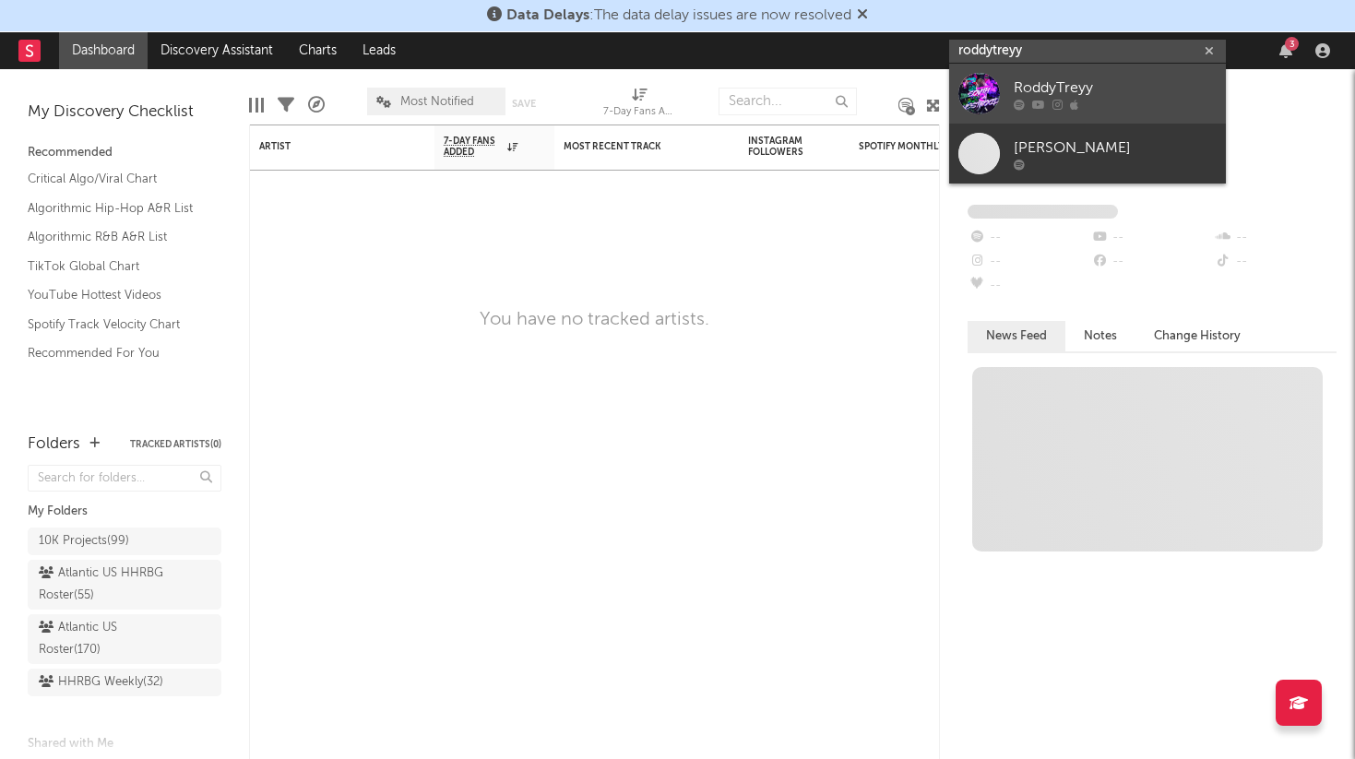
type input "roddytreyy"
click at [1101, 100] on div at bounding box center [1115, 104] width 203 height 11
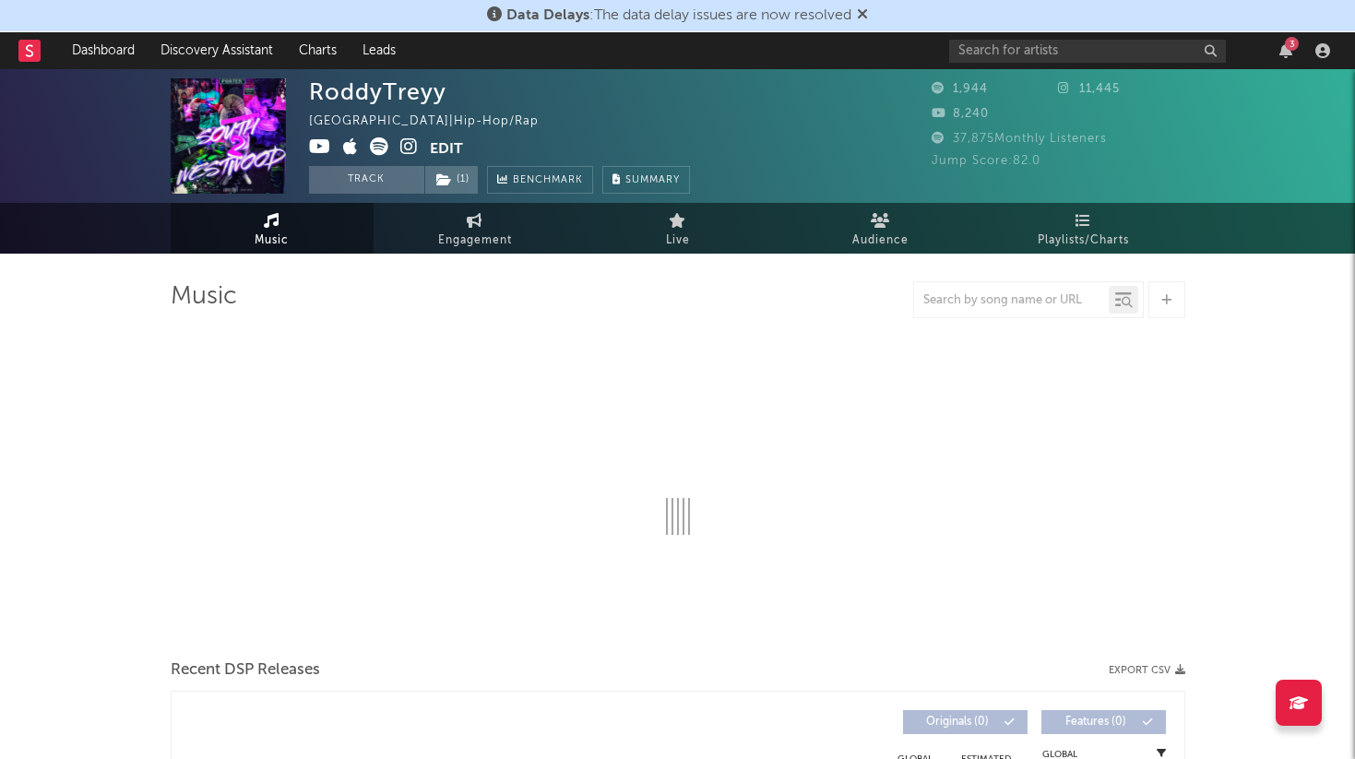
select select "1w"
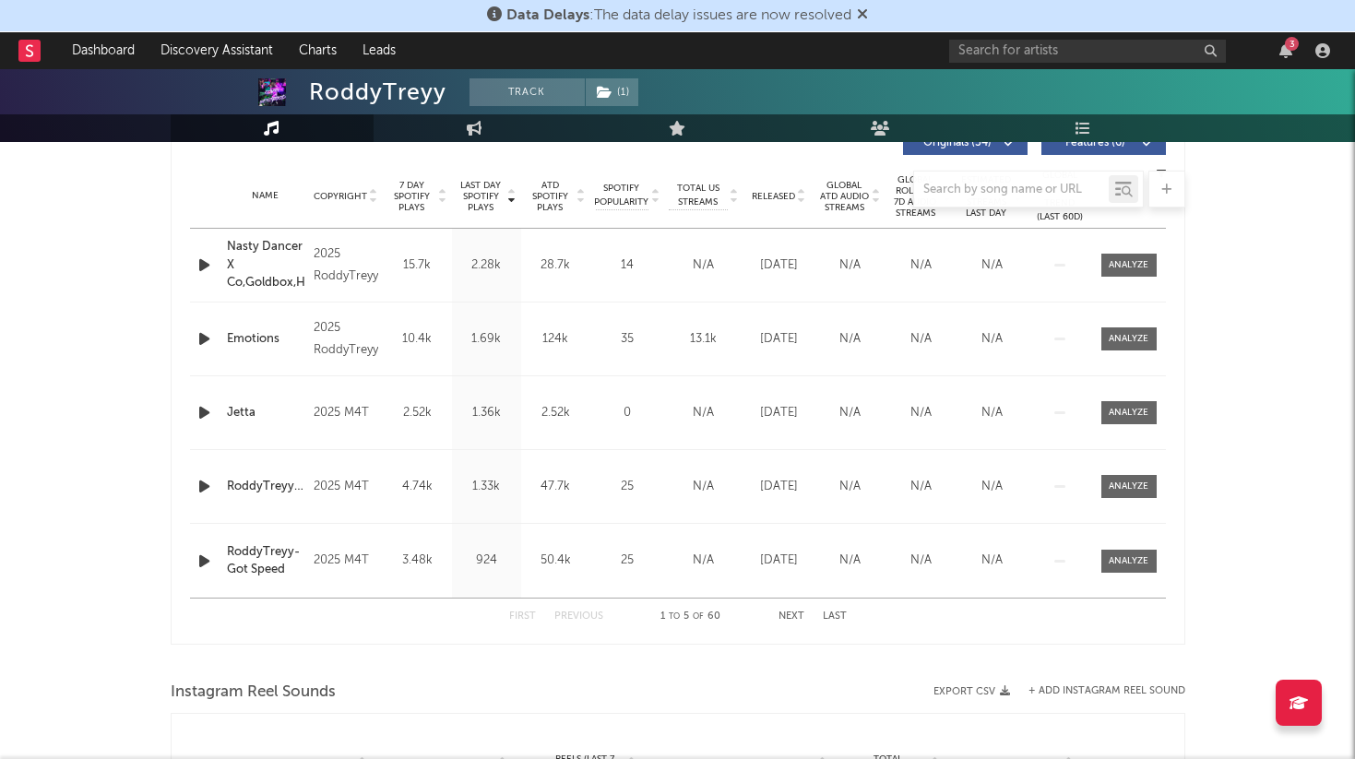
scroll to position [701, 0]
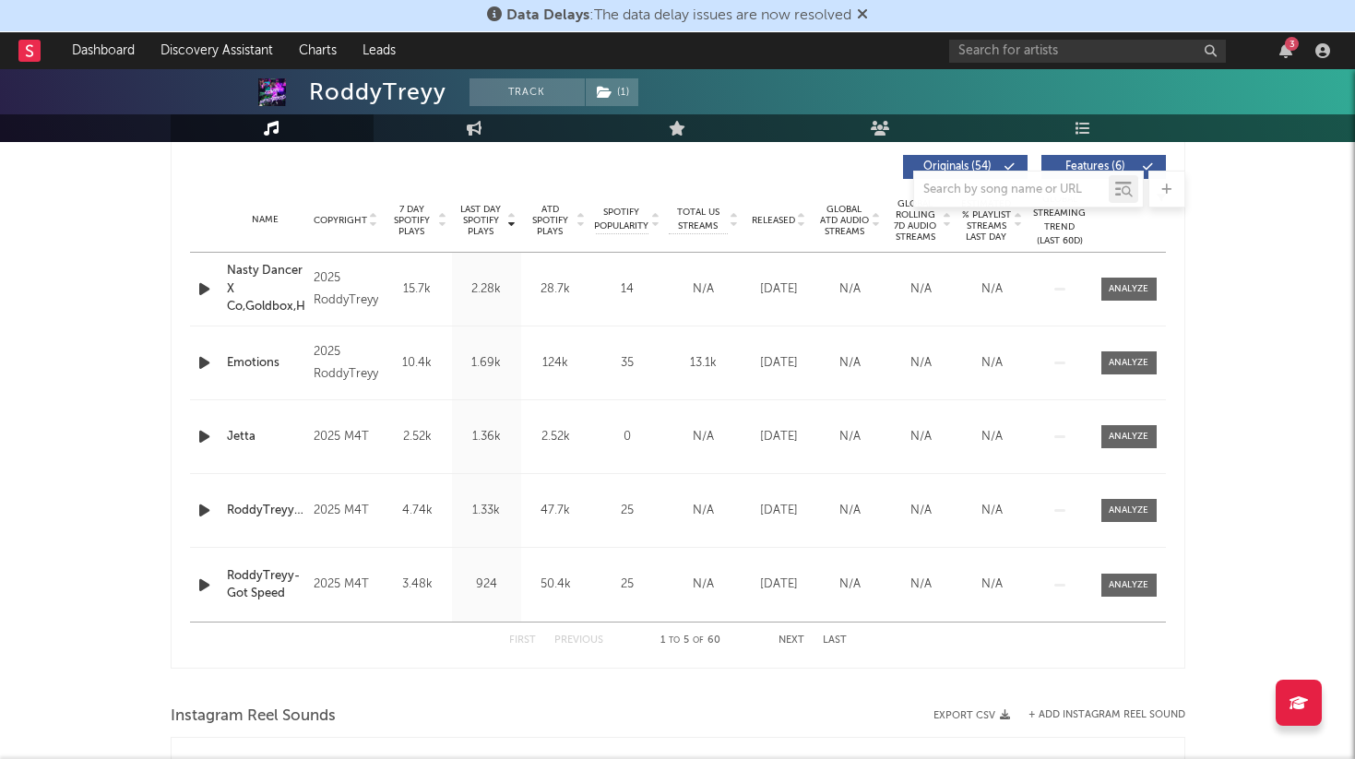
click at [859, 199] on div at bounding box center [678, 189] width 1015 height 37
click at [758, 221] on span "Released" at bounding box center [773, 220] width 43 height 11
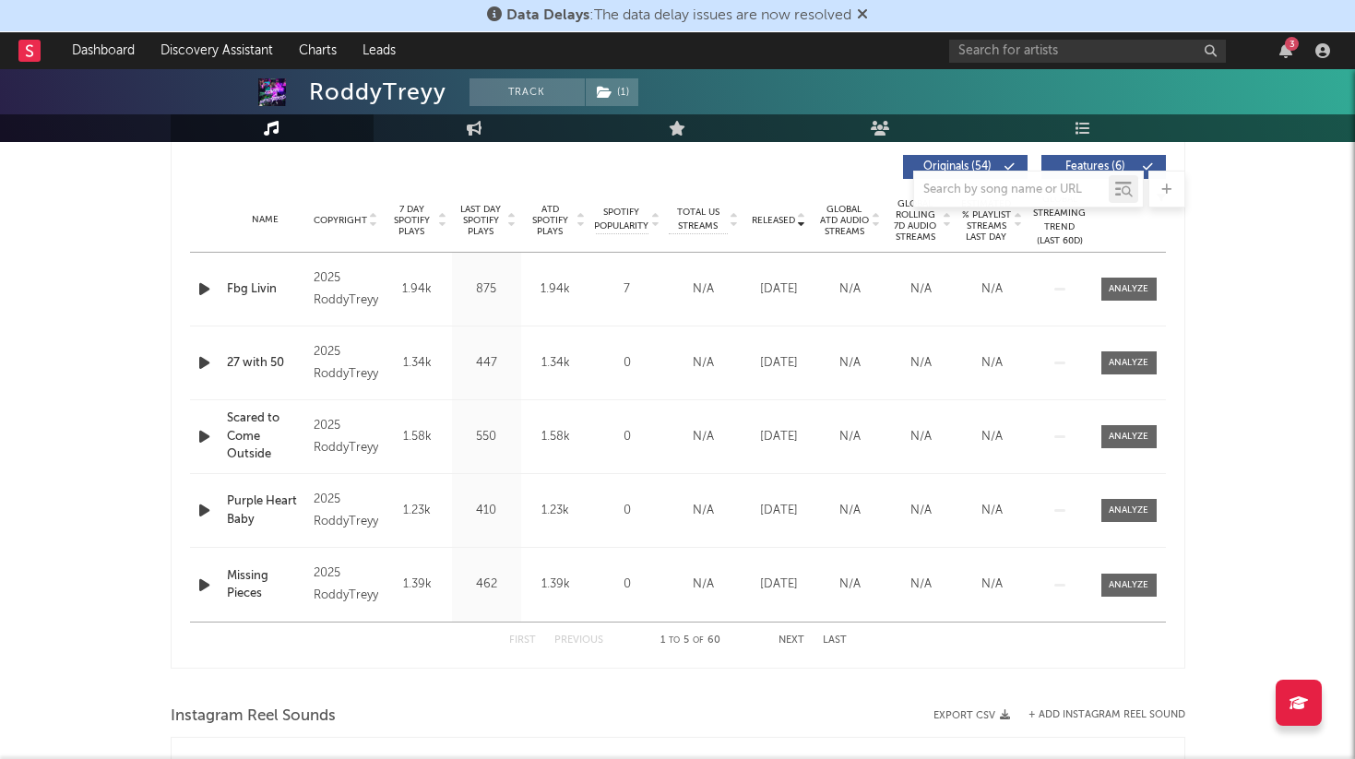
click at [758, 221] on span "Released" at bounding box center [773, 220] width 43 height 11
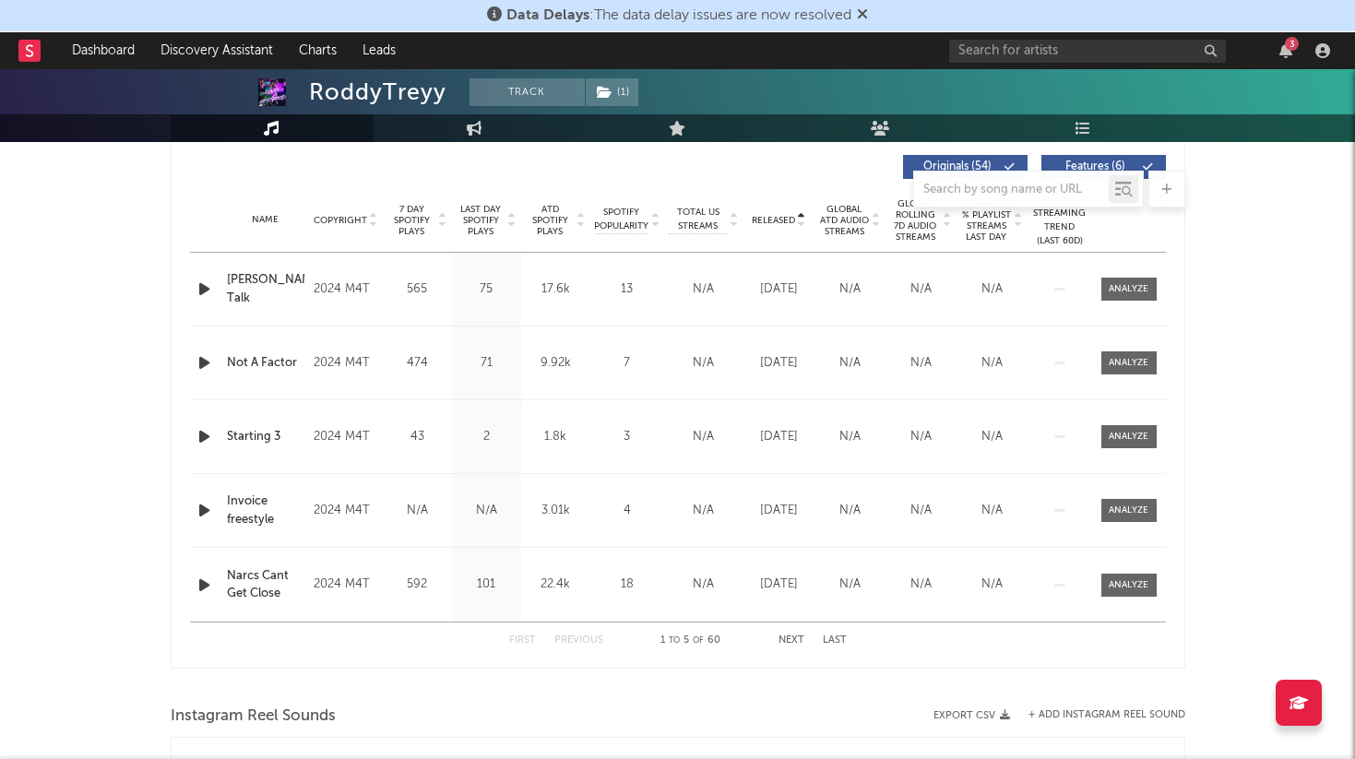
click at [767, 217] on span "Released" at bounding box center [773, 220] width 43 height 11
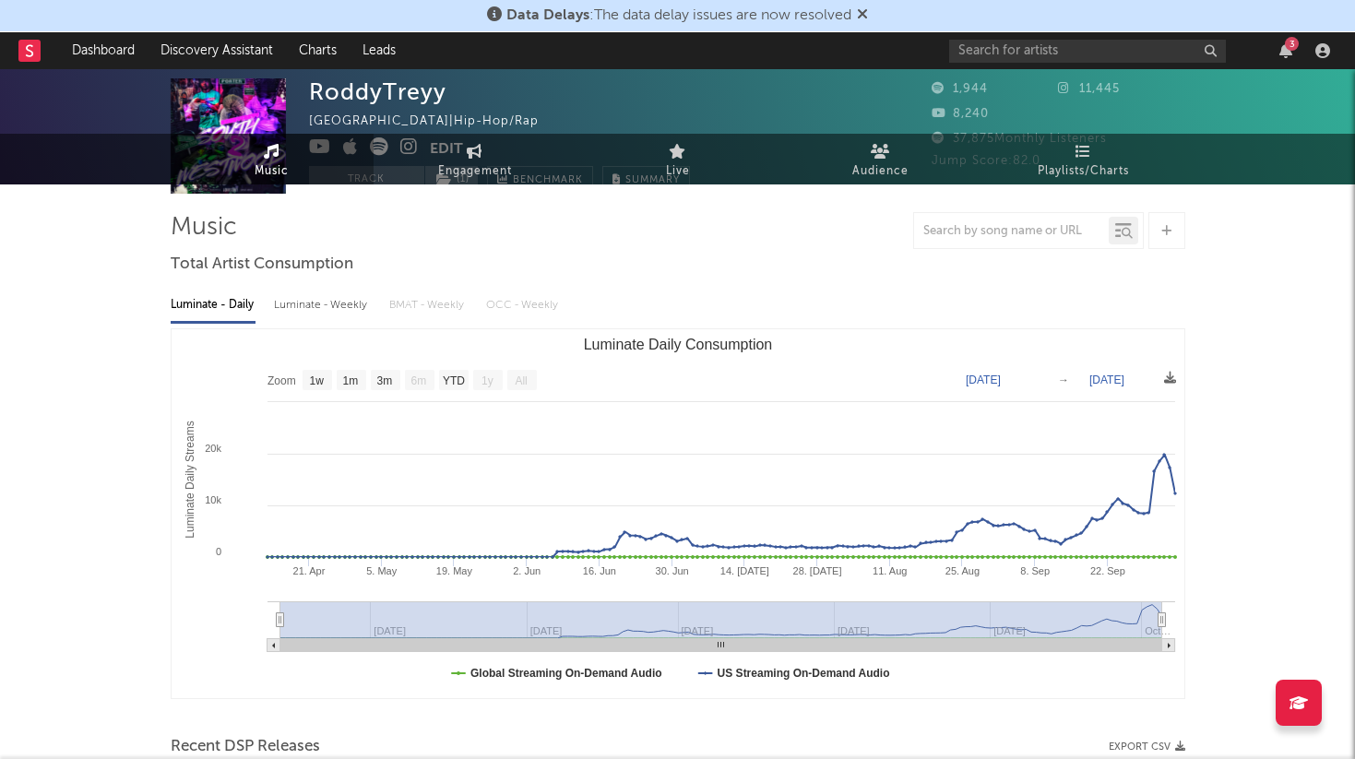
scroll to position [0, 0]
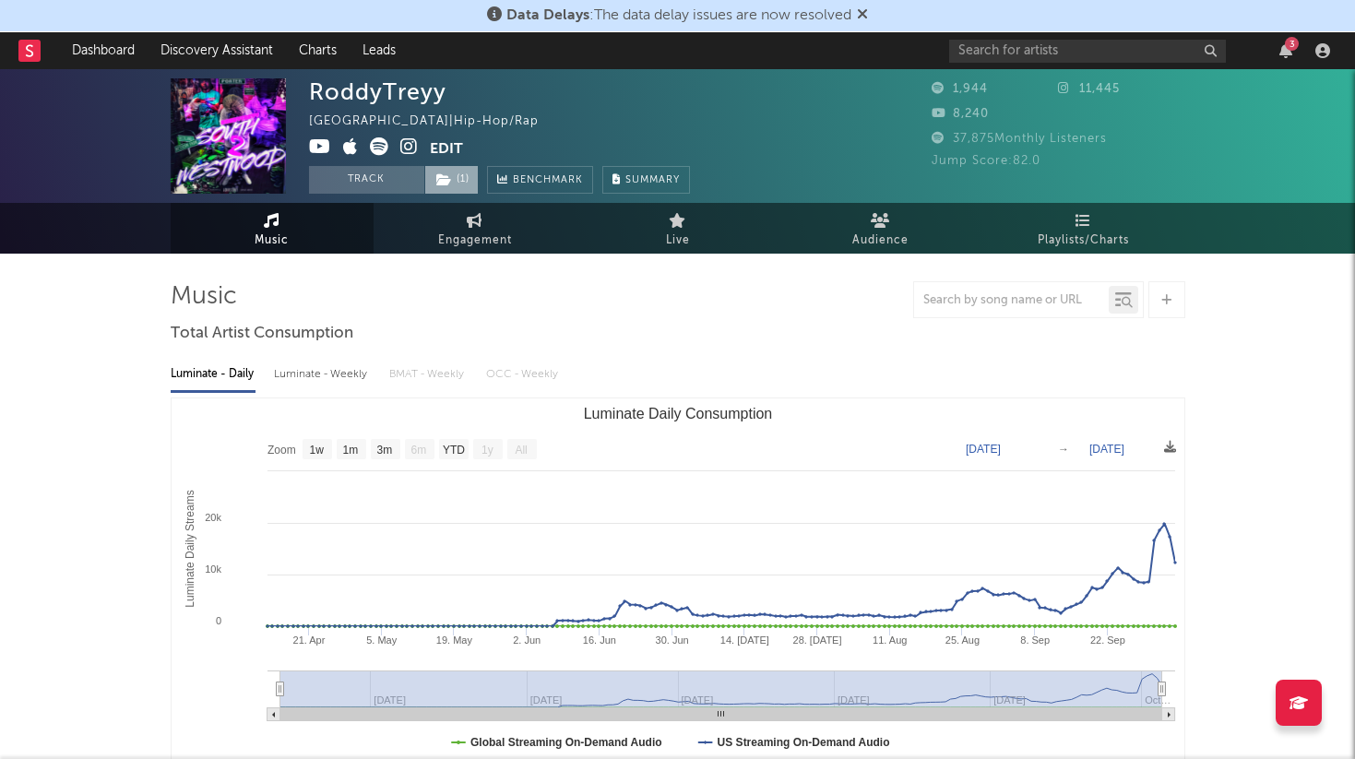
click at [463, 183] on span "( 1 )" at bounding box center [451, 180] width 54 height 28
click at [1074, 212] on link "Playlists/Charts" at bounding box center [1084, 228] width 203 height 51
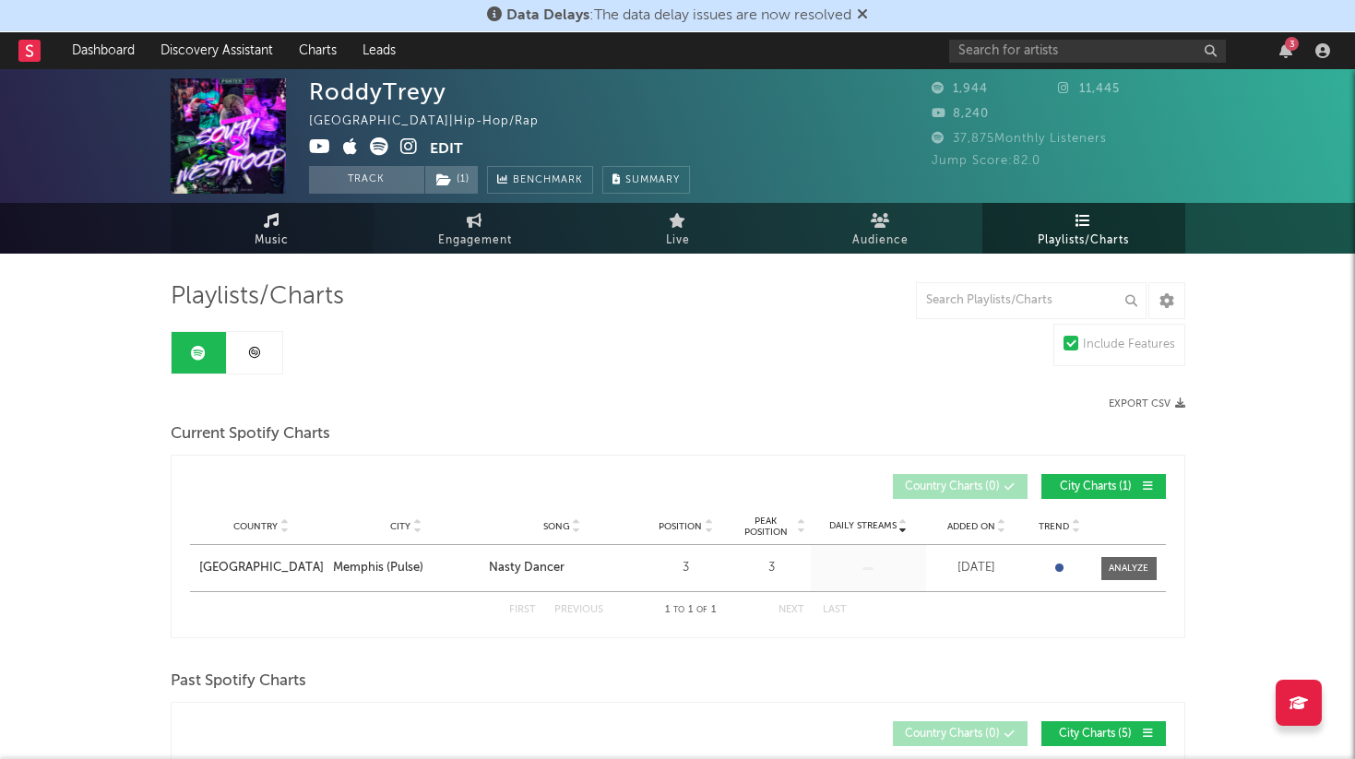
click at [258, 243] on span "Music" at bounding box center [272, 241] width 34 height 22
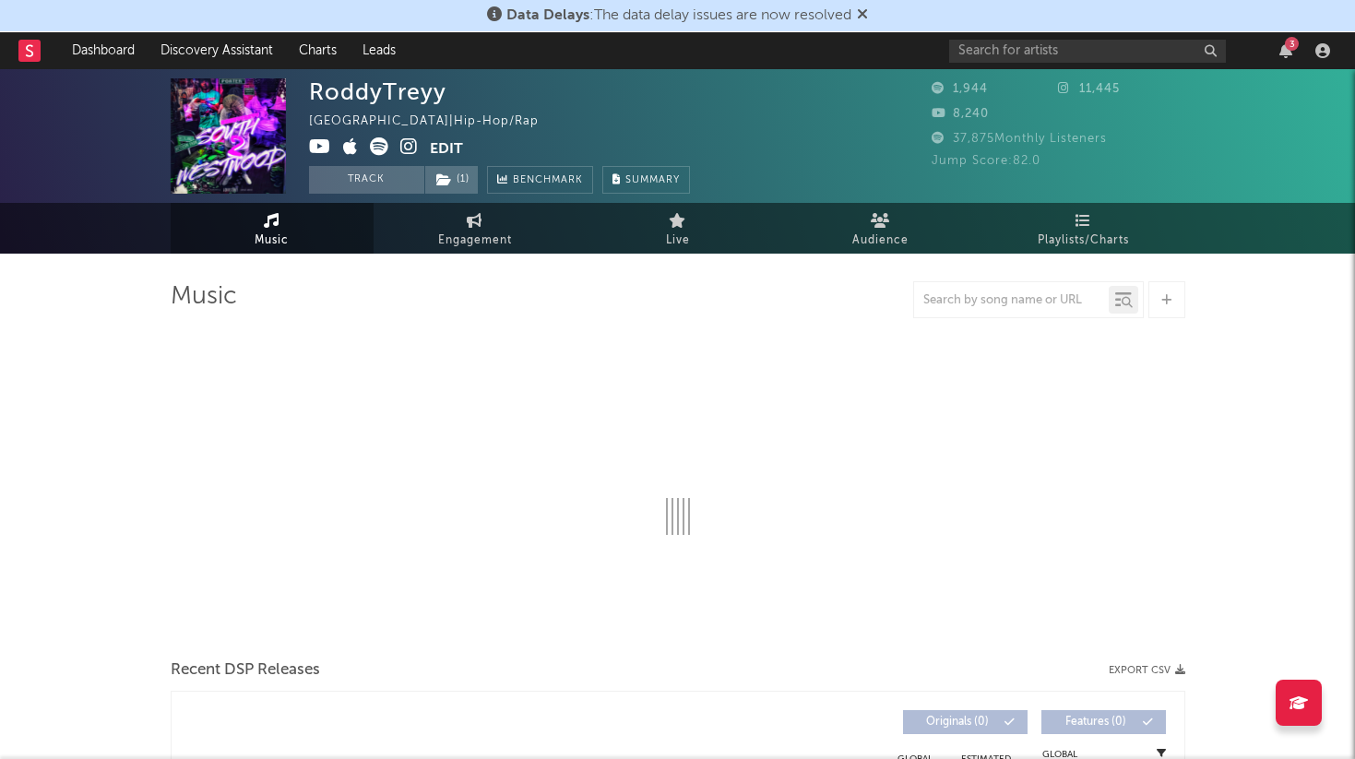
select select "1w"
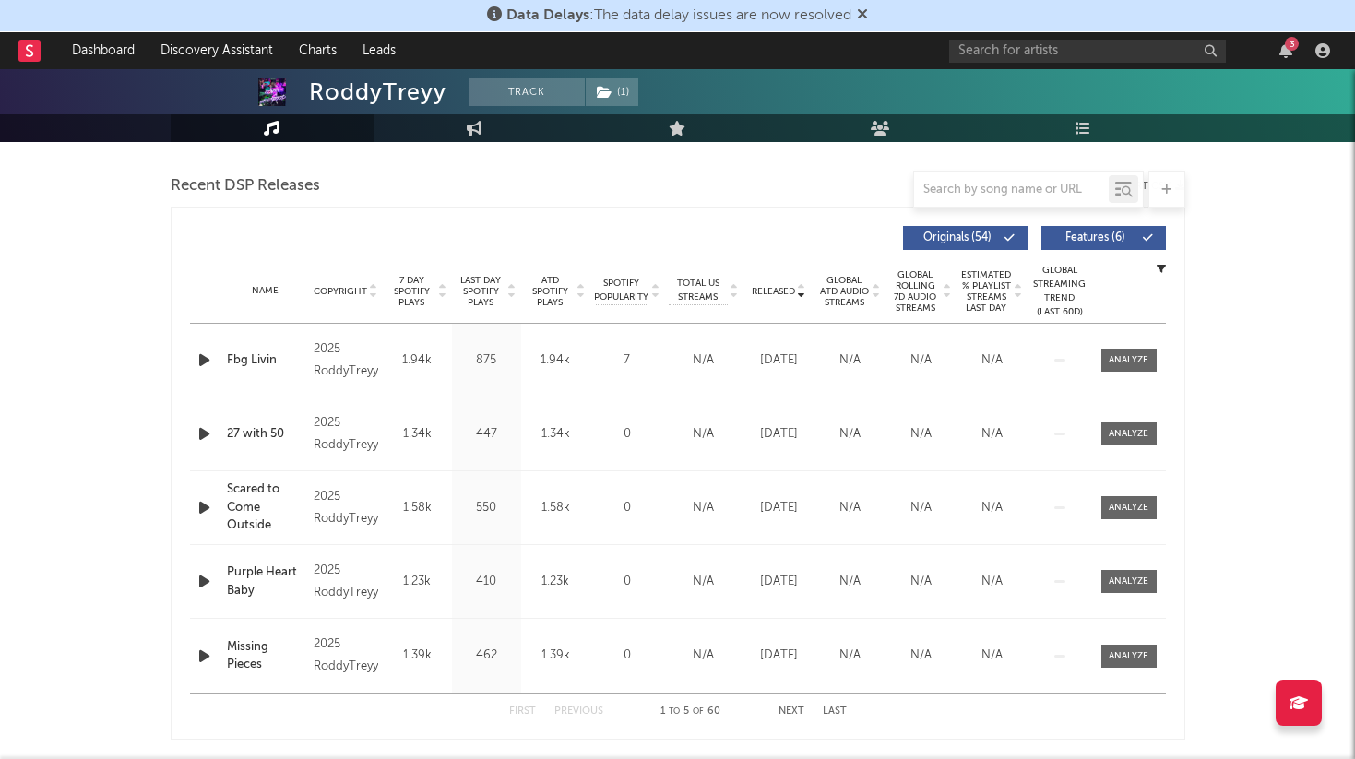
scroll to position [673, 0]
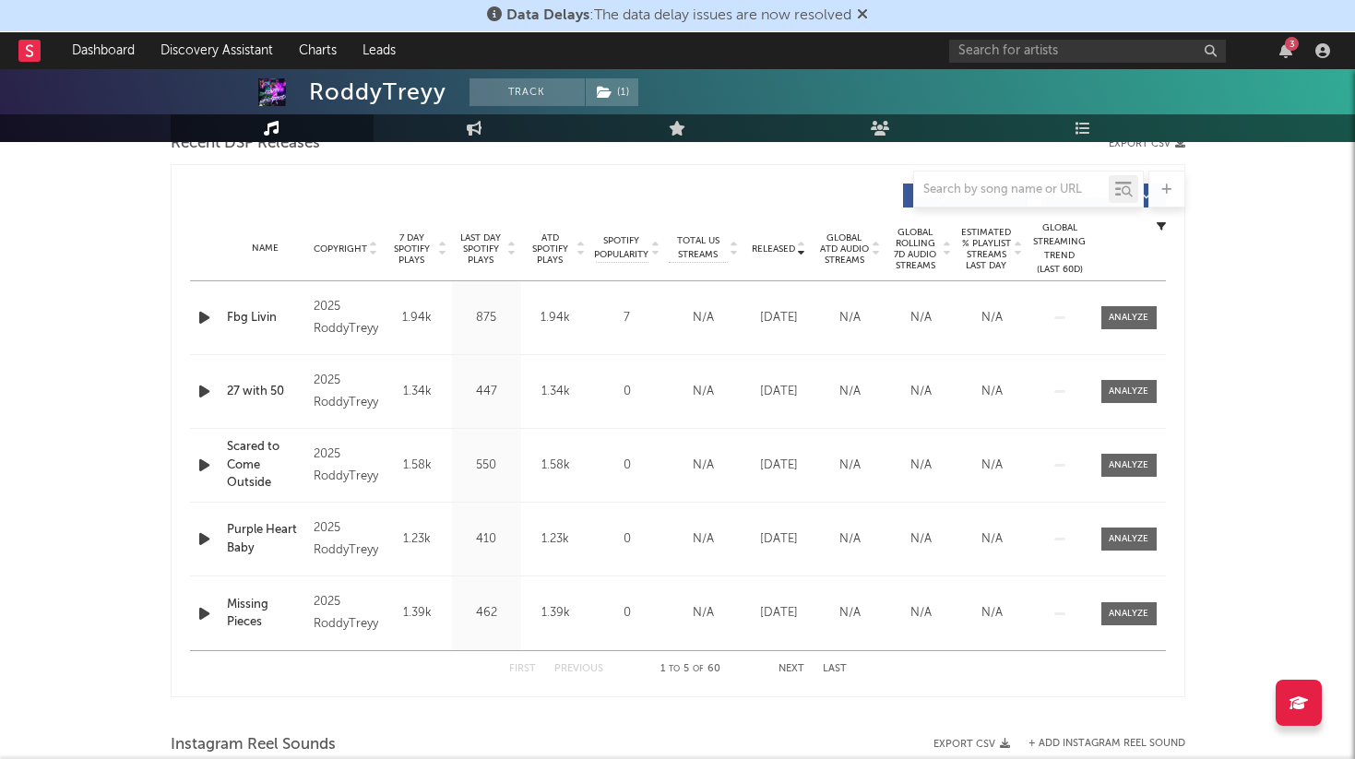
click at [257, 247] on div "Name" at bounding box center [266, 249] width 78 height 14
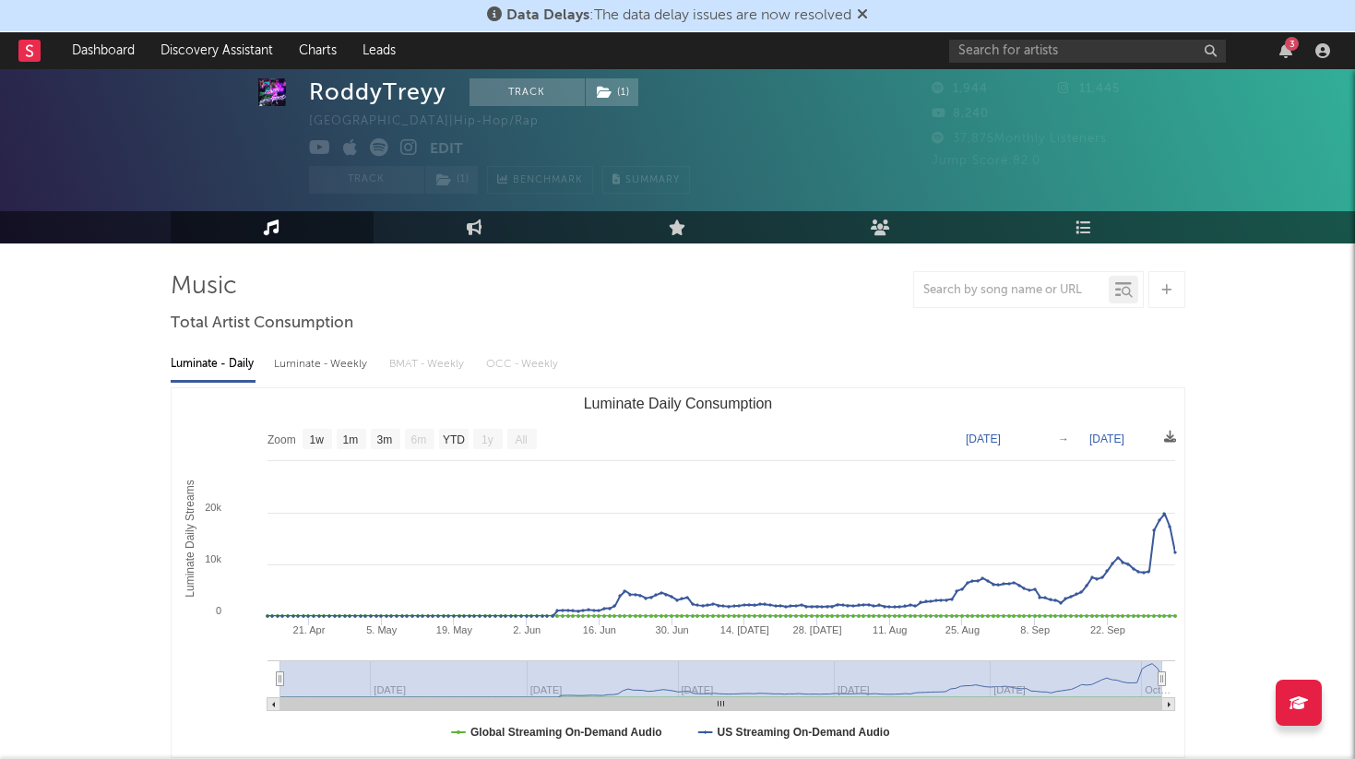
scroll to position [0, 0]
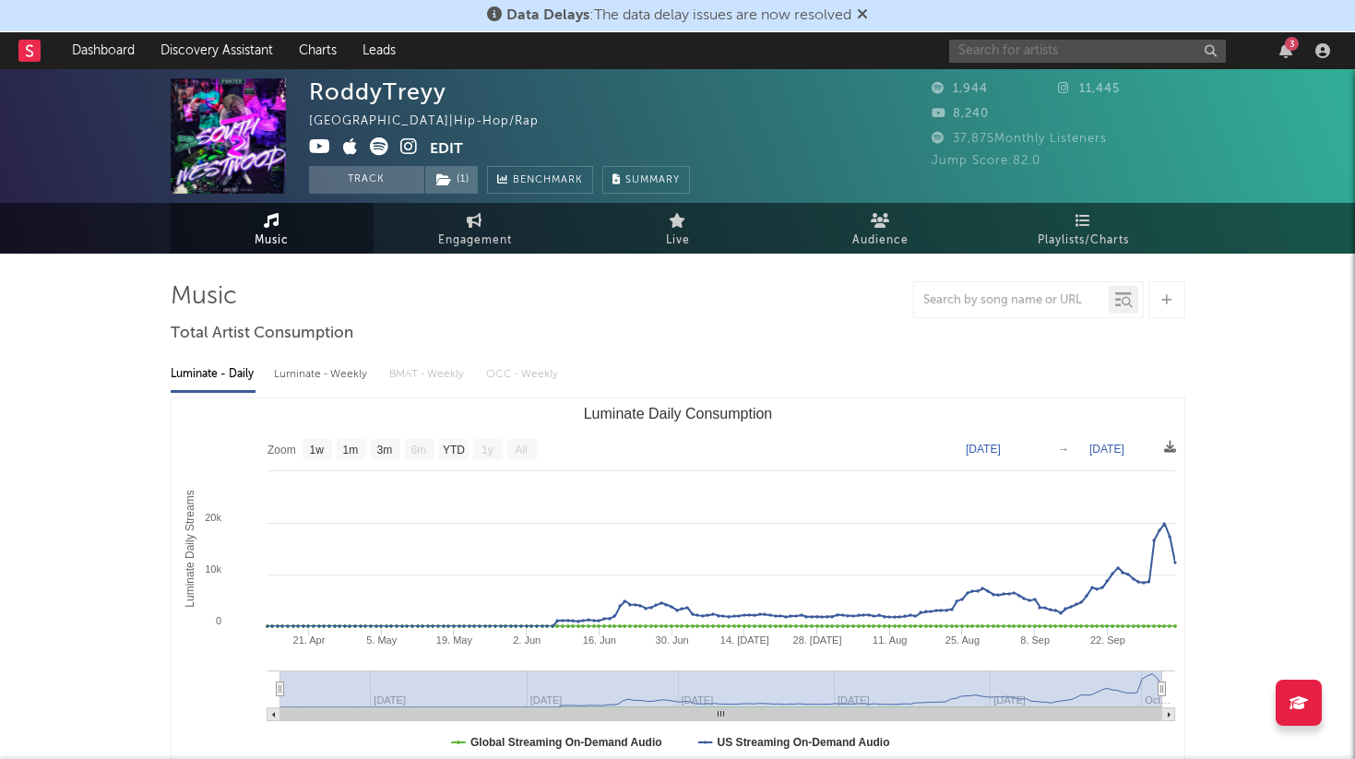
click at [1143, 55] on input "text" at bounding box center [1087, 51] width 277 height 23
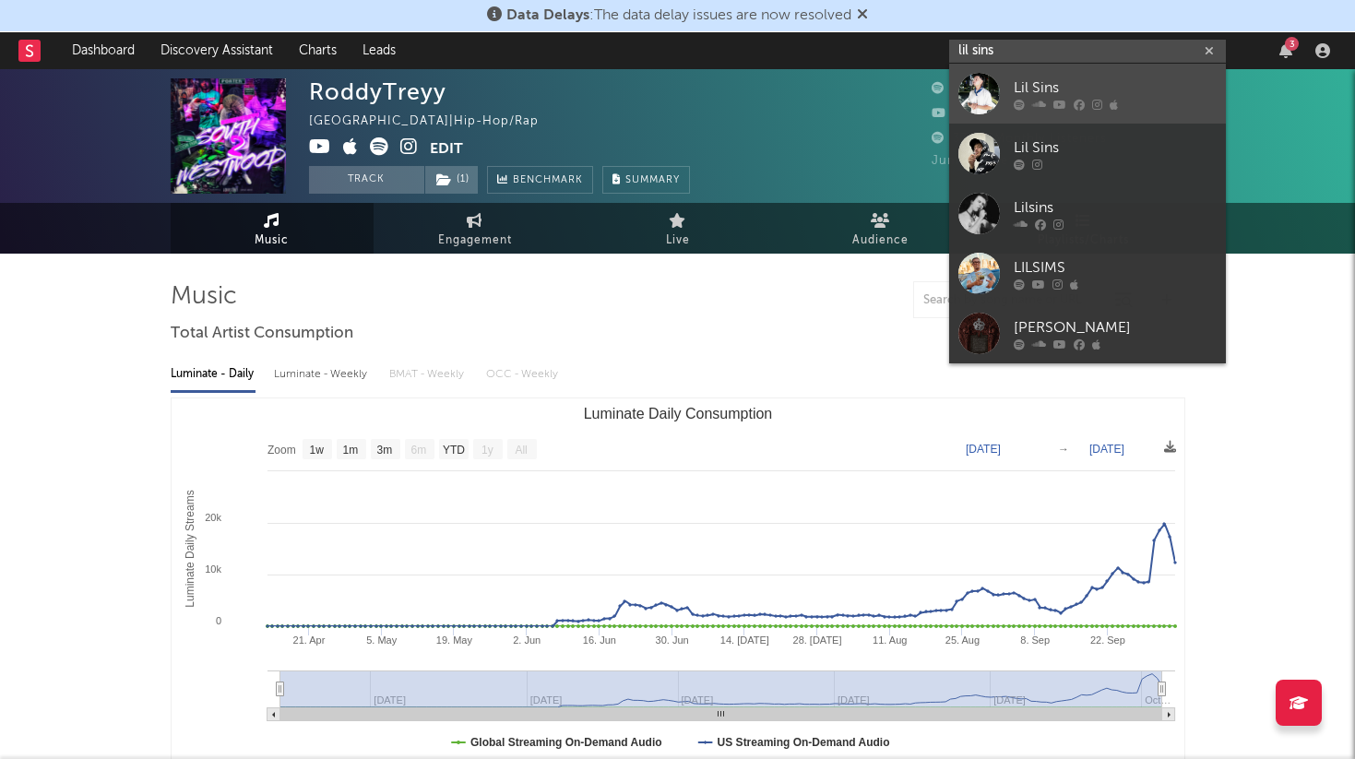
type input "lil sins"
click at [1164, 89] on div "Lil Sins" at bounding box center [1115, 88] width 203 height 22
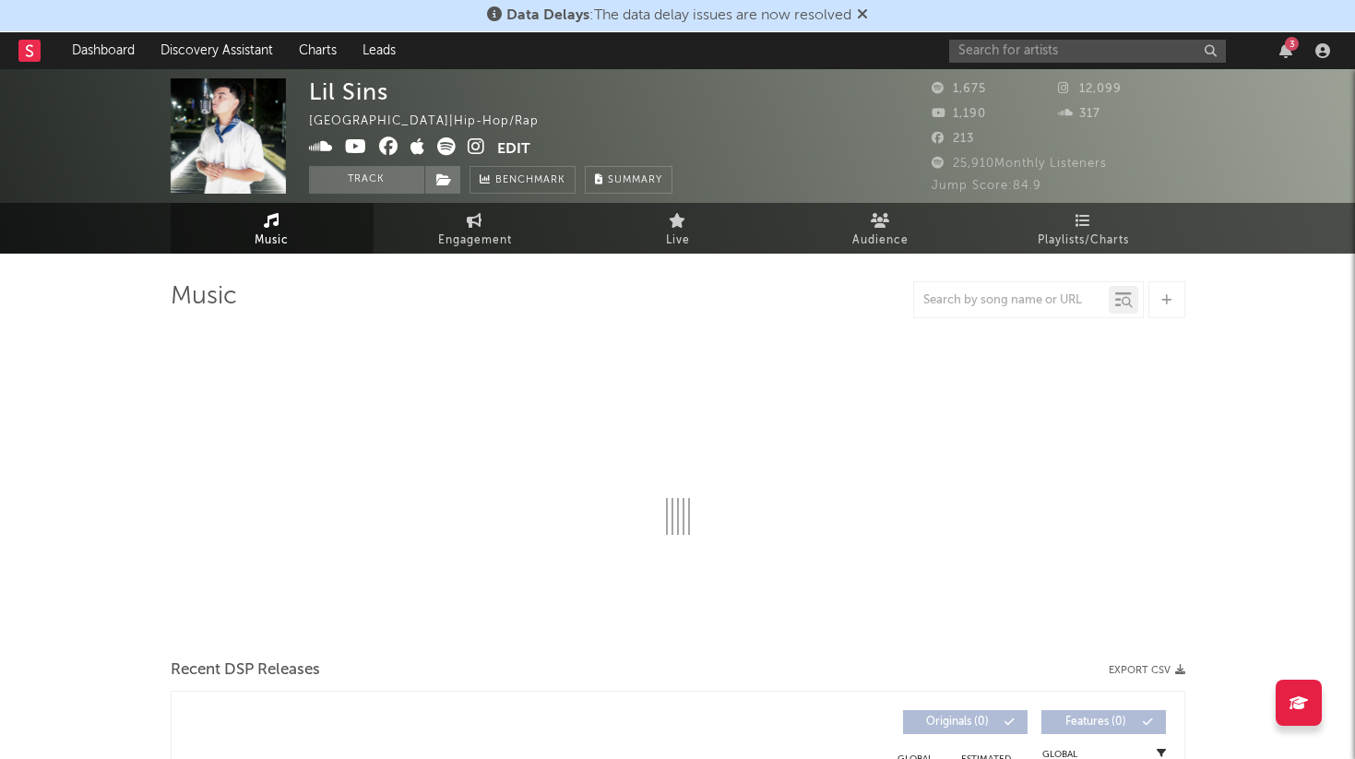
select select "1w"
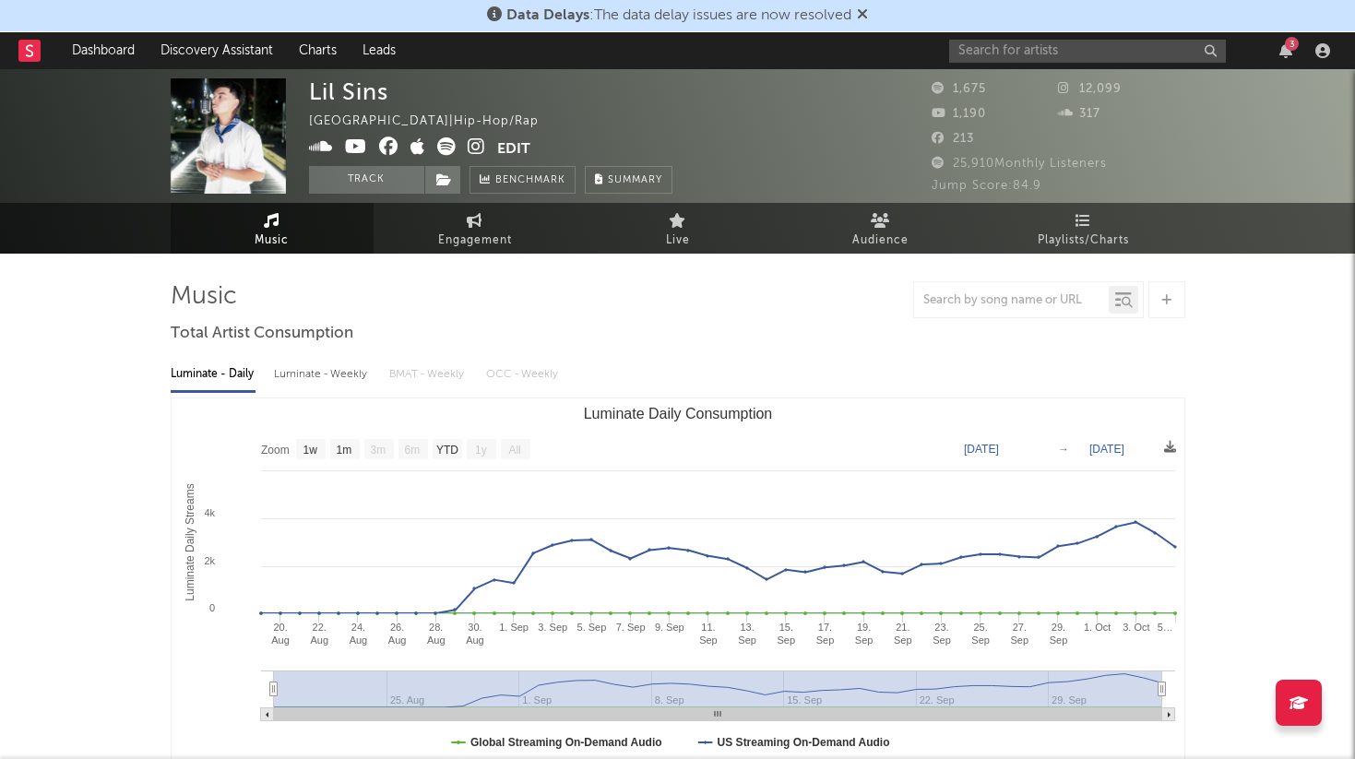
click at [1094, 28] on div "Data Delays : The data delay issues are now resolved" at bounding box center [677, 16] width 1355 height 32
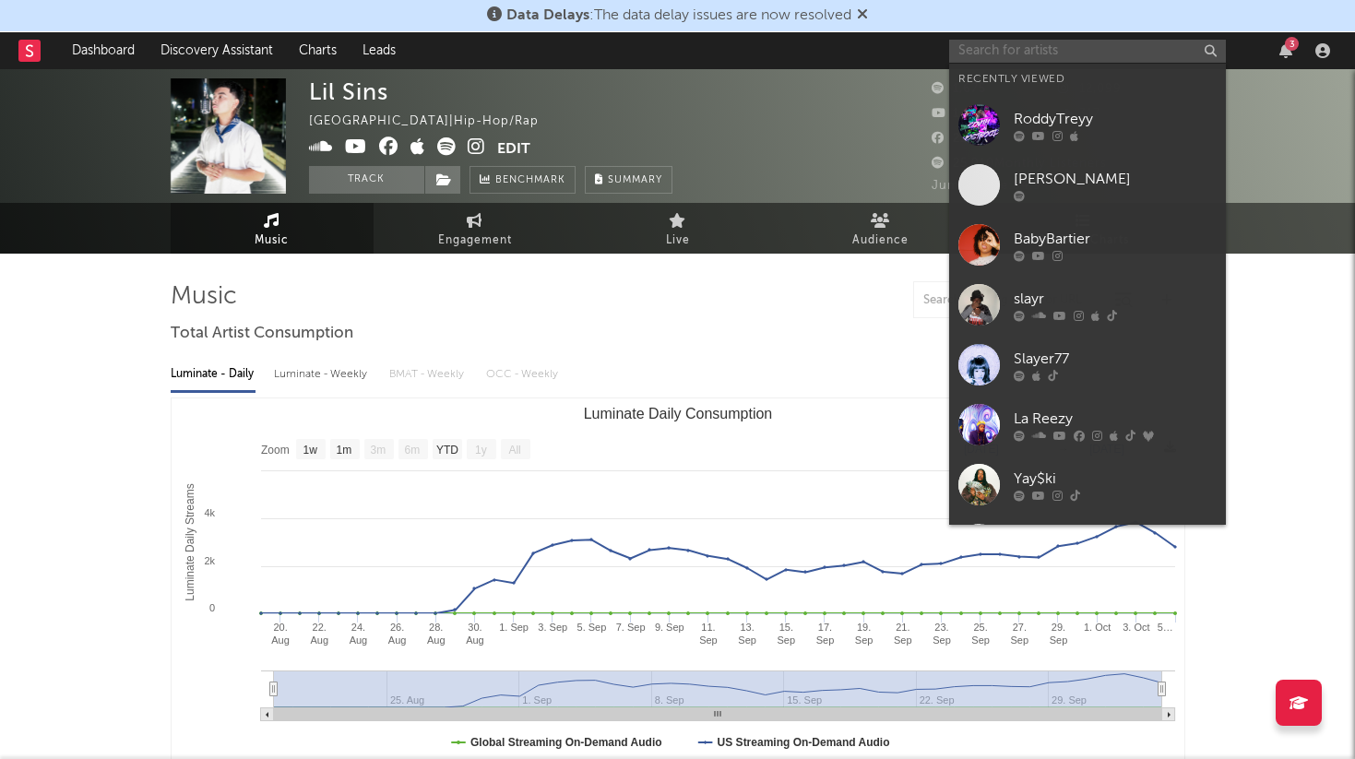
click at [1067, 54] on input "text" at bounding box center [1087, 51] width 277 height 23
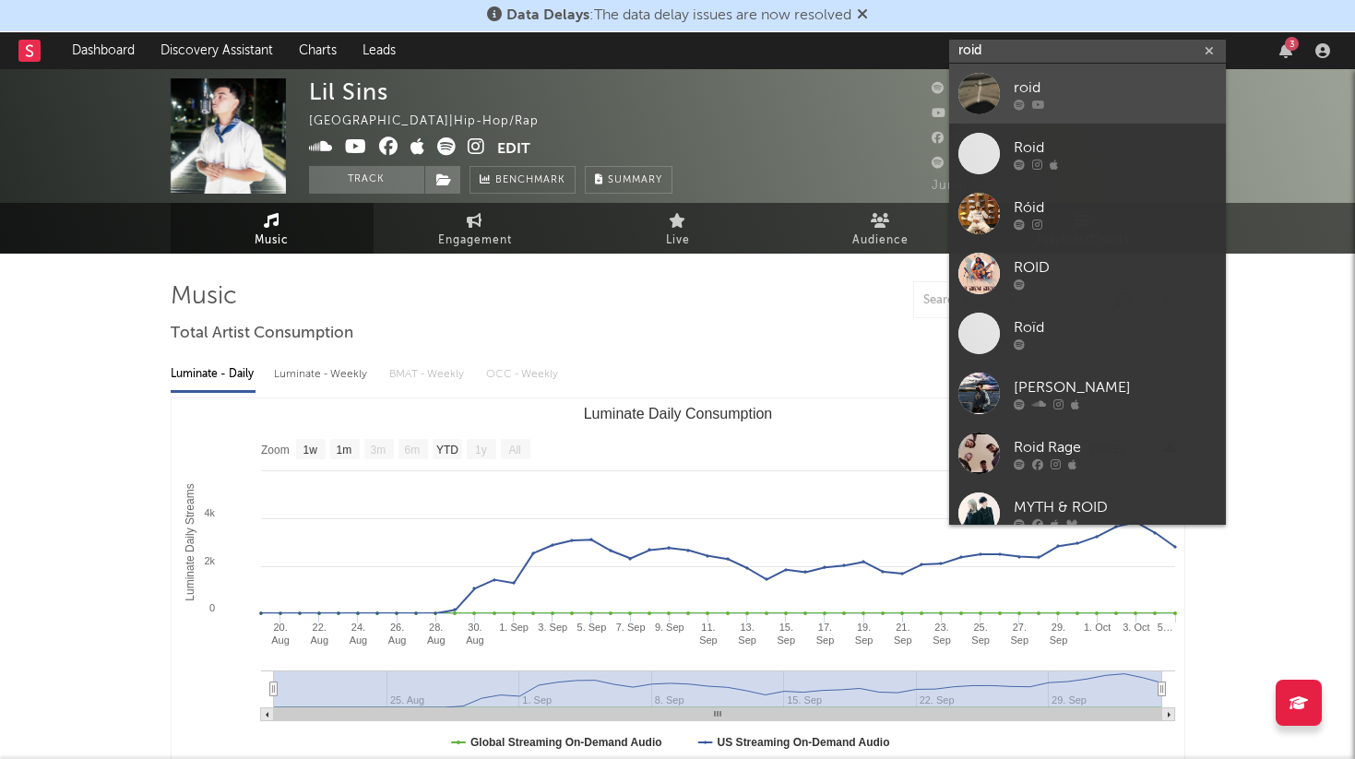
type input "roid"
click at [1089, 88] on div "roid" at bounding box center [1115, 88] width 203 height 22
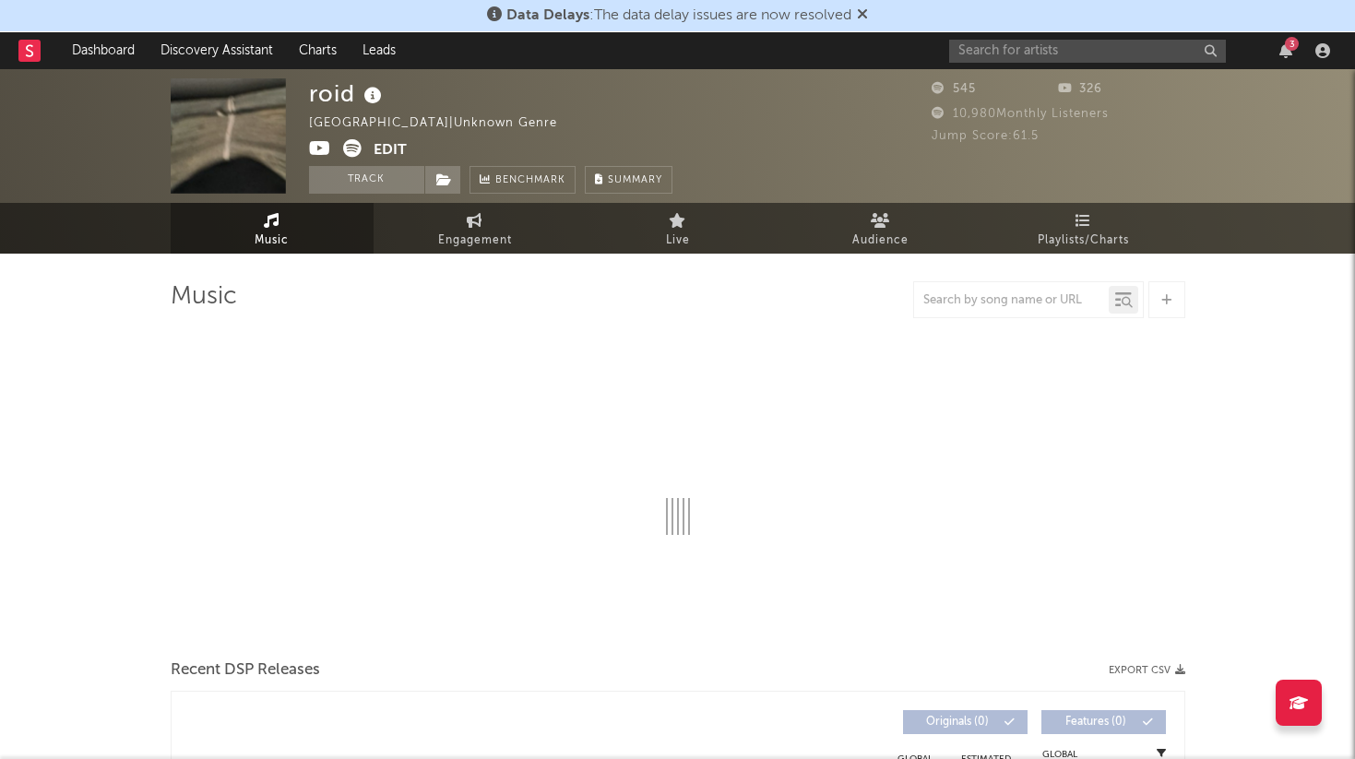
select select "1w"
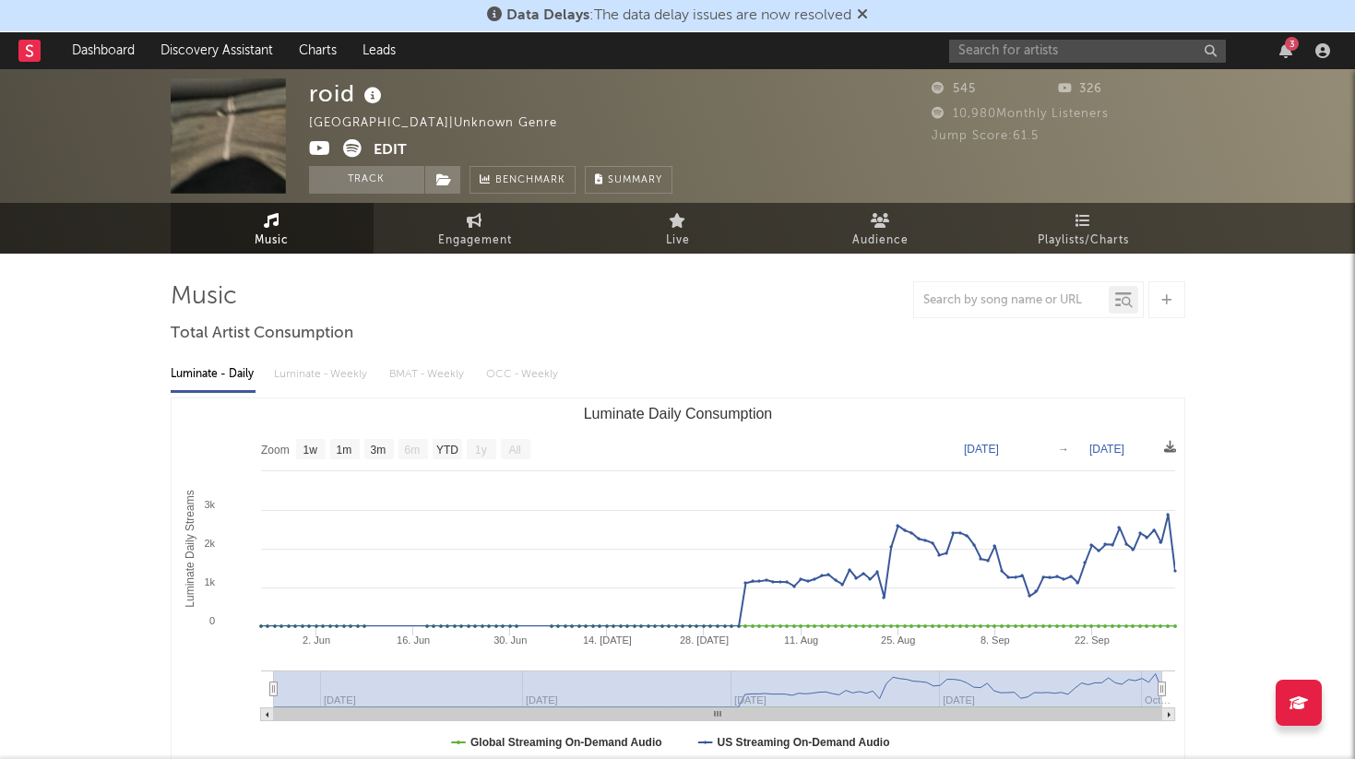
click at [30, 51] on icon at bounding box center [29, 50] width 7 height 12
